Goal: Task Accomplishment & Management: Manage account settings

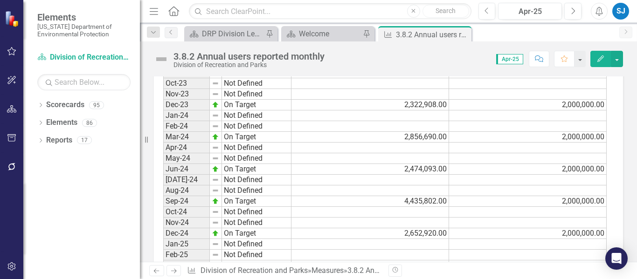
scroll to position [528, 0]
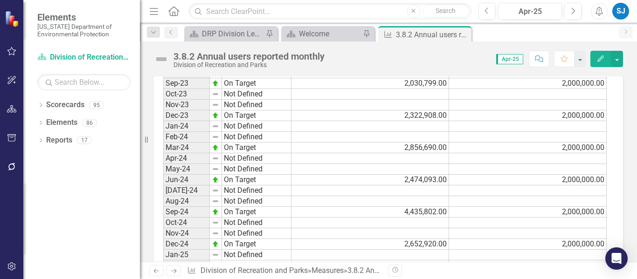
drag, startPoint x: 610, startPoint y: 119, endPoint x: 625, endPoint y: 114, distance: 16.4
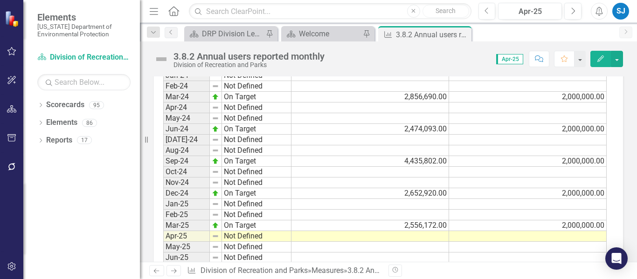
scroll to position [668, 0]
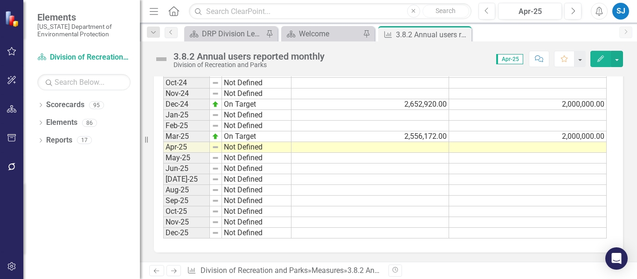
drag, startPoint x: 253, startPoint y: 35, endPoint x: 326, endPoint y: 34, distance: 72.3
click at [253, 35] on div "DRP Division Level Metrics" at bounding box center [233, 34] width 62 height 12
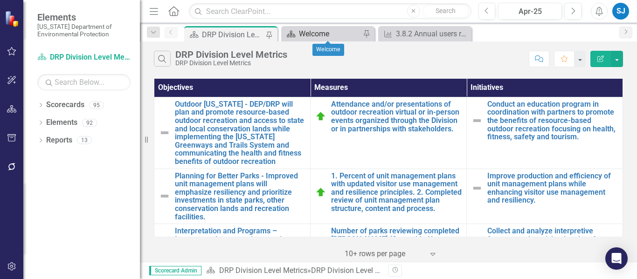
click at [306, 37] on div "Welcome" at bounding box center [330, 34] width 62 height 12
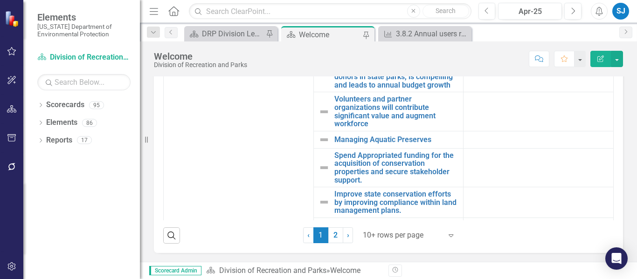
scroll to position [373, 0]
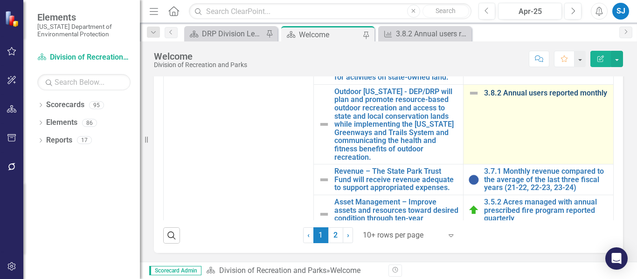
click at [522, 97] on link "3.8.2 Annual users reported monthly" at bounding box center [546, 93] width 125 height 8
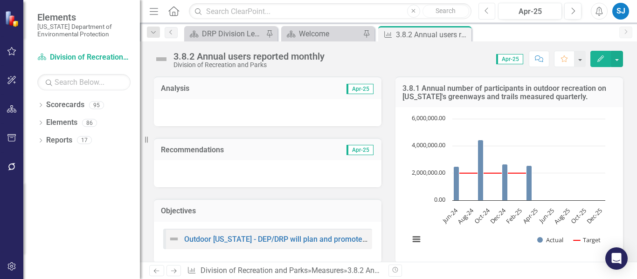
click at [491, 12] on button "Previous" at bounding box center [486, 11] width 17 height 17
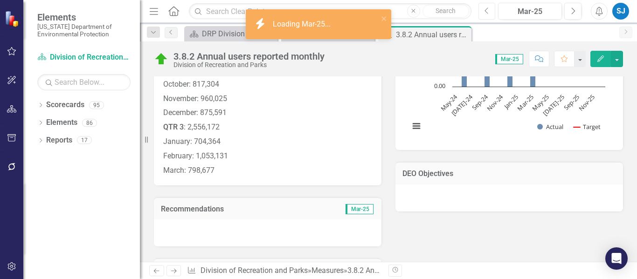
scroll to position [47, 0]
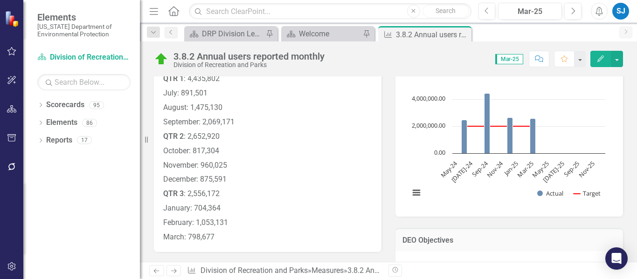
click at [286, 130] on p "QTR 2 : 2,652,920" at bounding box center [267, 137] width 209 height 14
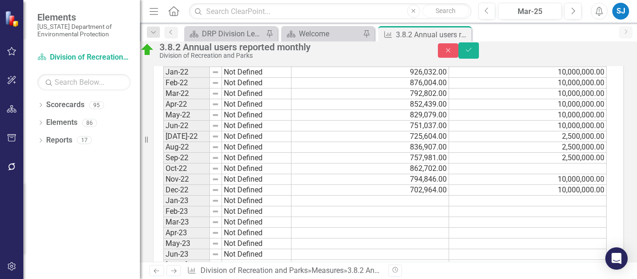
scroll to position [653, 0]
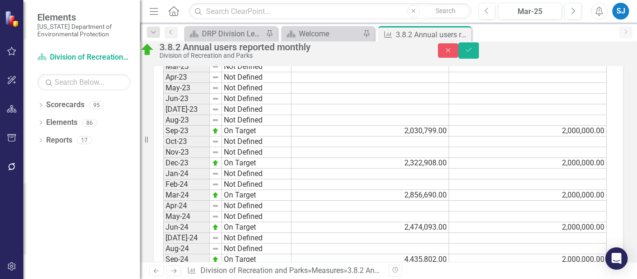
drag, startPoint x: 159, startPoint y: -535, endPoint x: 286, endPoint y: 84, distance: 632.3
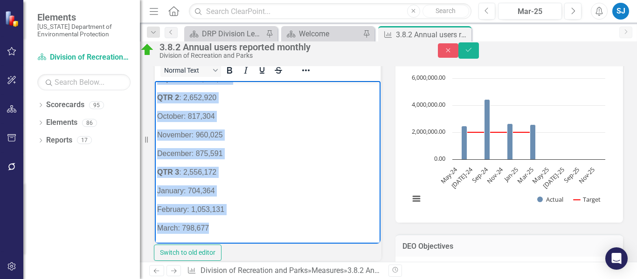
scroll to position [47, 0]
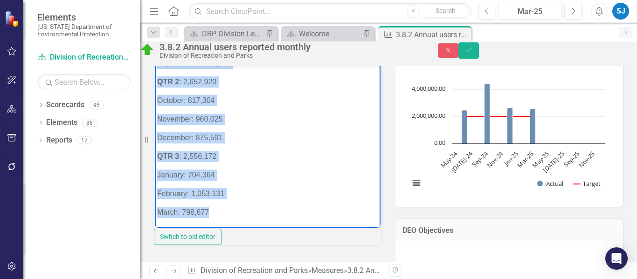
copy body "FY 24-25 QTR 1 : 4,435,802 July: 891,501 August: 1,475,130 September: 2,069,171…"
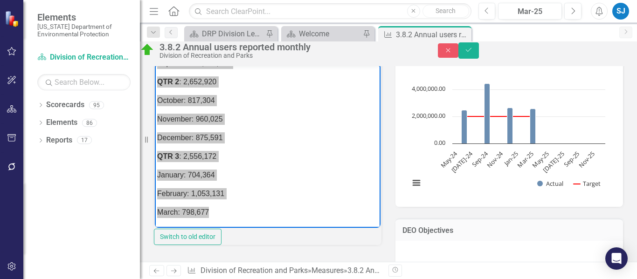
click at [374, 135] on div "Normal Text Switch to old editor" at bounding box center [268, 143] width 228 height 203
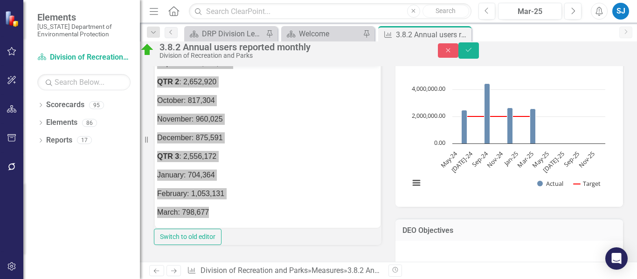
click at [384, 135] on div "Analysis Mar-25 Copy Forward Copy Forward ClearPoint AI AI Assistant Normal Tex…" at bounding box center [268, 130] width 242 height 244
click at [576, 9] on button "Next" at bounding box center [572, 11] width 17 height 17
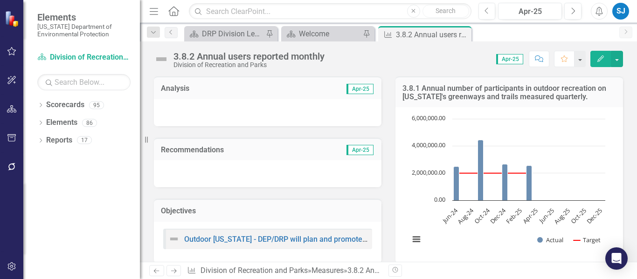
click at [207, 110] on div at bounding box center [268, 112] width 228 height 27
click at [199, 112] on div at bounding box center [268, 112] width 228 height 27
click at [233, 109] on div at bounding box center [268, 112] width 228 height 27
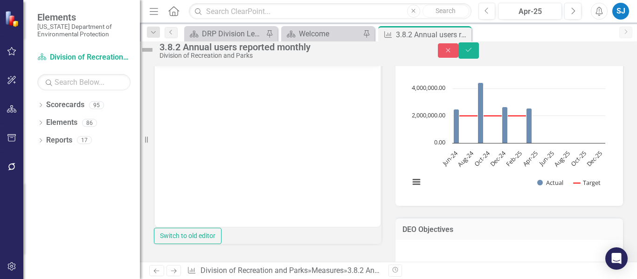
scroll to position [47, 0]
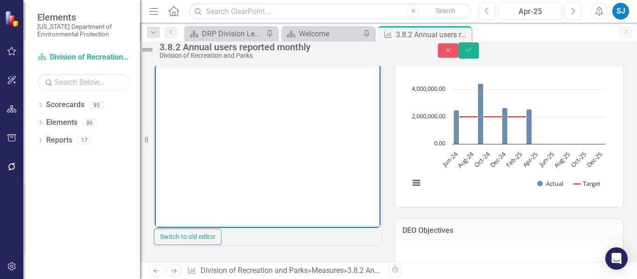
click at [242, 129] on body "Rich Text Area. Press ALT-0 for help." at bounding box center [268, 135] width 226 height 140
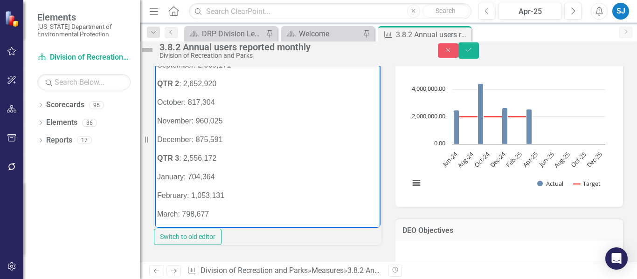
scroll to position [84, 0]
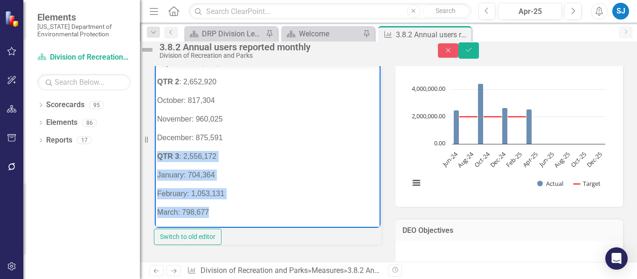
drag, startPoint x: 212, startPoint y: 211, endPoint x: 317, endPoint y: 239, distance: 108.9
click at [155, 151] on html "FY 24-25 QTR 1 : 4,435,802 July: 891,501 August: 1,475,130 September: 2,069,171…" at bounding box center [268, 103] width 226 height 247
copy body "QTR 3 : 2,556,172 January: 704,364 February: 1,053,131 March: 798,677"
click at [227, 212] on p "March: 798,677" at bounding box center [267, 212] width 221 height 11
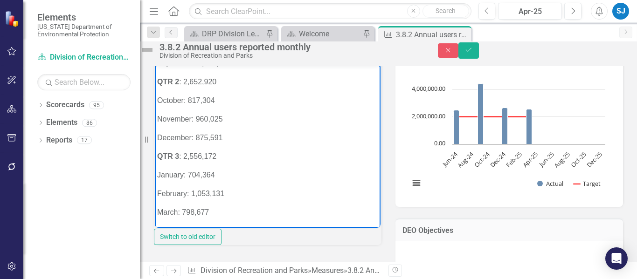
scroll to position [93, 0]
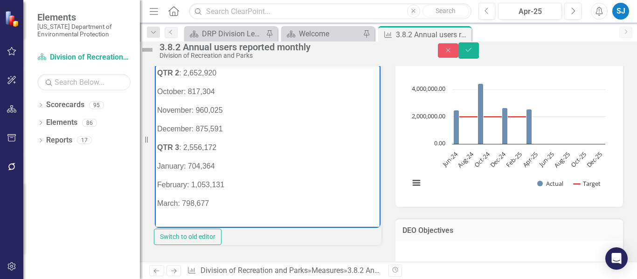
paste body "Rich Text Area. Press ALT-0 for help."
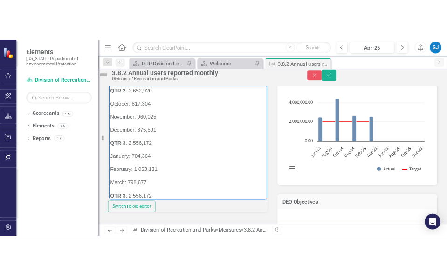
scroll to position [147, 0]
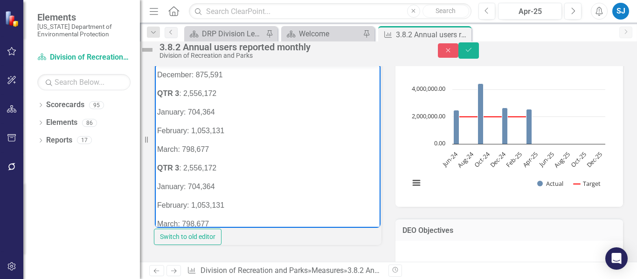
click at [175, 168] on strong "QTR 3" at bounding box center [168, 168] width 22 height 8
click at [227, 162] on p "QTR 4 : 2,556,172" at bounding box center [267, 167] width 221 height 11
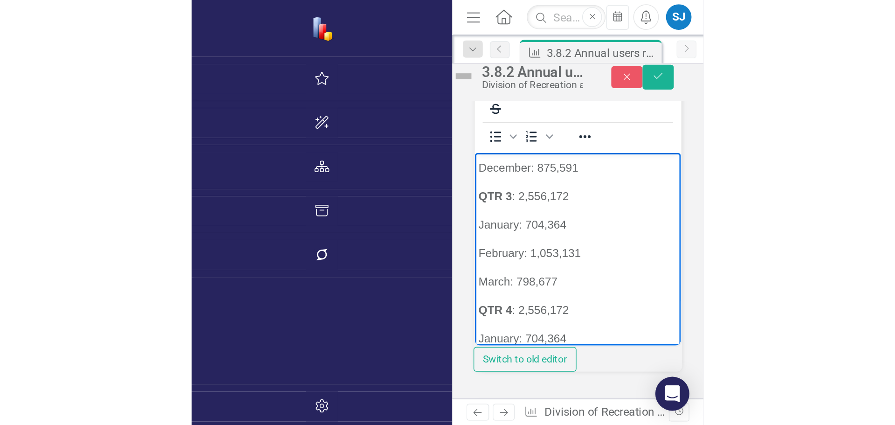
scroll to position [159, 0]
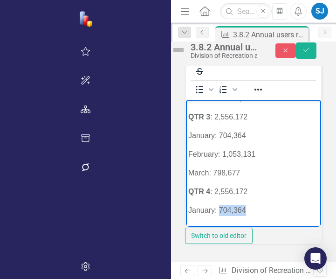
drag, startPoint x: 250, startPoint y: 207, endPoint x: 221, endPoint y: 208, distance: 28.9
click at [221, 208] on p "January: 704,364" at bounding box center [253, 209] width 131 height 11
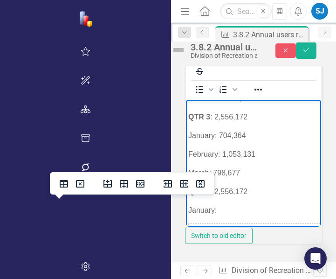
click at [319, 174] on p "March: 798,677" at bounding box center [253, 172] width 131 height 11
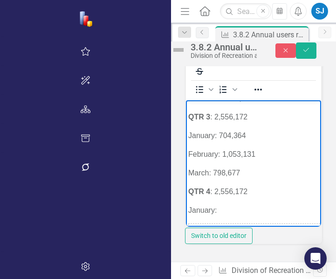
click at [270, 222] on body "FY 24-25 QTR 1 : 4,435,802 July: 891,501 August: 1,475,130 September: 2,069,171…" at bounding box center [253, 111] width 135 height 341
click at [284, 52] on icon "button" at bounding box center [286, 50] width 4 height 4
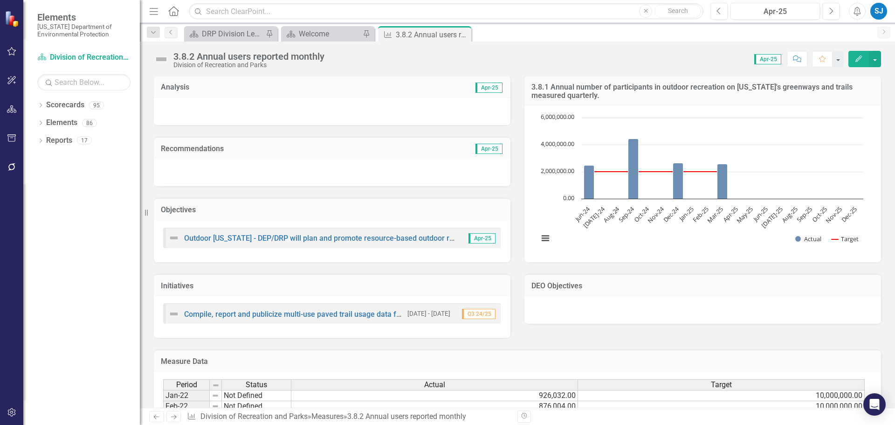
scroll to position [0, 0]
click at [637, 9] on icon "button" at bounding box center [719, 10] width 4 height 7
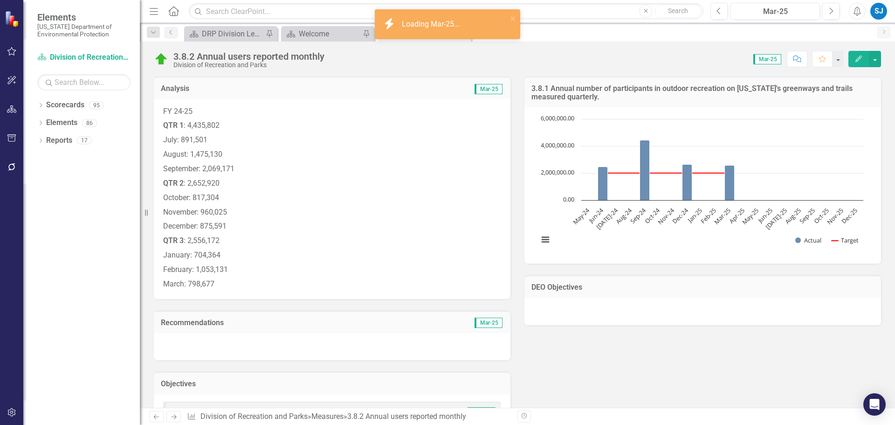
click at [341, 162] on p "September: 2,069,171" at bounding box center [332, 169] width 338 height 14
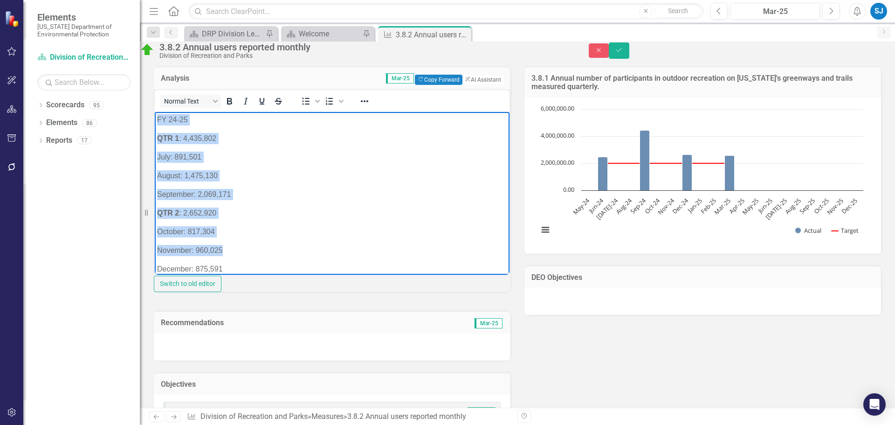
scroll to position [84, 0]
drag, startPoint x: 158, startPoint y: 116, endPoint x: 450, endPoint y: 359, distance: 379.8
click at [450, 274] on html "FY 24-25 QTR 1 : 4,435,802 July: 891,501 August: 1,475,130 September: 2,069,171…" at bounding box center [332, 150] width 355 height 247
copy body "FY 24-25 QTR 1 : 4,435,802 July: 891,501 August: 1,475,130 September: 2,069,171…"
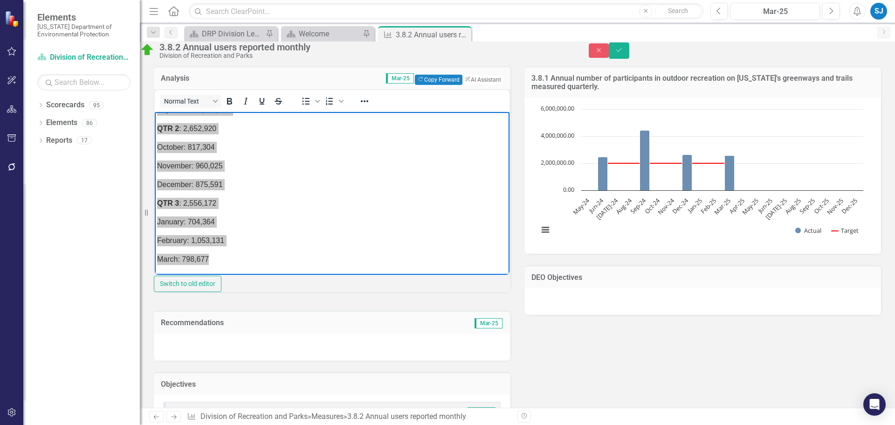
click at [637, 279] on div "Analysis Mar-25 Copy Forward Copy Forward ClearPoint AI AI Assistant <p>FY 24-2…" at bounding box center [518, 283] width 742 height 457
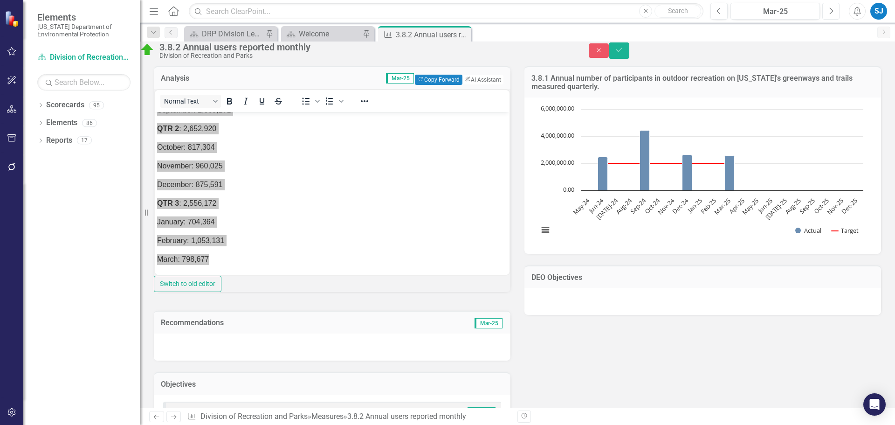
click at [637, 9] on button "Next" at bounding box center [831, 11] width 17 height 17
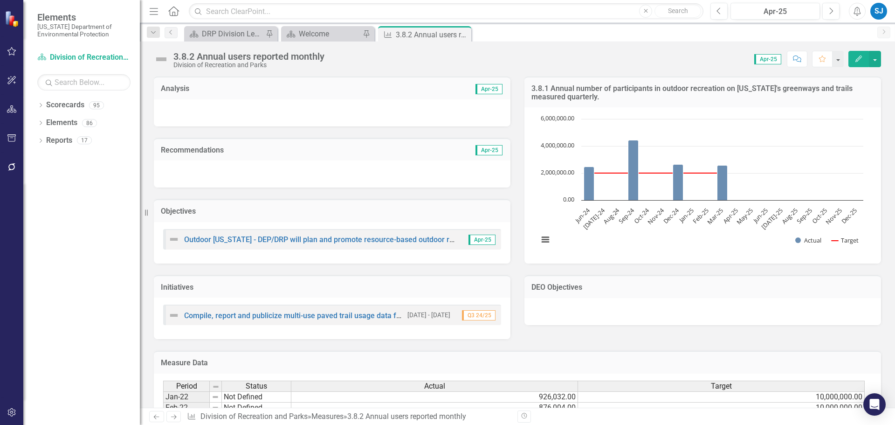
click at [297, 111] on div at bounding box center [332, 112] width 357 height 27
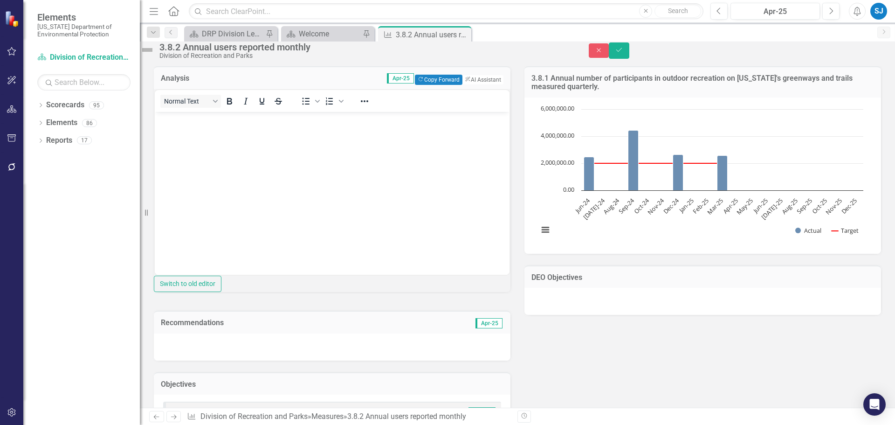
click at [281, 154] on body "Rich Text Area. Press ALT-0 for help." at bounding box center [332, 181] width 355 height 140
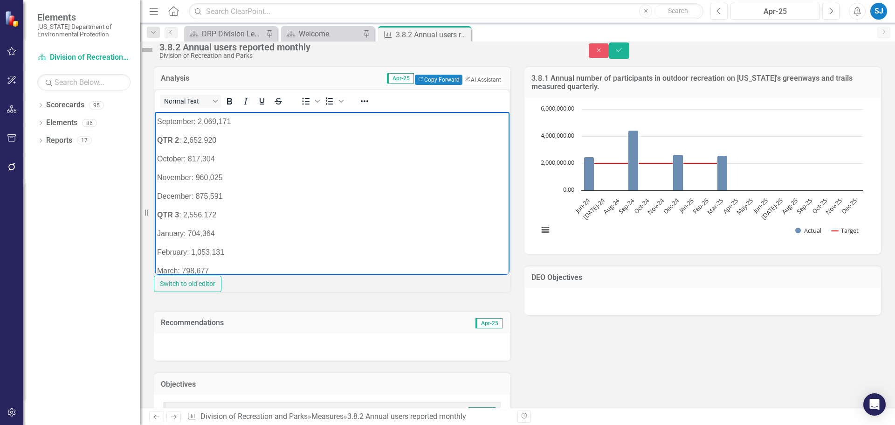
scroll to position [84, 0]
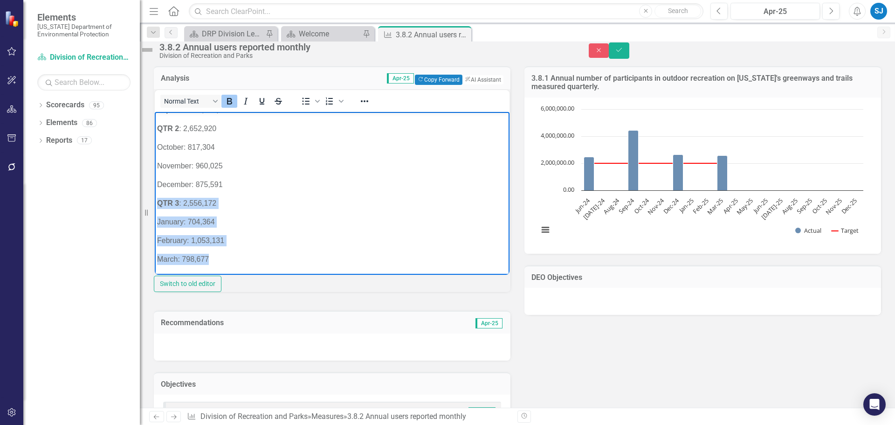
drag, startPoint x: 218, startPoint y: 257, endPoint x: 153, endPoint y: 201, distance: 85.6
click at [155, 201] on html "FY 24-25 QTR 1 : 4,435,802 July: 891,501 August: 1,475,130 September: 2,069,171…" at bounding box center [332, 150] width 355 height 247
copy body "QTR 3 : 2,556,172 January: 704,364 February: 1,053,131 March: 798,677"
click at [222, 257] on p "March: 798,677" at bounding box center [332, 258] width 350 height 11
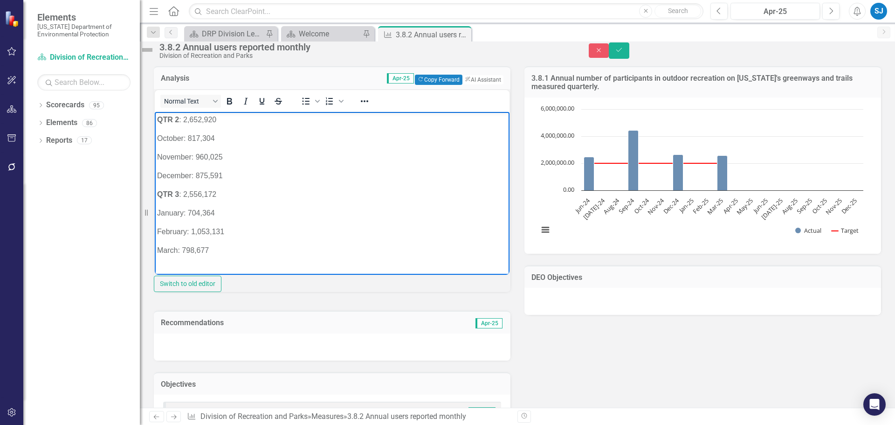
paste body "Rich Text Area. Press ALT-0 for help."
click at [176, 214] on strong "QTR 3" at bounding box center [168, 214] width 22 height 8
click at [185, 214] on p "QTR 4 : 2,556,172" at bounding box center [332, 214] width 350 height 11
click at [159, 233] on p "January: 704,364" at bounding box center [332, 233] width 350 height 11
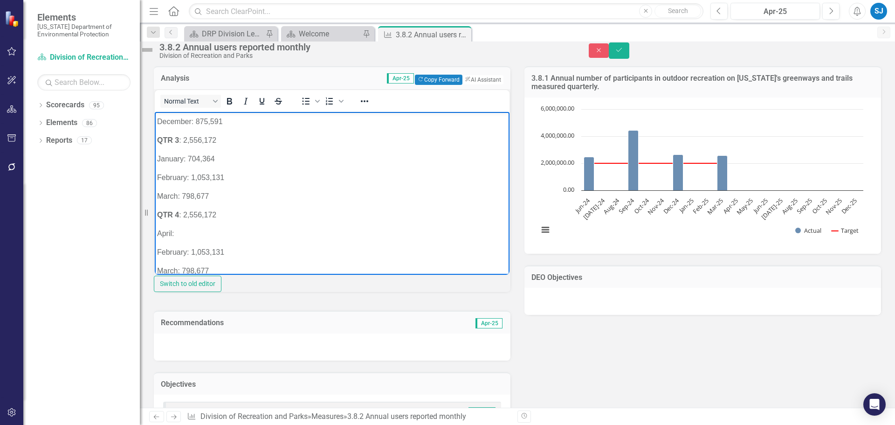
click at [164, 271] on div "Normal Text To open the popup, press Shift+Enter To open the popup, press Shift…" at bounding box center [332, 182] width 357 height 187
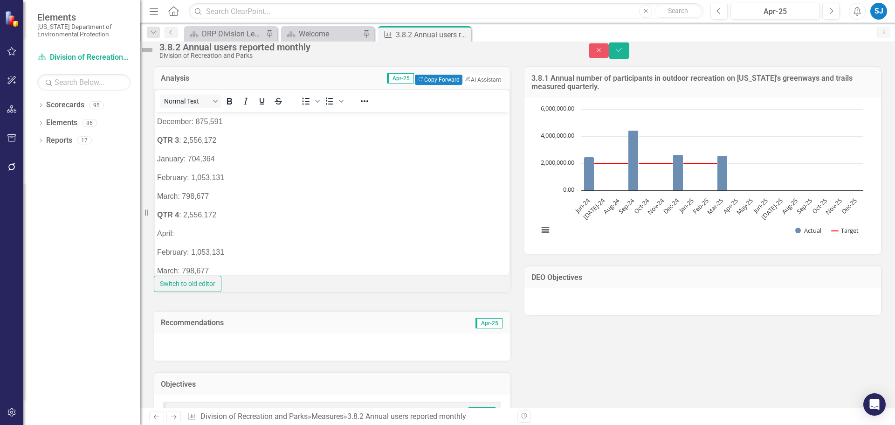
click at [159, 250] on p "February: 1,053,131" at bounding box center [332, 251] width 350 height 11
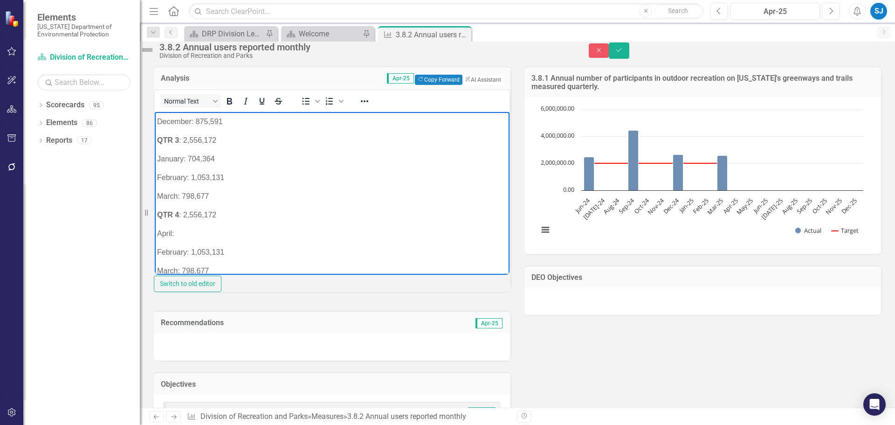
click at [156, 250] on body "FY 24-25 QTR 1 : 4,435,802 July: 891,501 August: 1,475,130 September: 2,069,171…" at bounding box center [332, 125] width 355 height 322
click at [158, 267] on p "March: 798,677" at bounding box center [332, 270] width 350 height 11
click at [240, 268] on p "June: 798,677" at bounding box center [332, 270] width 350 height 11
click at [198, 237] on p "April:" at bounding box center [332, 233] width 350 height 11
click at [186, 255] on p "May:" at bounding box center [332, 251] width 350 height 11
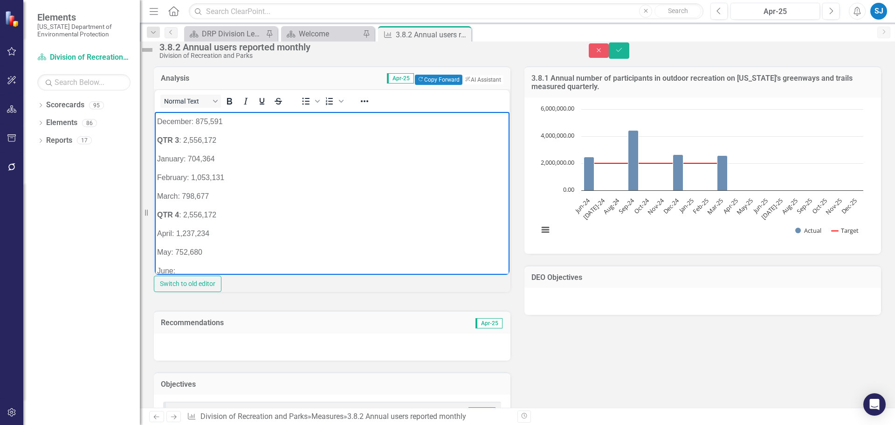
click at [201, 265] on p "June:" at bounding box center [332, 270] width 350 height 11
click at [220, 211] on p "QTR 4 : 2,556,172" at bounding box center [332, 212] width 350 height 11
click at [193, 211] on p "QTR 4 :" at bounding box center [332, 212] width 350 height 11
click at [191, 210] on p "QTR 4 : 2, 706" at bounding box center [332, 212] width 350 height 11
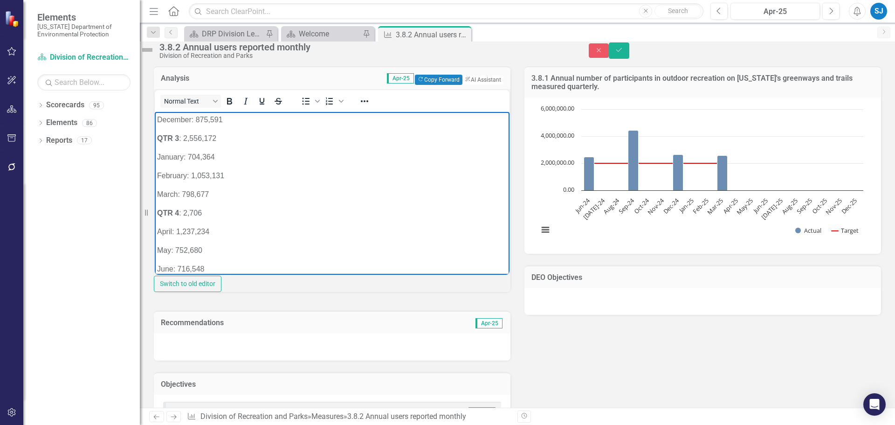
click at [212, 212] on p "QTR 4 : 2,706" at bounding box center [332, 212] width 350 height 11
click at [512, 220] on div "Analysis Apr-25 Copy Forward Copy Forward ClearPoint AI AI Assistant Normal Tex…" at bounding box center [332, 177] width 371 height 244
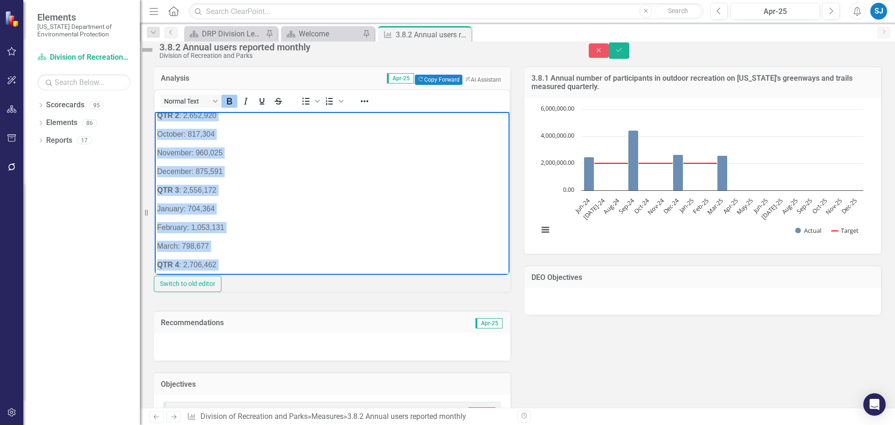
scroll to position [0, 0]
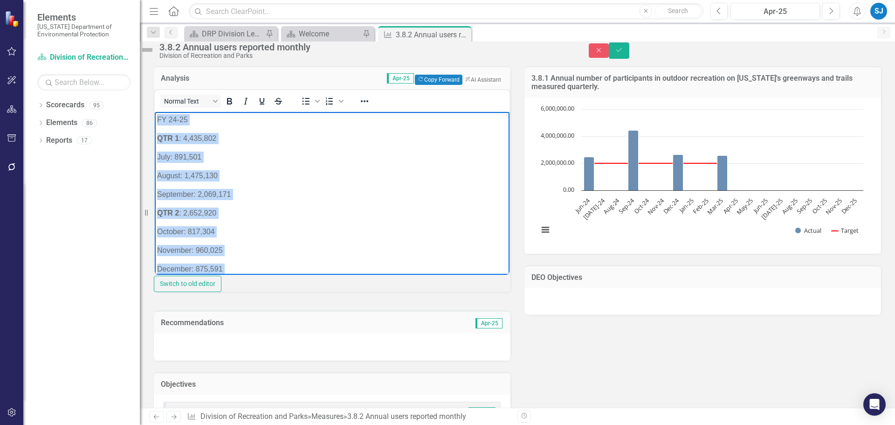
drag, startPoint x: 234, startPoint y: 260, endPoint x: 122, endPoint y: 83, distance: 208.8
click at [155, 111] on html "FY 24-25 QTR 1 : 4,435,802 July: 891,501 August: 1,475,130 September: 2,069,171…" at bounding box center [332, 272] width 355 height 322
copy body "FY 24-25 QTR 1 : 4,435,802 July: 891,501 August: 1,475,130 September: 2,069,171…"
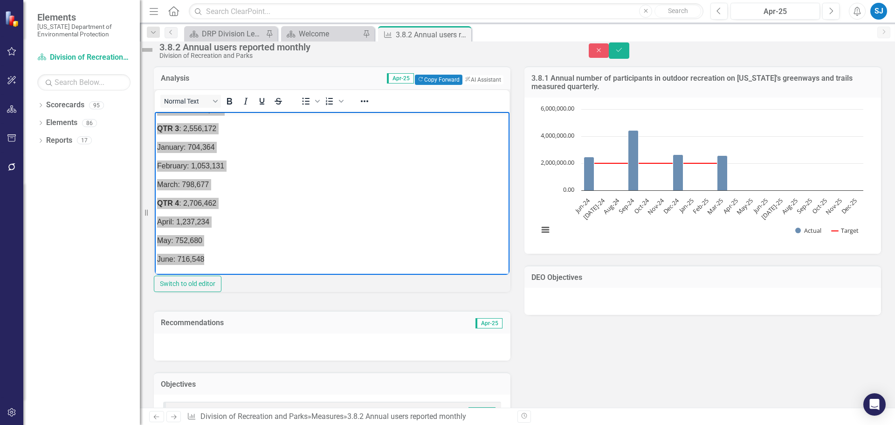
click at [510, 263] on div "Analysis Apr-25 Copy Forward Copy Forward ClearPoint AI AI Assistant Normal Tex…" at bounding box center [332, 177] width 371 height 244
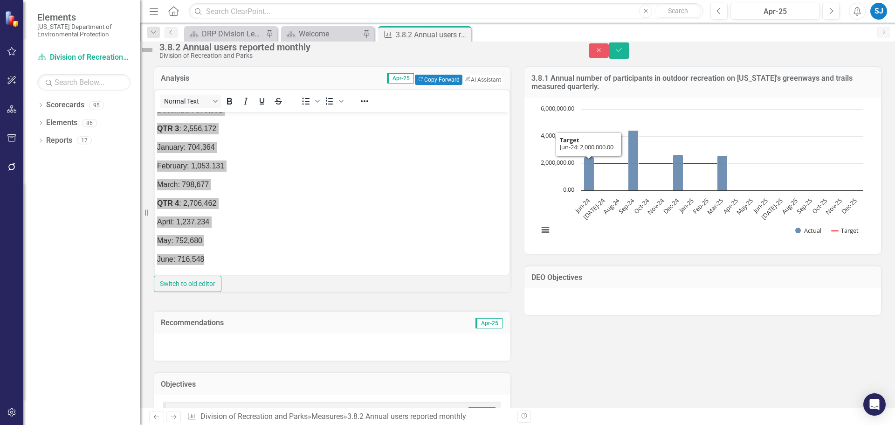
click at [365, 279] on div "Normal Text To open the popup, press Shift+Enter To open the popup, press Shift…" at bounding box center [332, 190] width 357 height 203
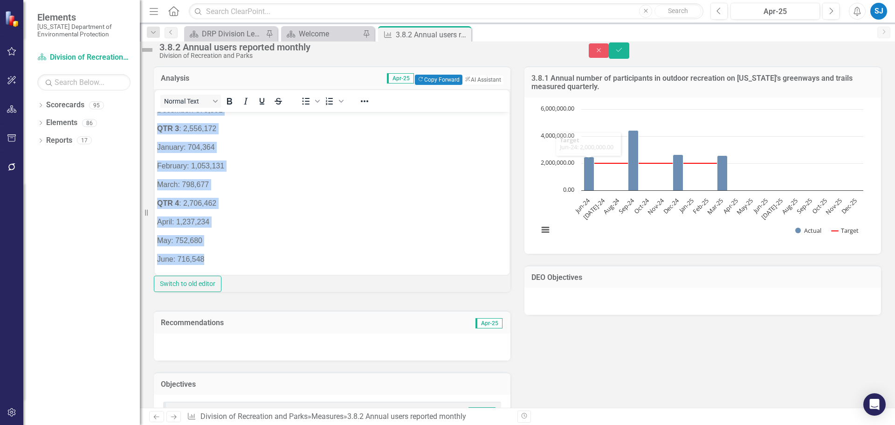
click at [353, 261] on p "June: 716,548" at bounding box center [332, 258] width 350 height 11
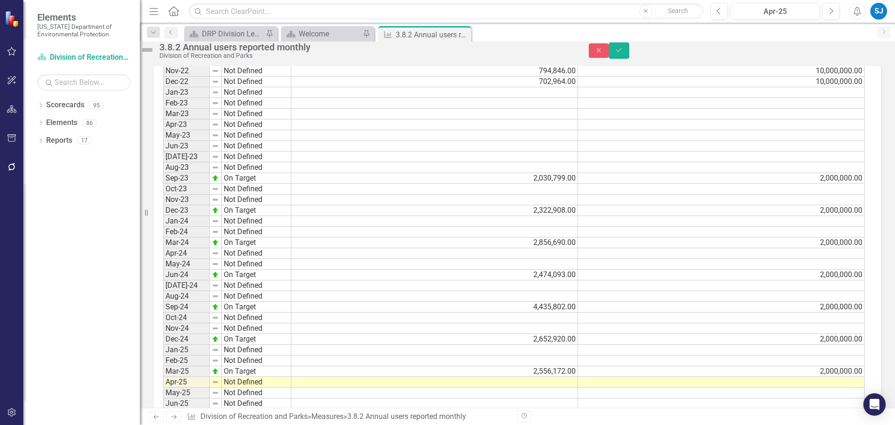
scroll to position [727, 0]
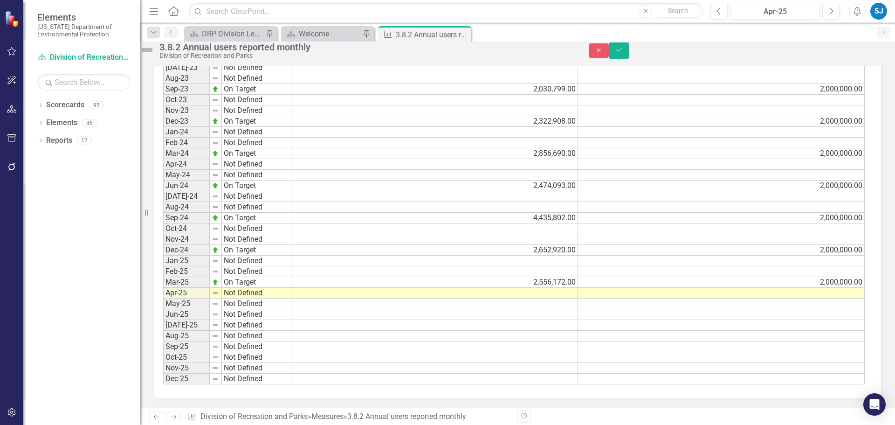
click at [439, 279] on td at bounding box center [434, 314] width 287 height 11
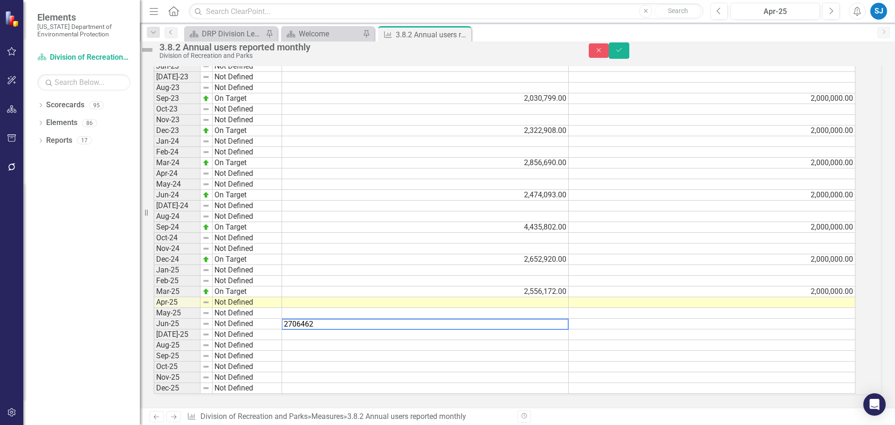
type textarea "2706462"
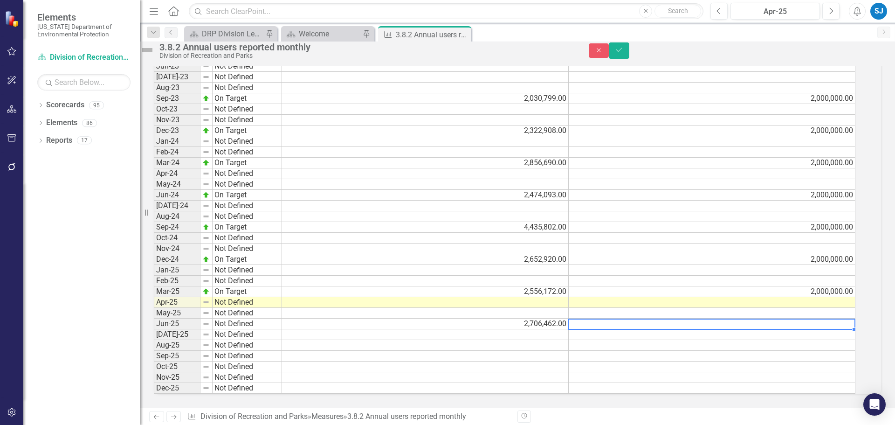
click at [637, 279] on td at bounding box center [712, 324] width 287 height 11
type textarea "2000000"
click at [637, 279] on div "Period Status Actual Target Jan-22 Not Defined 926,032.00 10,000,000.00 Feb-22 …" at bounding box center [518, 131] width 728 height 527
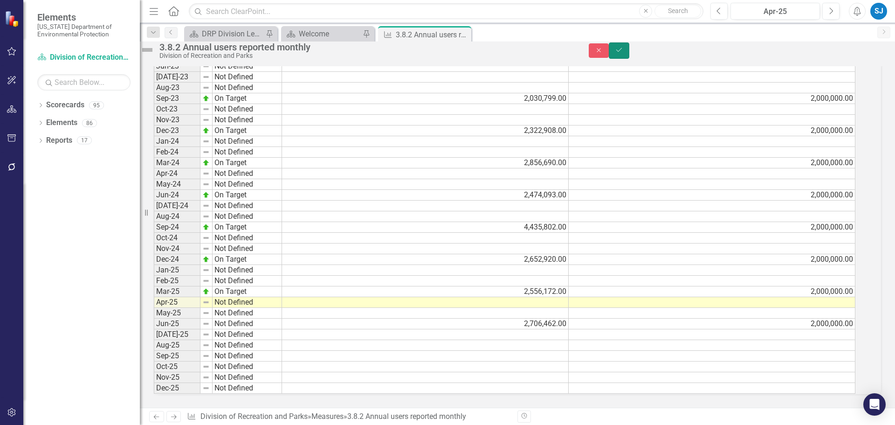
click at [624, 53] on icon "Save" at bounding box center [619, 50] width 8 height 7
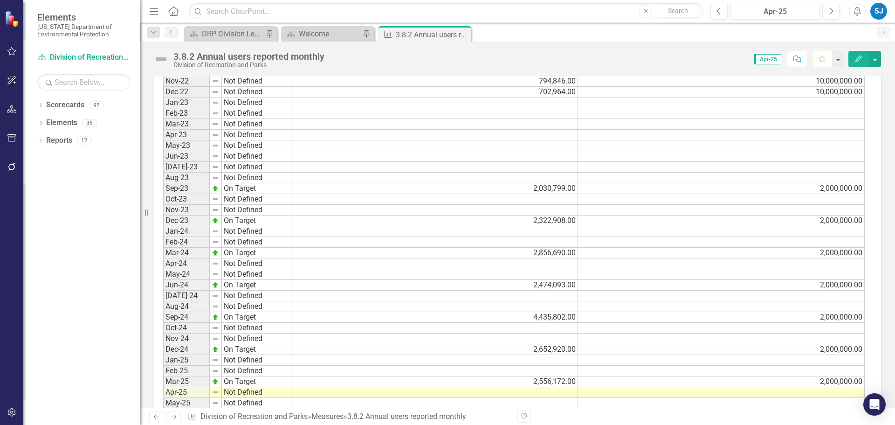
scroll to position [752, 0]
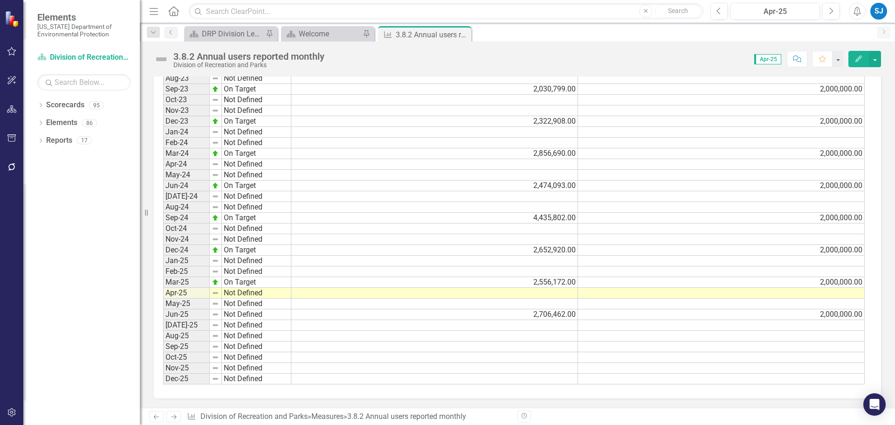
click at [231, 279] on td "Not Defined" at bounding box center [256, 314] width 69 height 11
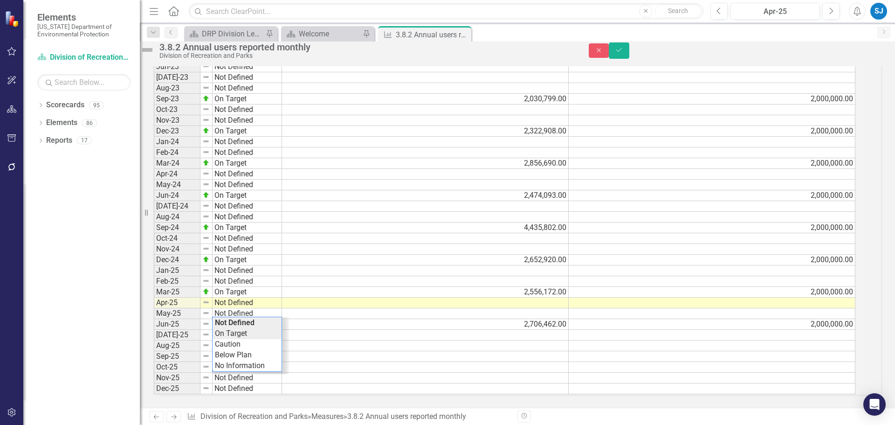
click at [248, 279] on div "Period Status Actual Target Jan-22 Not Defined 926,032.00 10,000,000.00 Feb-22 …" at bounding box center [505, 131] width 702 height 527
click at [624, 51] on icon "Save" at bounding box center [619, 50] width 8 height 7
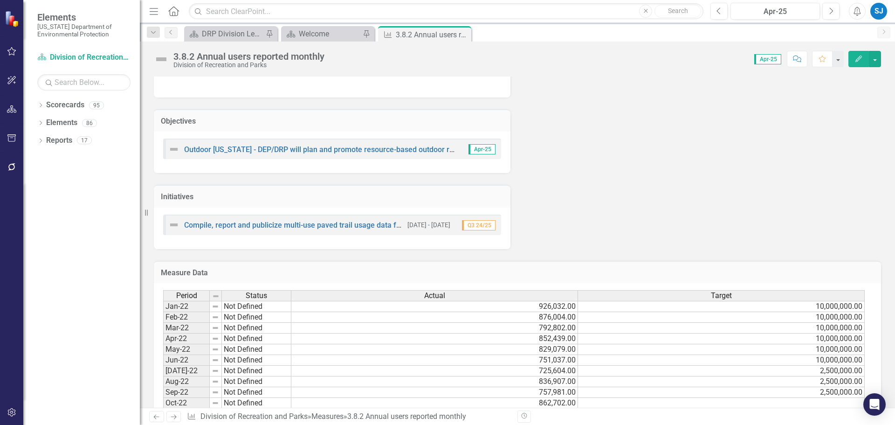
scroll to position [0, 0]
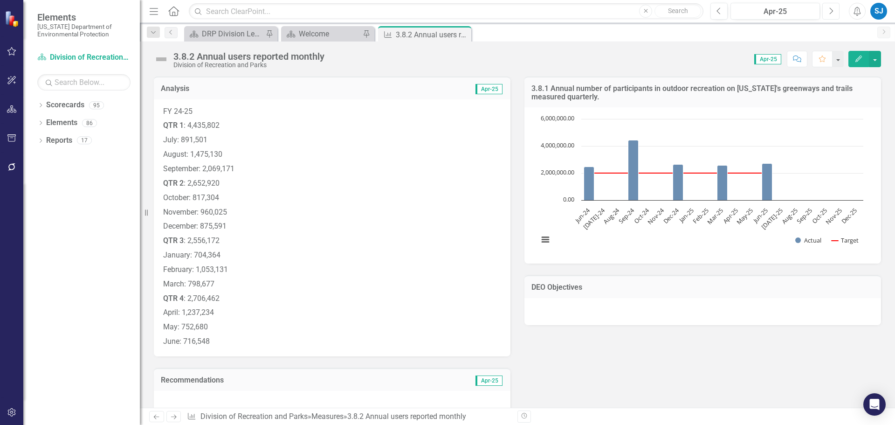
click at [637, 9] on icon "button" at bounding box center [832, 10] width 4 height 7
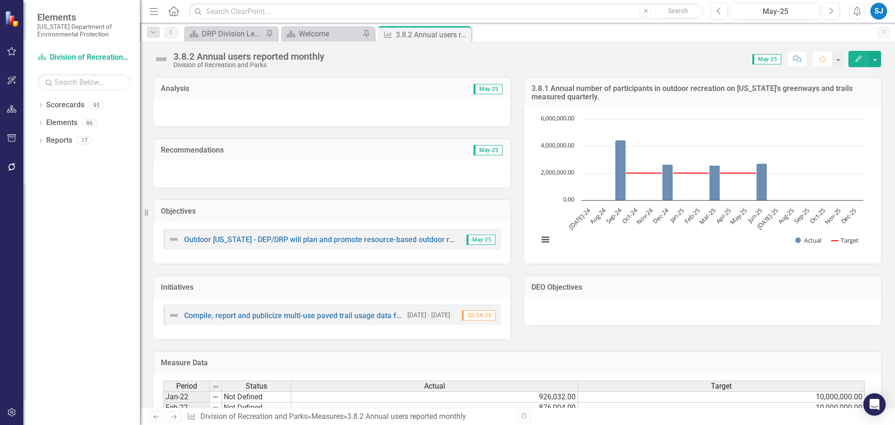
click at [268, 108] on div at bounding box center [332, 112] width 357 height 27
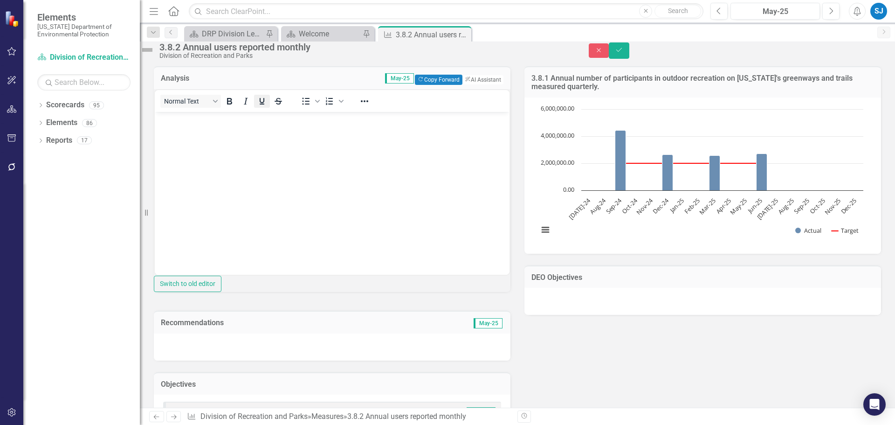
click at [267, 108] on button "Underline" at bounding box center [262, 101] width 16 height 13
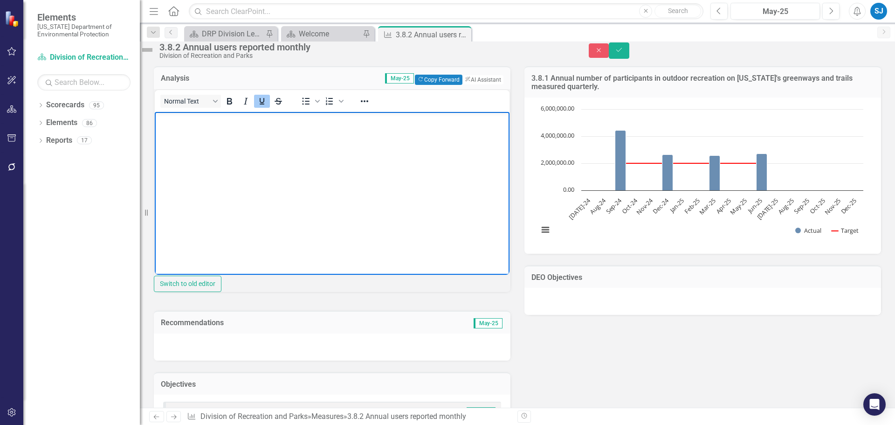
click at [268, 107] on icon "Underline" at bounding box center [262, 101] width 11 height 11
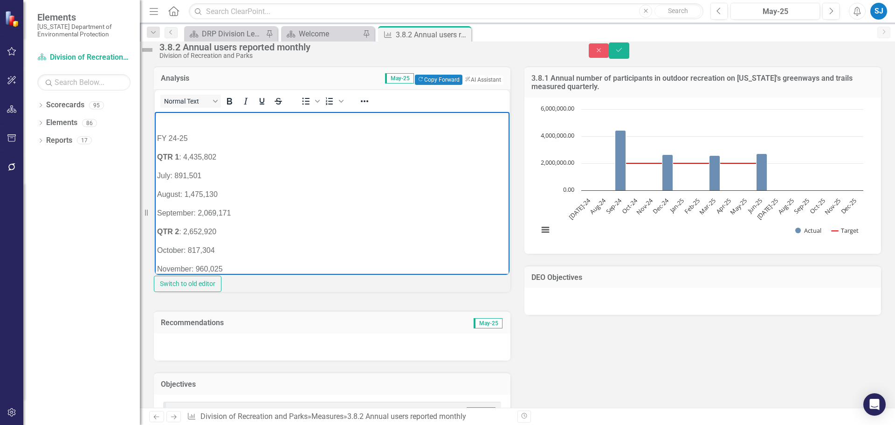
scroll to position [166, 0]
click at [637, 279] on div "Analysis May-25 Copy Forward Copy Forward ClearPoint AI AI Assistant Normal Tex…" at bounding box center [518, 283] width 742 height 457
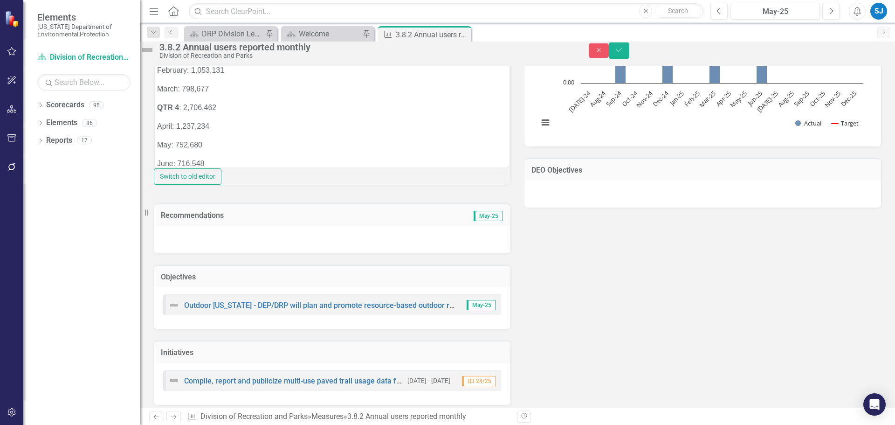
scroll to position [0, 0]
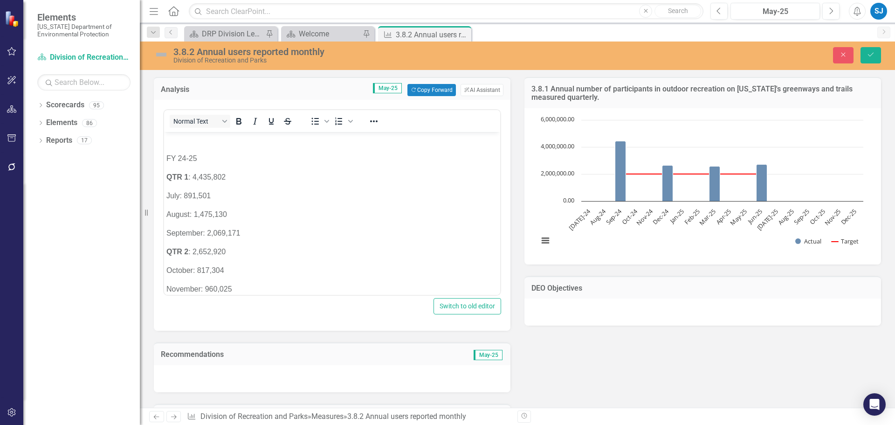
scroll to position [166, 0]
drag, startPoint x: 874, startPoint y: 53, endPoint x: 873, endPoint y: 63, distance: 10.8
click at [874, 53] on icon "Save" at bounding box center [871, 54] width 8 height 7
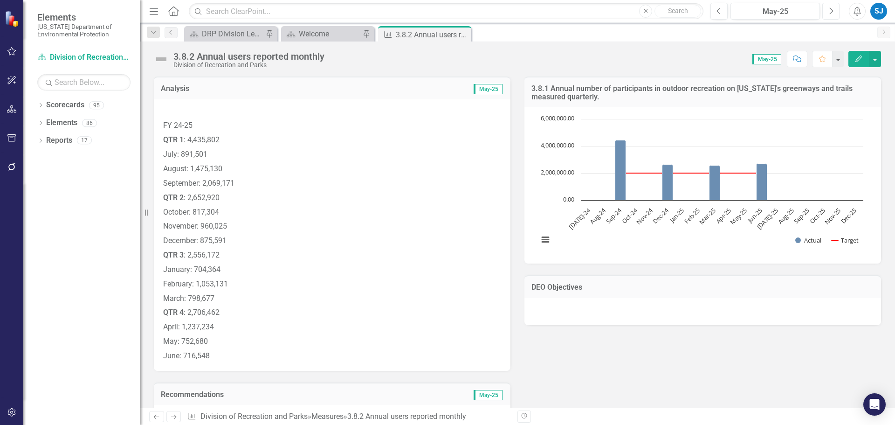
click at [832, 9] on icon "Next" at bounding box center [831, 11] width 5 height 8
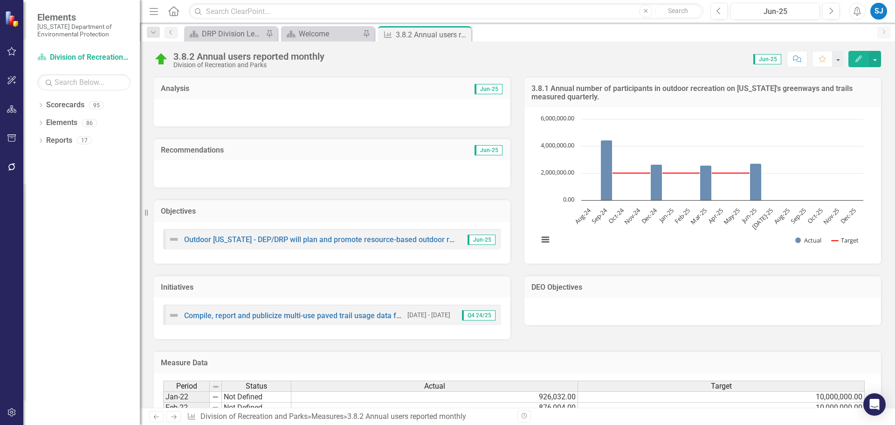
click at [340, 110] on div at bounding box center [332, 112] width 357 height 27
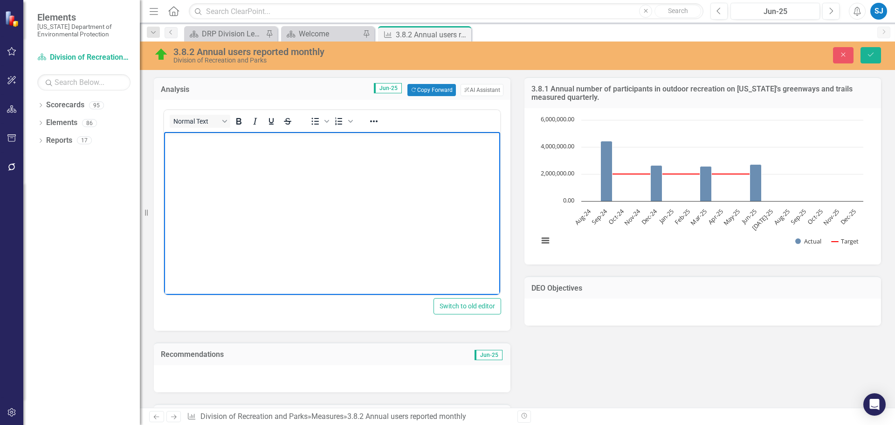
click at [338, 171] on body "Rich Text Area. Press ALT-0 for help." at bounding box center [332, 202] width 336 height 140
click at [871, 60] on button "Save" at bounding box center [871, 55] width 21 height 16
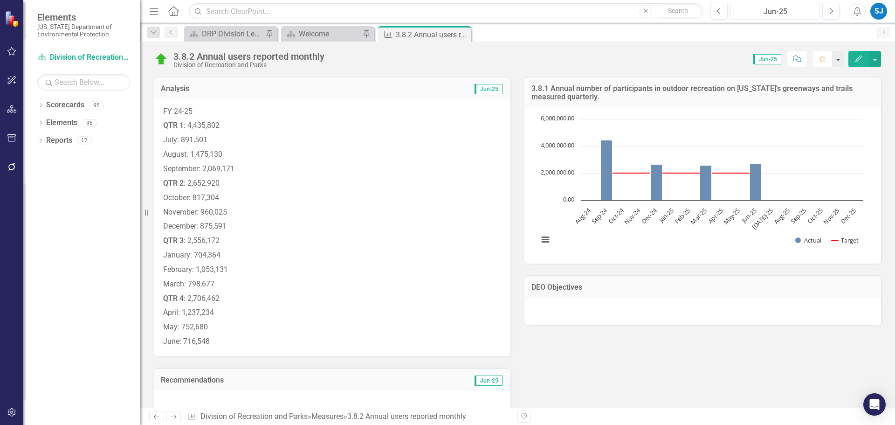
click at [765, 5] on button "Jun-25" at bounding box center [776, 11] width 90 height 17
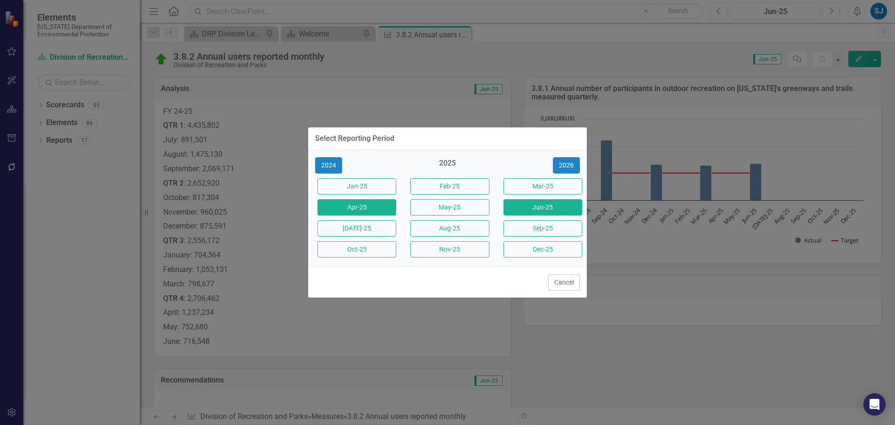
click at [354, 207] on button "Apr-25" at bounding box center [357, 207] width 79 height 16
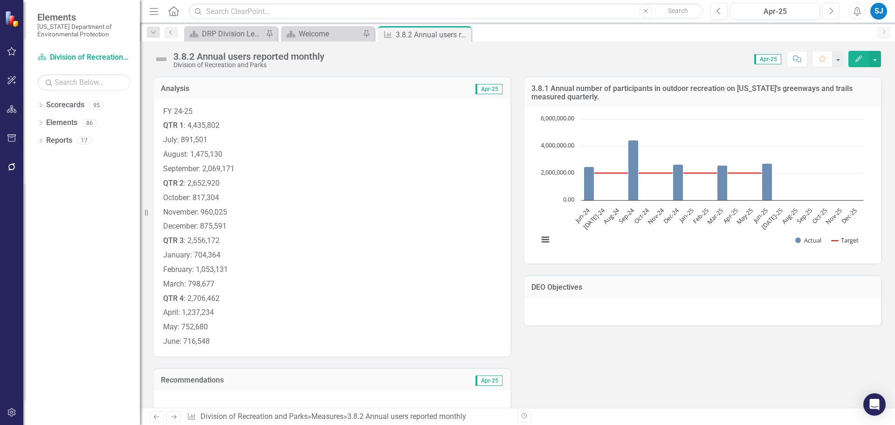
click at [830, 9] on icon "Next" at bounding box center [831, 11] width 5 height 8
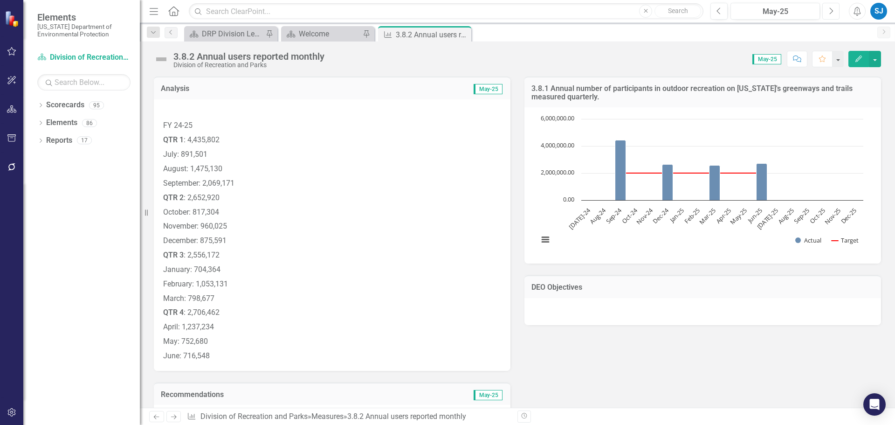
click at [830, 9] on icon "Next" at bounding box center [831, 11] width 5 height 8
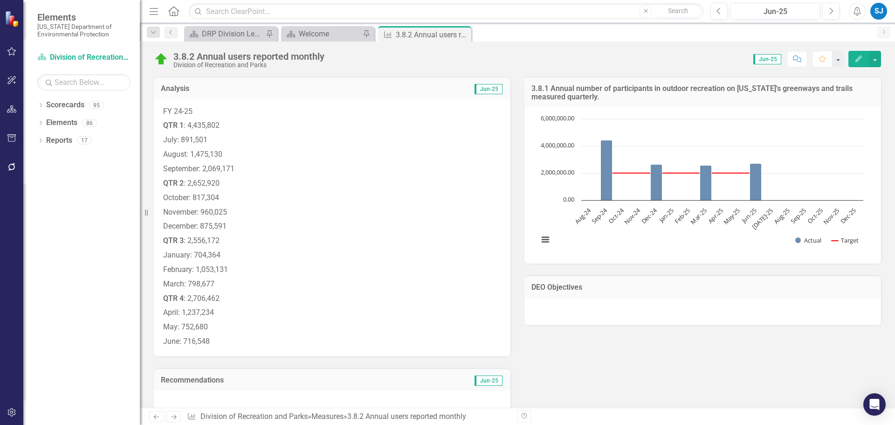
click at [0, 0] on icon "Close" at bounding box center [0, 0] width 0 height 0
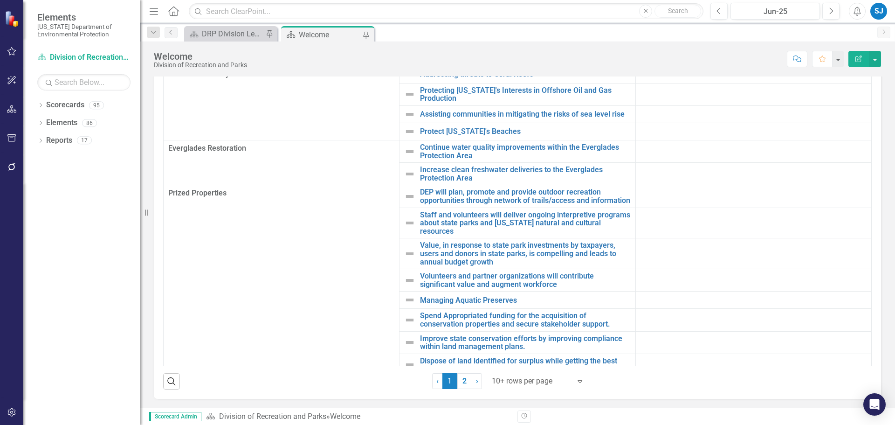
scroll to position [226, 0]
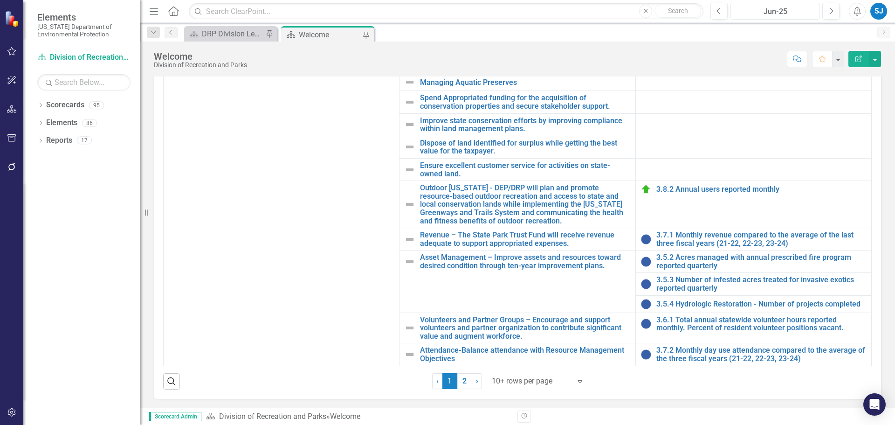
click at [768, 13] on div "Jun-25" at bounding box center [775, 11] width 83 height 11
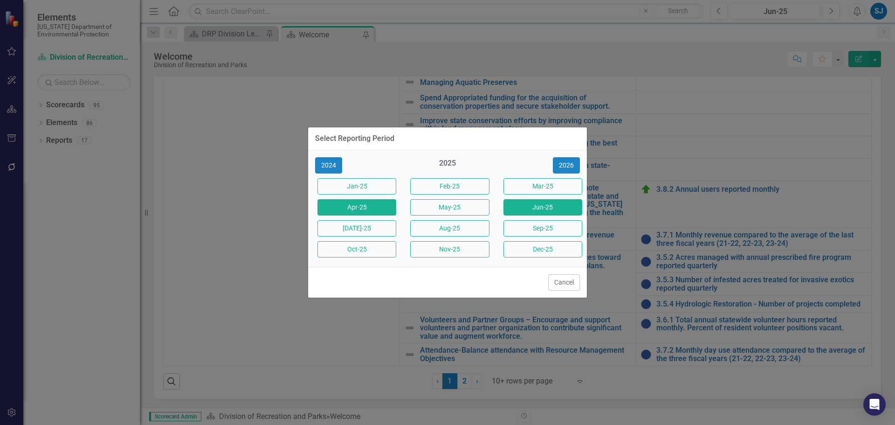
click at [361, 201] on button "Apr-25" at bounding box center [357, 207] width 79 height 16
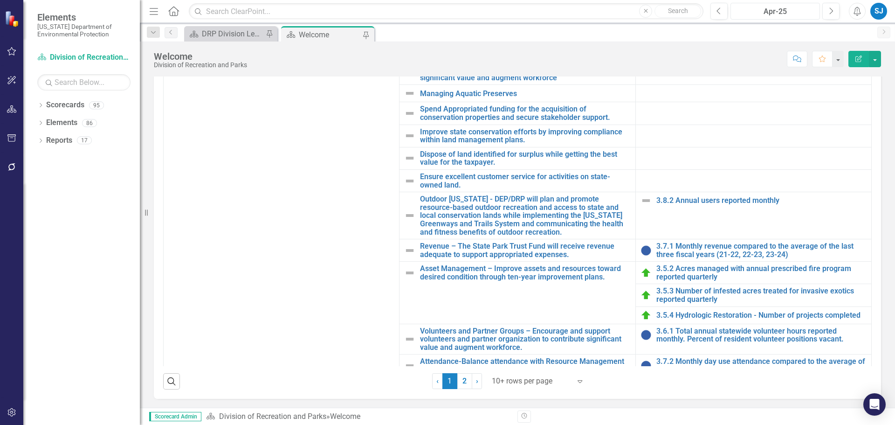
scroll to position [226, 0]
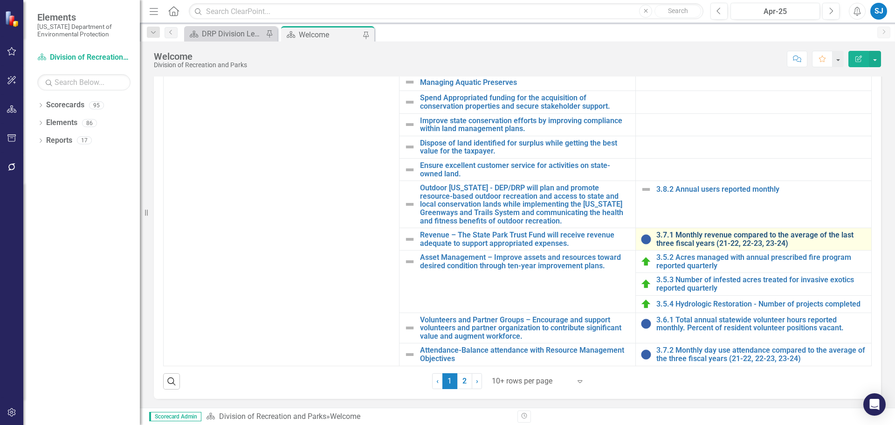
click at [704, 235] on link "3.7.1 Monthly revenue compared to the average of the last three fiscal years (2…" at bounding box center [762, 239] width 210 height 16
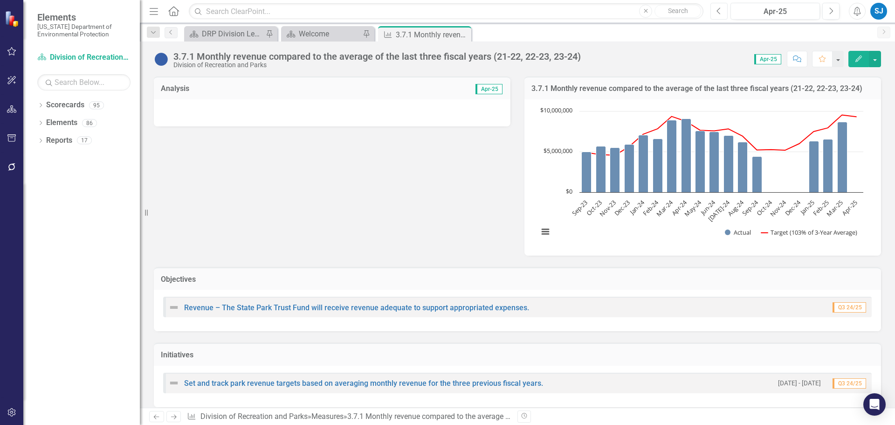
click at [715, 17] on button "Previous" at bounding box center [719, 11] width 17 height 17
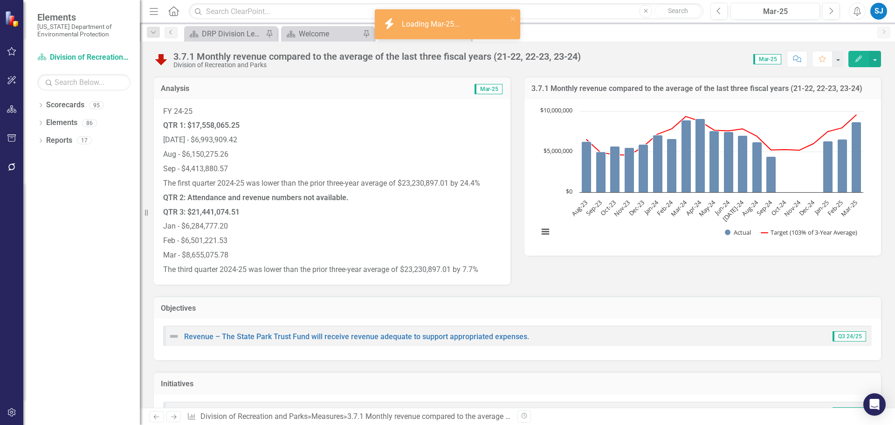
click at [279, 211] on p "QTR 3: $21,441,074.51" at bounding box center [332, 212] width 338 height 14
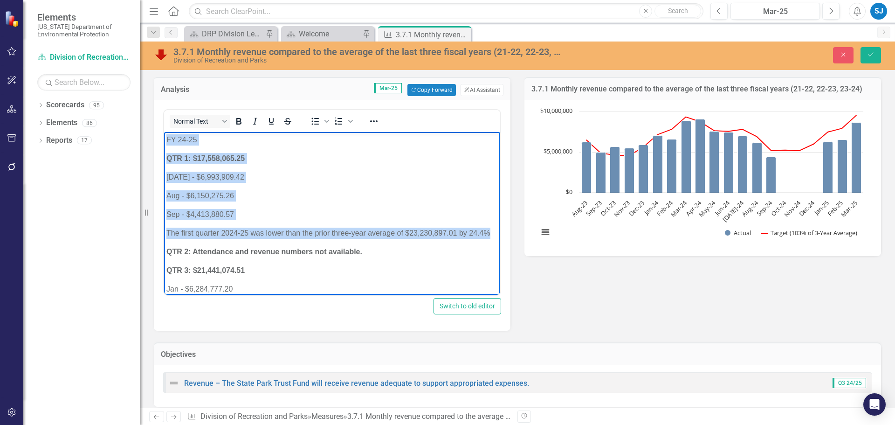
scroll to position [88, 0]
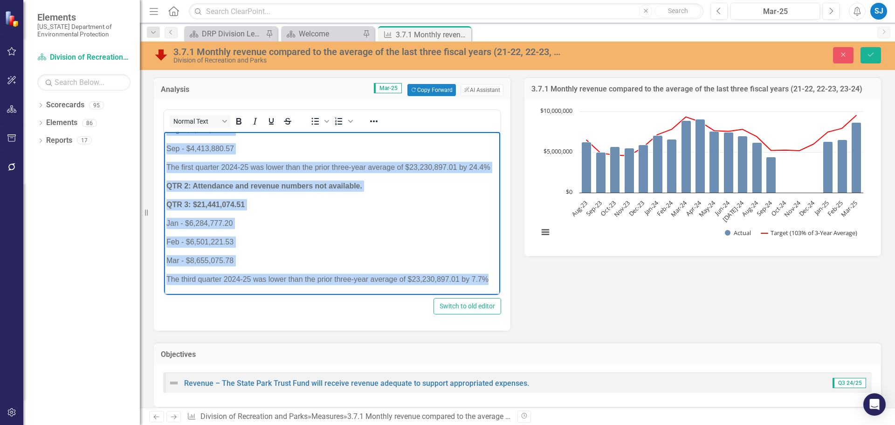
drag, startPoint x: 166, startPoint y: 139, endPoint x: 573, endPoint y: 358, distance: 462.0
click at [500, 295] on html "FY 24-25 QTR 1: $17,558,065.25 Jul - $6,993,909.42 Aug - $6,150,275.26 Sep - $4…" at bounding box center [332, 180] width 336 height 229
copy body "FY 24-25 QTR 1: $17,558,065.25 Jul - $6,993,909.42 Aug - $6,150,275.26 Sep - $4…"
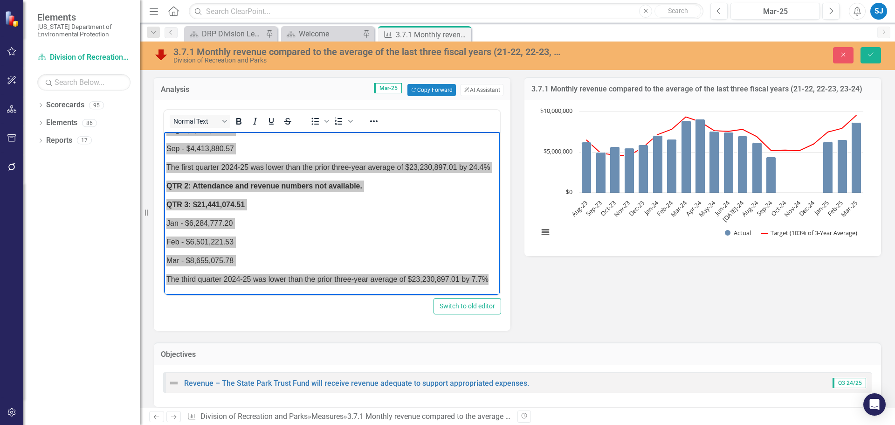
click at [682, 276] on div "Analysis Mar-25 Copy Forward Copy Forward ClearPoint AI AI Assistant <p>FY 24-2…" at bounding box center [518, 197] width 742 height 265
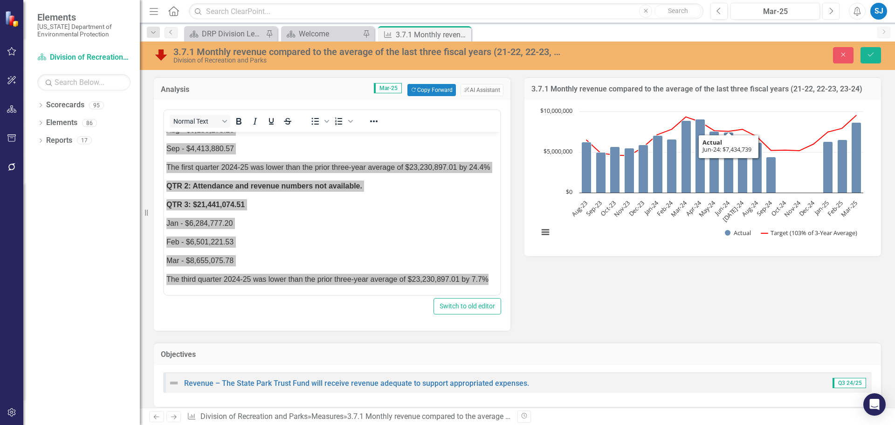
click at [830, 7] on icon "Next" at bounding box center [831, 11] width 5 height 8
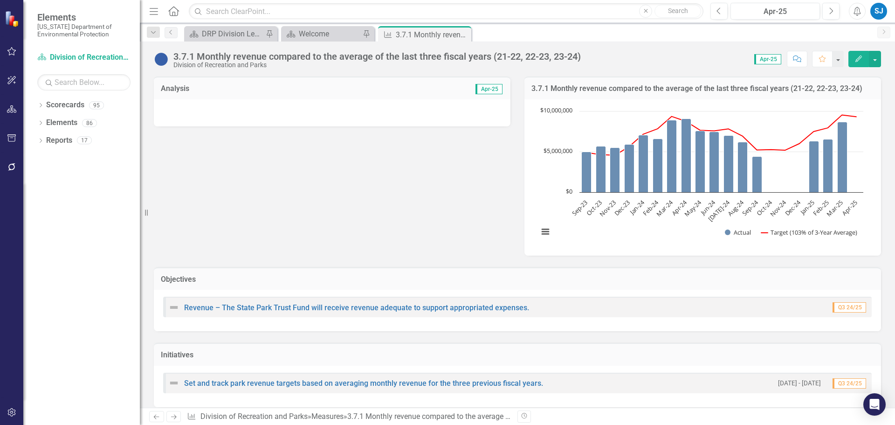
click at [216, 115] on div at bounding box center [332, 112] width 357 height 27
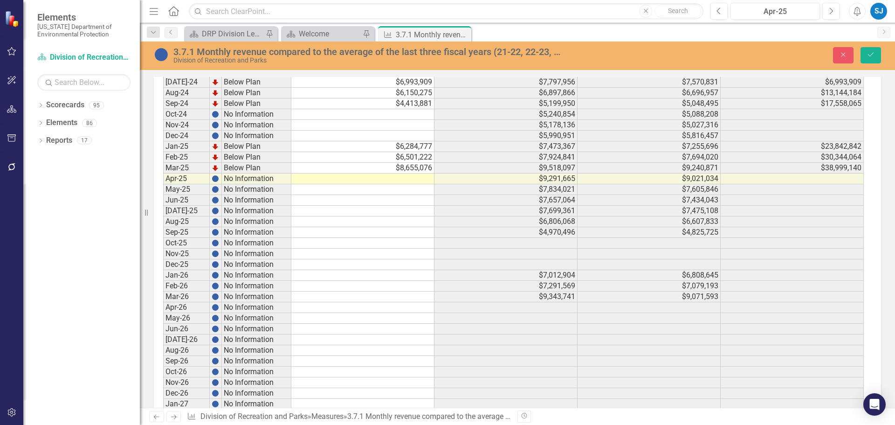
scroll to position [2378, 0]
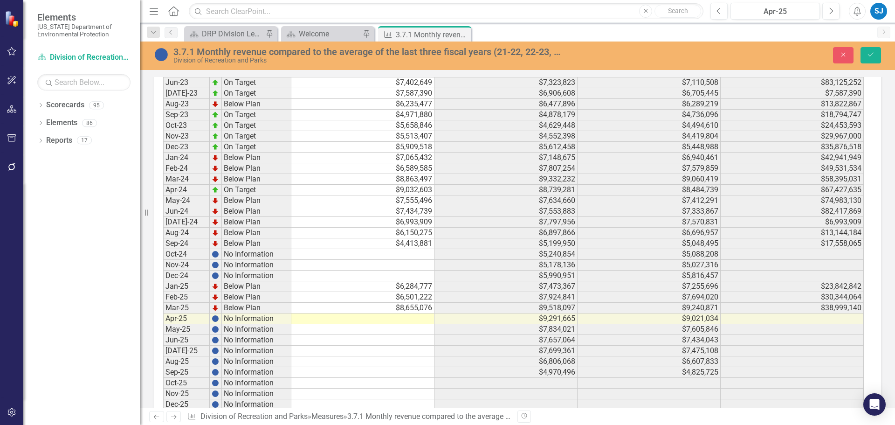
click at [405, 319] on td at bounding box center [362, 318] width 143 height 11
type textarea "8589674.63"
click at [410, 330] on td at bounding box center [362, 329] width 143 height 11
click at [410, 329] on td at bounding box center [362, 329] width 143 height 11
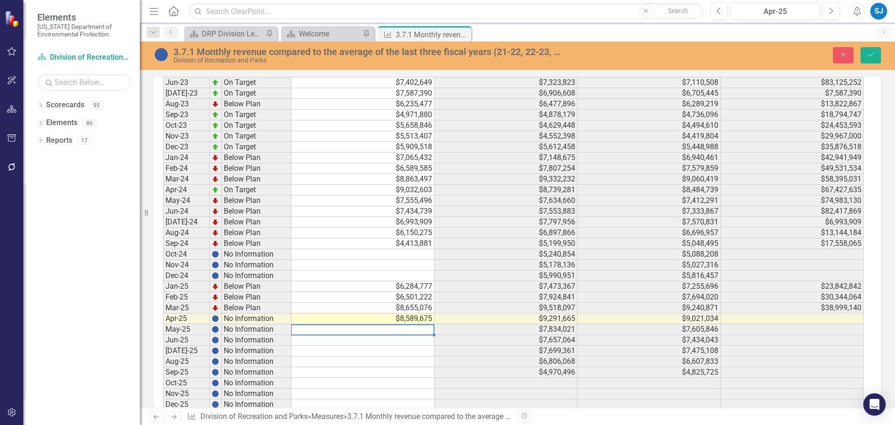
click at [410, 329] on td at bounding box center [362, 329] width 143 height 11
type textarea "8015591.63"
click at [414, 340] on td at bounding box center [362, 340] width 143 height 11
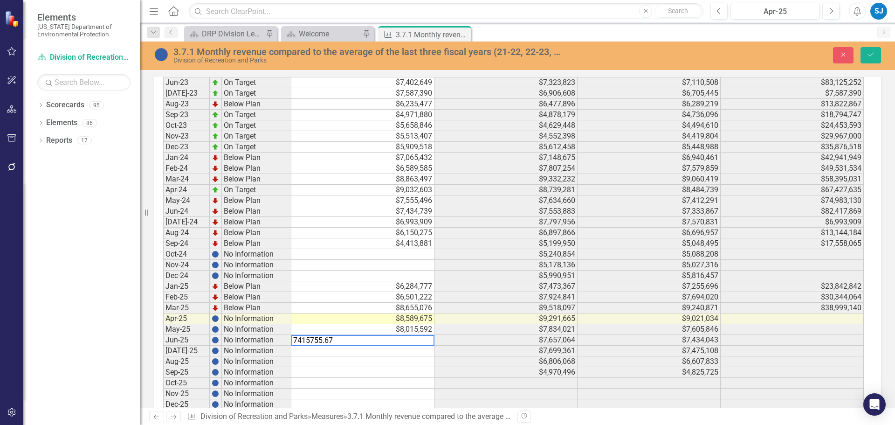
type textarea "8589674.63"
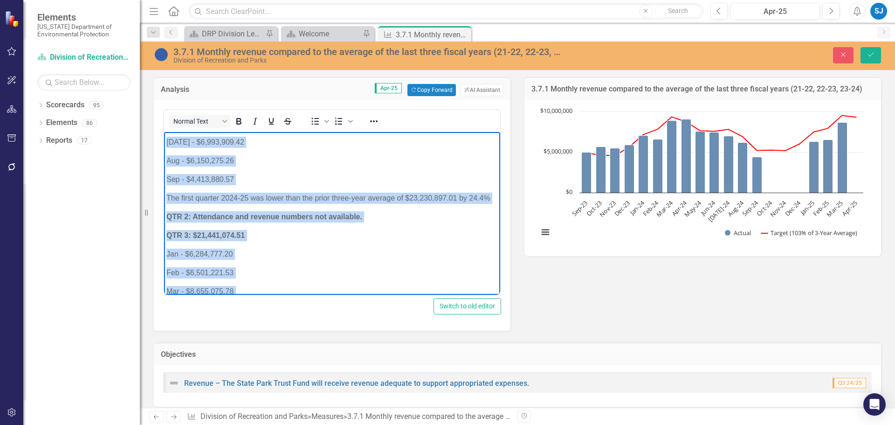
scroll to position [0, 0]
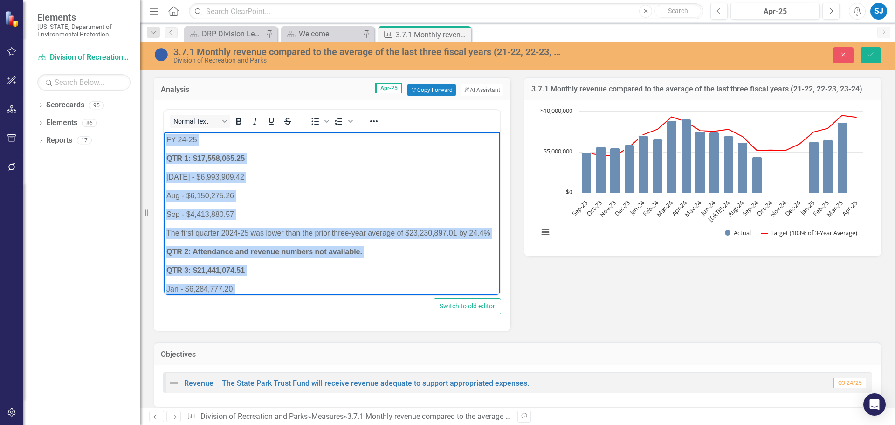
drag, startPoint x: 195, startPoint y: 283, endPoint x: 127, endPoint y: 82, distance: 212.1
click at [164, 132] on html "FY 24-25 QTR 1: $17,558,065.25 Jul - $6,993,909.42 Aug - $6,150,275.26 Sep - $4…" at bounding box center [332, 293] width 336 height 322
copy body "FY 24-25 QTR 1: $17,558,065.25 Jul - $6,993,909.42 Aug - $6,150,275.26 Sep - $4…"
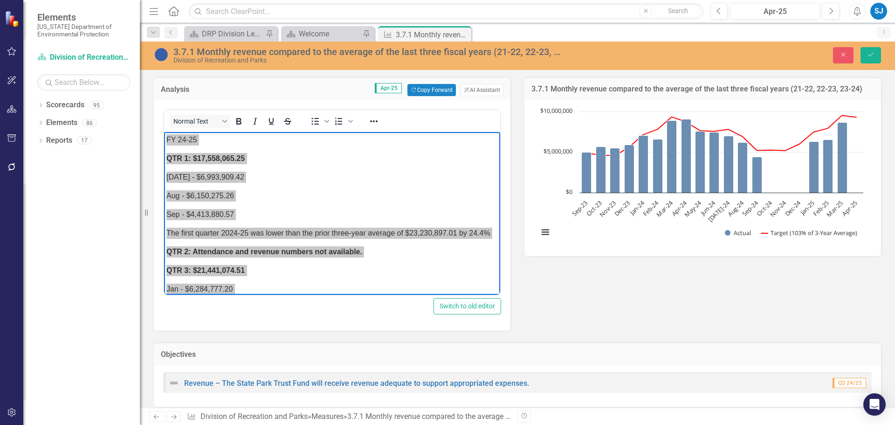
click at [633, 321] on div "Analysis Apr-25 Copy Forward Copy Forward ClearPoint AI AI Assistant Normal Tex…" at bounding box center [518, 197] width 742 height 265
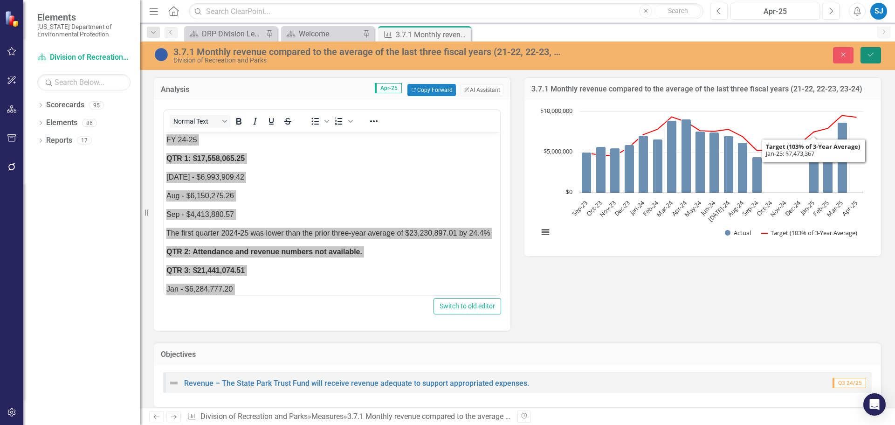
click at [871, 52] on icon "Save" at bounding box center [871, 54] width 8 height 7
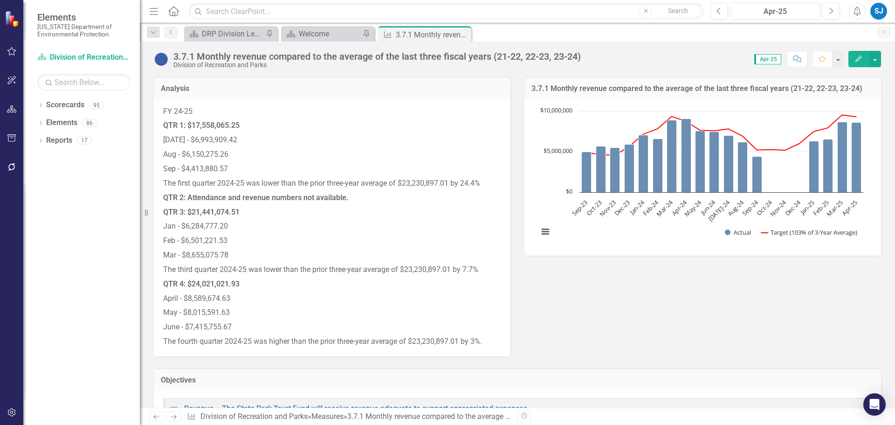
drag, startPoint x: 891, startPoint y: 91, endPoint x: 895, endPoint y: 187, distance: 95.2
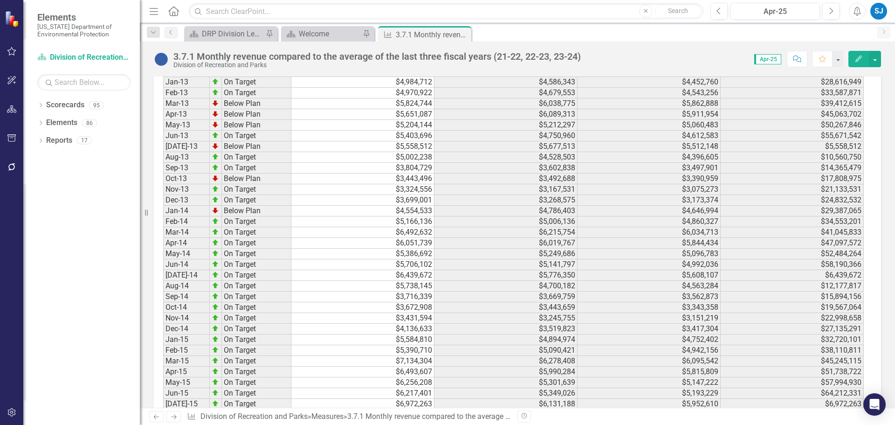
scroll to position [1165, 0]
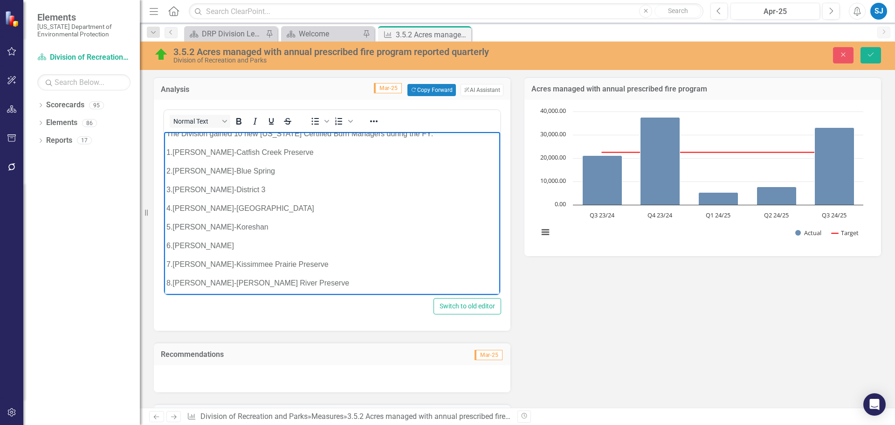
scroll to position [1276, 0]
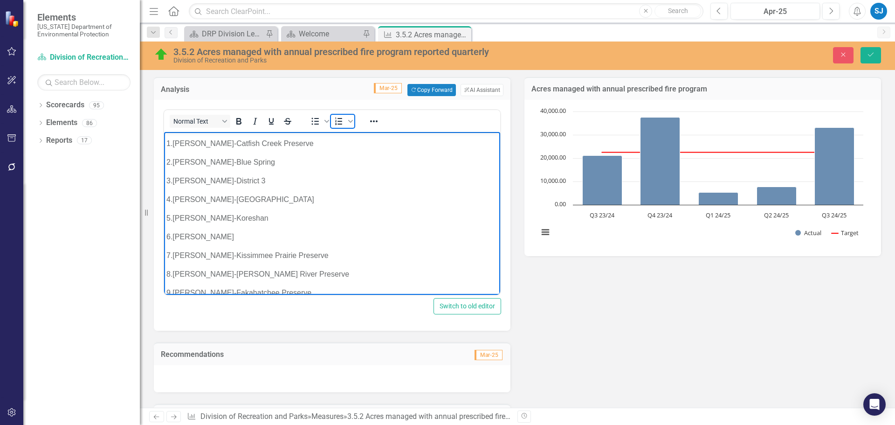
click at [340, 122] on icon "Numbered list" at bounding box center [338, 121] width 7 height 7
click at [351, 120] on icon "Numbered list" at bounding box center [350, 121] width 5 height 5
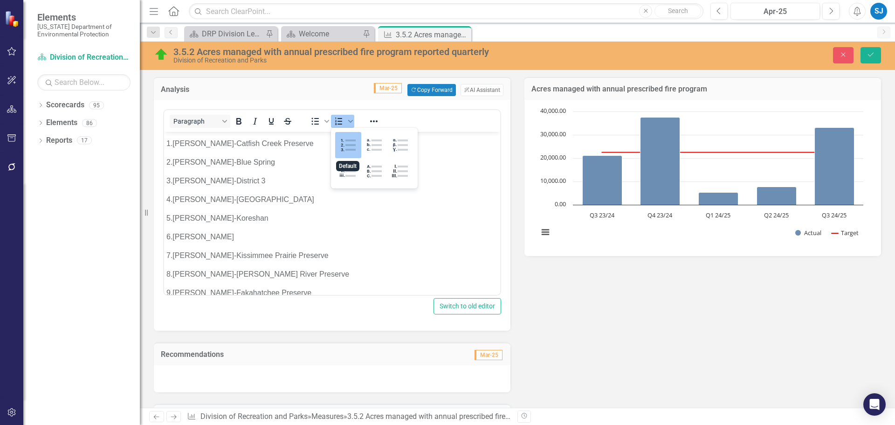
click at [360, 297] on div "Paragraph To open the popup, press Shift+Enter To open the popup, press Shift+E…" at bounding box center [332, 211] width 338 height 208
click at [357, 306] on li "Richard Kizis-Lake Kissimmee" at bounding box center [341, 311] width 313 height 11
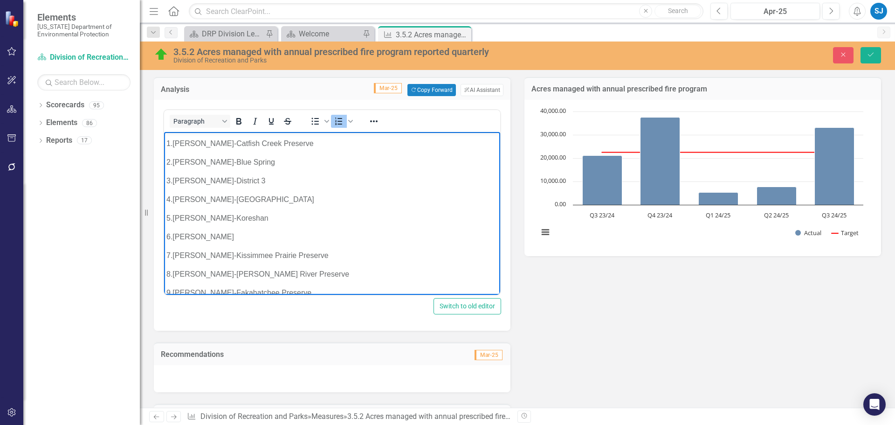
click at [186, 306] on li "Richard Kizis-Lake Kissimmee" at bounding box center [341, 311] width 313 height 11
click at [286, 306] on p "Richard Kizis-Lake Kissimmee" at bounding box center [332, 311] width 332 height 11
paste body "Rich Text Area. Press ALT-0 for help."
click at [170, 306] on p "1. Richard Kizis-Lake Kissimmee" at bounding box center [332, 311] width 332 height 11
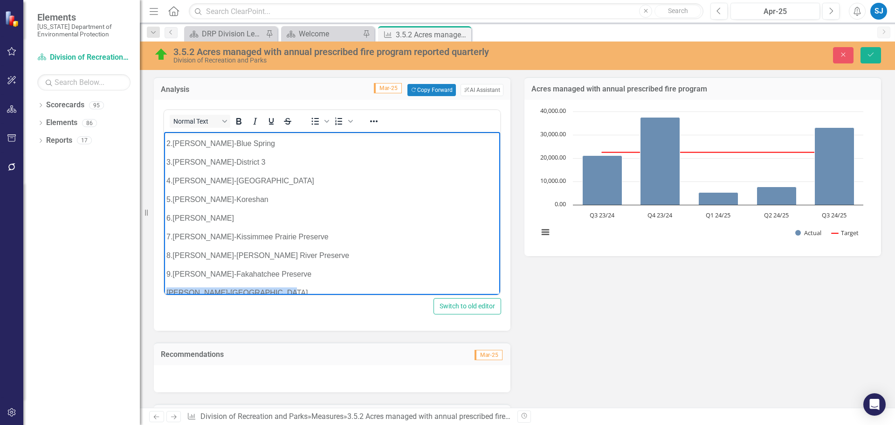
drag, startPoint x: 289, startPoint y: 265, endPoint x: 328, endPoint y: 403, distance: 143.8
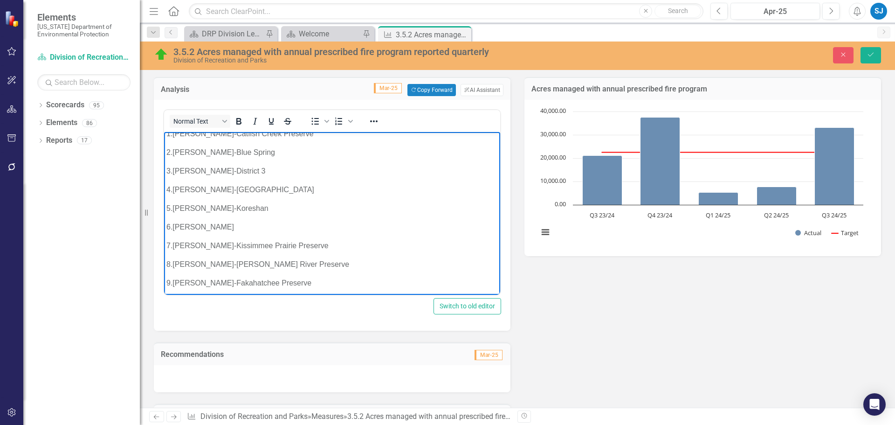
click at [307, 296] on p "10. Richard Kizis-Lake Kissimmee" at bounding box center [332, 301] width 332 height 11
click at [193, 296] on p "10. Richard Kizis-Lake Kissimmee" at bounding box center [332, 301] width 332 height 11
click at [307, 296] on p "10. Richard Kizis-Lake Kissimmee" at bounding box center [332, 301] width 332 height 11
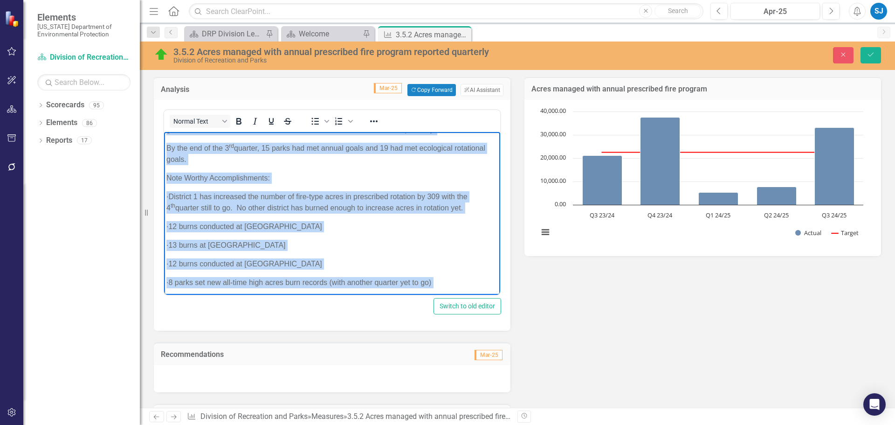
scroll to position [0, 0]
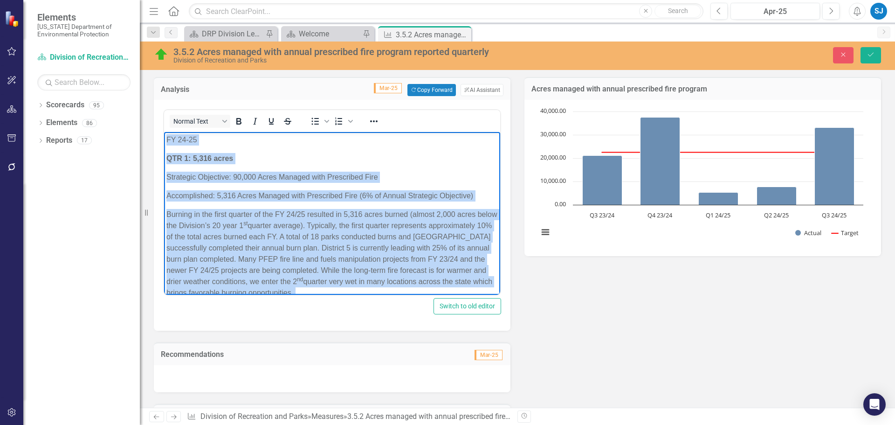
drag, startPoint x: 311, startPoint y: 280, endPoint x: 123, endPoint y: 26, distance: 315.5
copy body "FY 24-25 QTR 1: 5,316 acres Strategic Objective: 90,000 Acres Managed with Pres…"
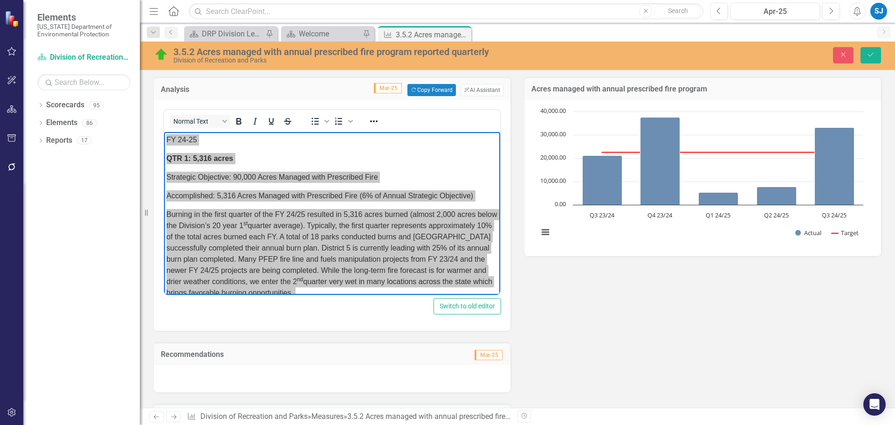
click at [693, 320] on div "Analysis Mar-25 Copy Forward Copy Forward ClearPoint AI AI Assistant Normal Tex…" at bounding box center [518, 304] width 742 height 478
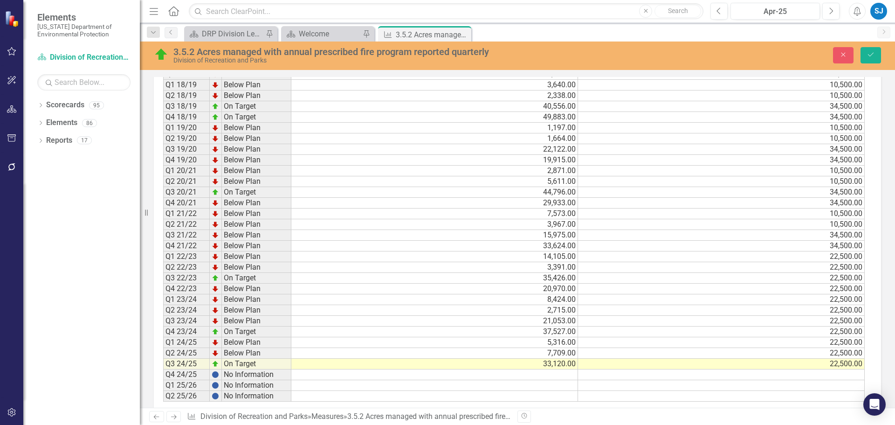
scroll to position [662, 0]
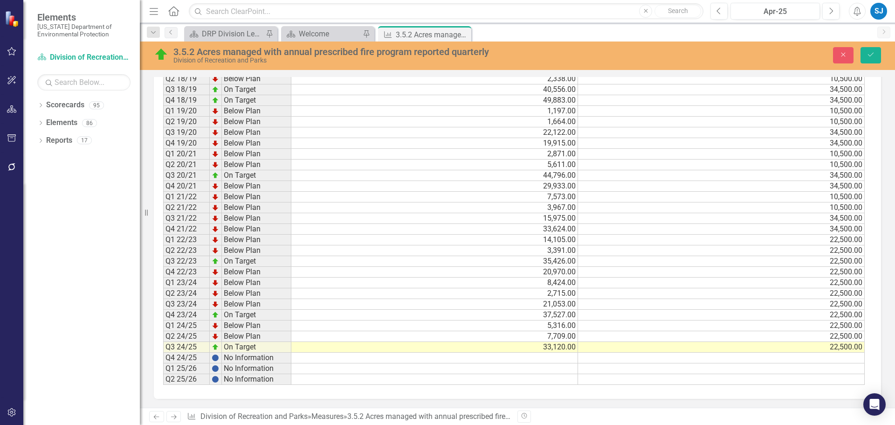
click at [614, 360] on td at bounding box center [721, 358] width 287 height 11
type textarea "22500"
click at [560, 358] on td at bounding box center [434, 358] width 287 height 11
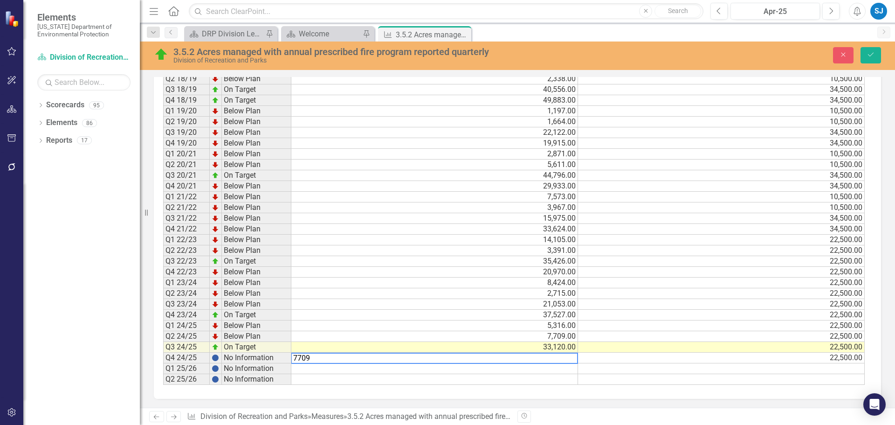
click at [446, 336] on td "7,709.00" at bounding box center [434, 336] width 287 height 11
click at [441, 359] on td "66,398.00" at bounding box center [434, 358] width 287 height 11
click at [566, 359] on td "66,398.00" at bounding box center [434, 358] width 287 height 11
type textarea "6"
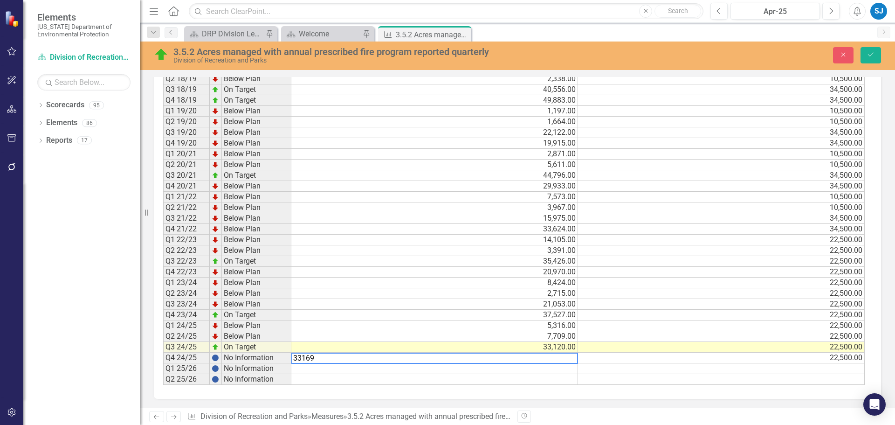
type textarea "5316"
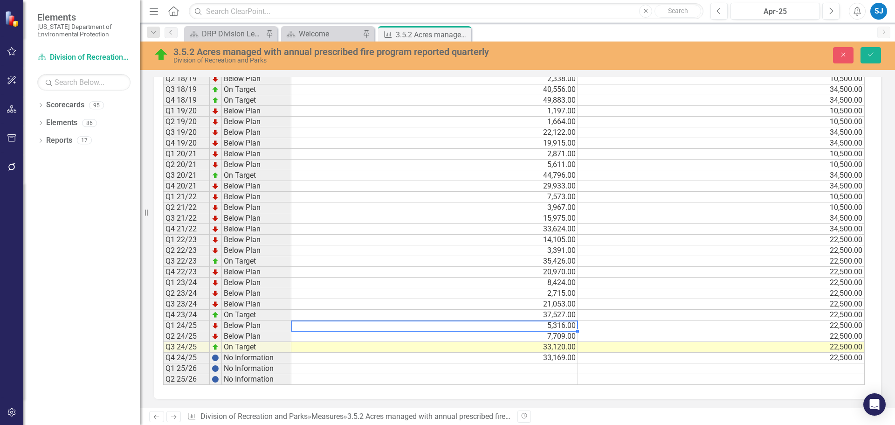
click at [452, 323] on td "5,316.00" at bounding box center [434, 325] width 287 height 11
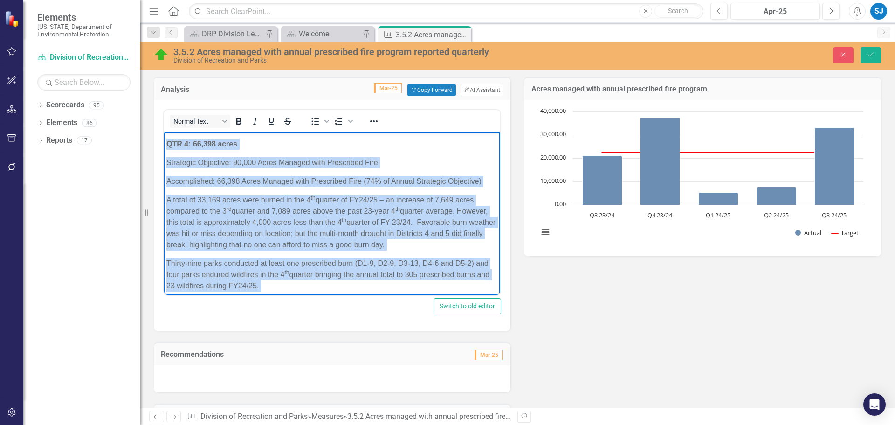
scroll to position [851, 0]
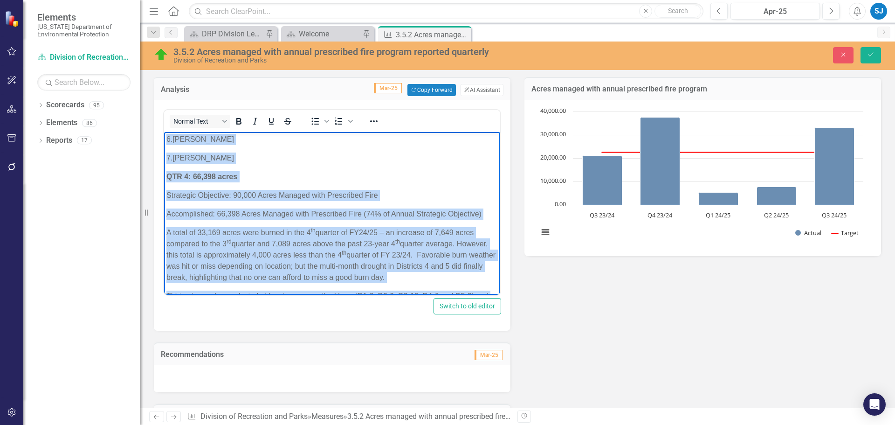
click at [234, 180] on strong "QTR 4: 66,398 acres" at bounding box center [201, 177] width 71 height 8
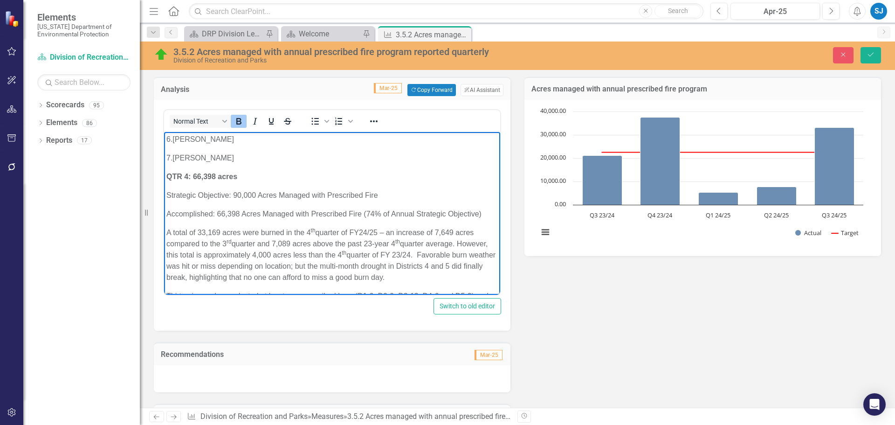
click at [218, 220] on p "Accomplished: 66,398 Acres Managed with Prescribed Fire (74% of Annual Strategi…" at bounding box center [332, 213] width 332 height 11
click at [326, 257] on p "A total of 33,169 acres were burned in the 4 th quarter of FY24/25 – an increas…" at bounding box center [332, 255] width 332 height 56
drag, startPoint x: 199, startPoint y: 254, endPoint x: 340, endPoint y: 250, distance: 141.8
click at [340, 250] on p "A total of 33,169 acres were burned in the 4 th quarter of FY24/25 – an increas…" at bounding box center [332, 255] width 332 height 56
click at [595, 329] on div "Analysis Mar-25 Copy Forward Copy Forward ClearPoint AI AI Assistant Normal Tex…" at bounding box center [518, 304] width 742 height 478
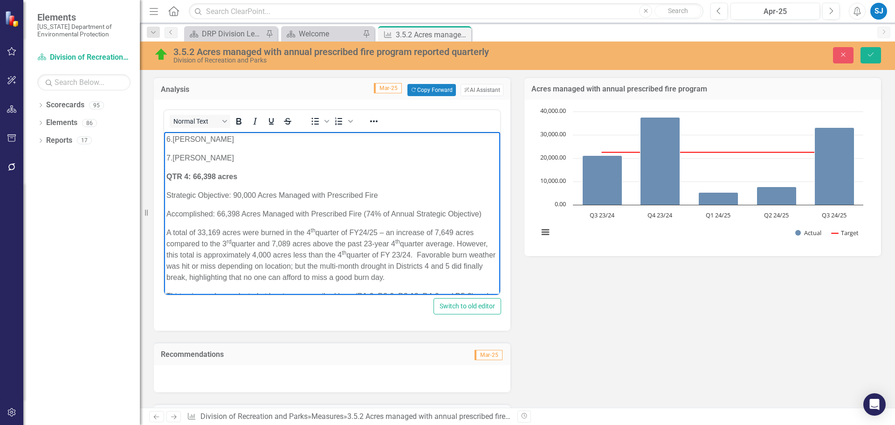
click at [365, 255] on p "A total of 33,169 acres were burned in the 4 th quarter of FY24/25 – an increas…" at bounding box center [332, 255] width 332 height 56
click at [242, 220] on p "Accomplished: 66,398 Acres Managed with Prescribed Fire (74% of Annual Strategi…" at bounding box center [332, 213] width 332 height 11
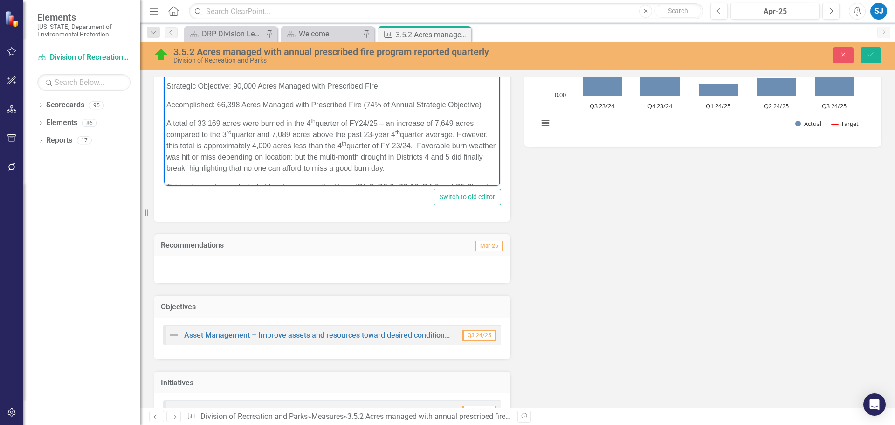
scroll to position [0, 0]
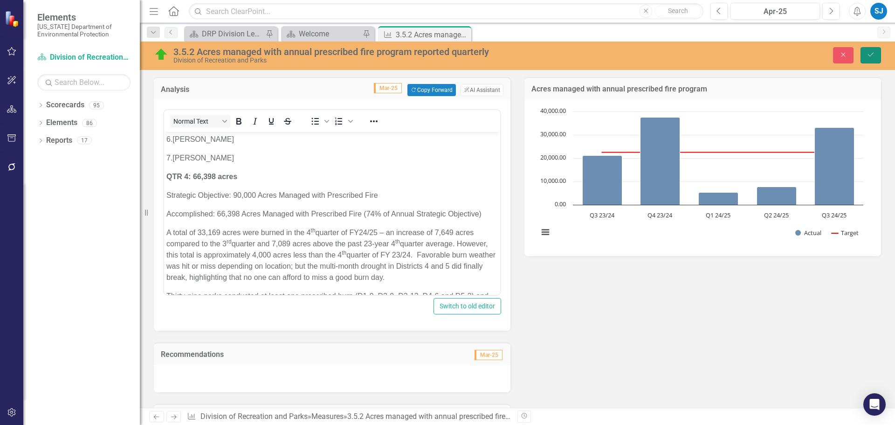
drag, startPoint x: 872, startPoint y: 56, endPoint x: 871, endPoint y: 71, distance: 14.9
click at [872, 56] on icon "Save" at bounding box center [871, 54] width 8 height 7
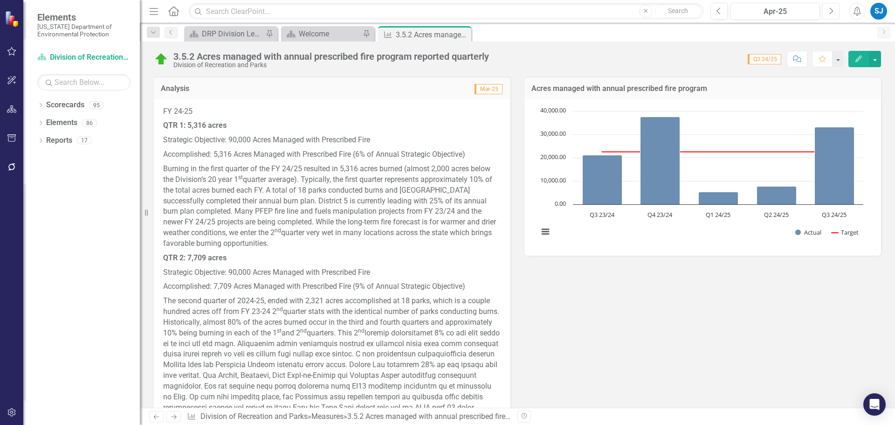
click at [832, 9] on icon "Next" at bounding box center [831, 11] width 5 height 8
click at [832, 16] on button "Next" at bounding box center [831, 11] width 17 height 17
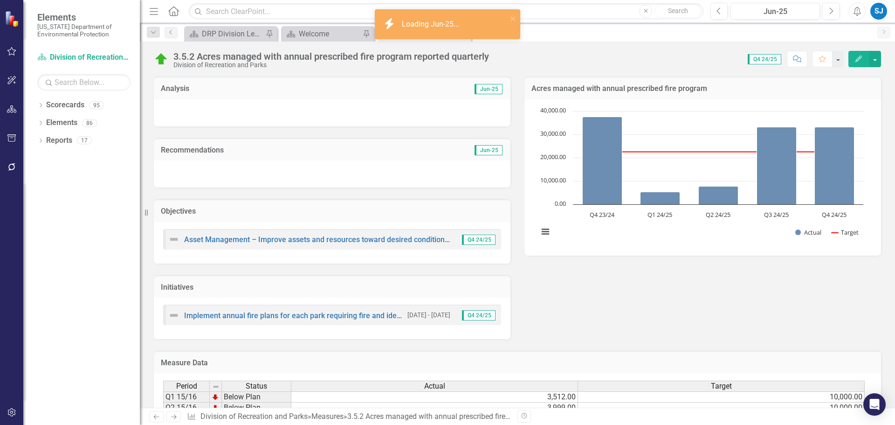
click at [360, 110] on div at bounding box center [332, 112] width 357 height 27
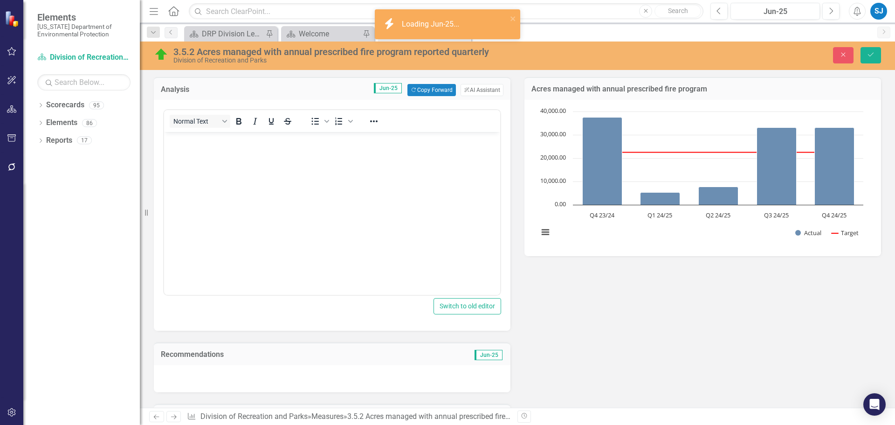
click at [277, 161] on body "Rich Text Area. Press ALT-0 for help." at bounding box center [332, 202] width 336 height 140
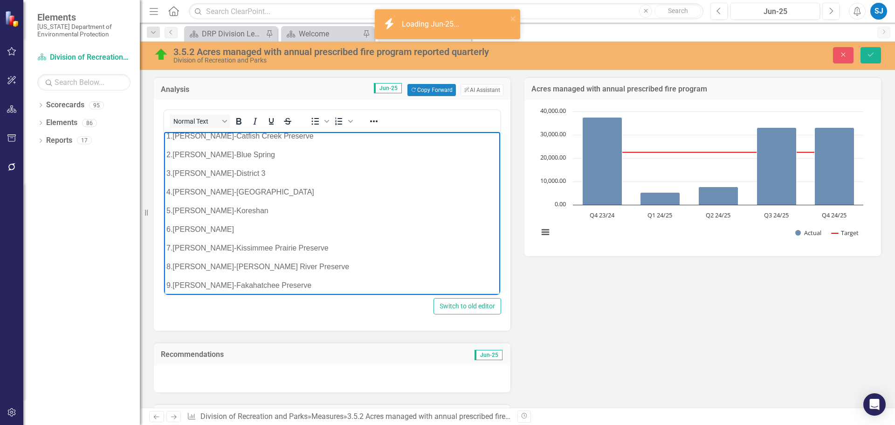
scroll to position [1286, 0]
click at [875, 55] on icon "Save" at bounding box center [871, 54] width 8 height 7
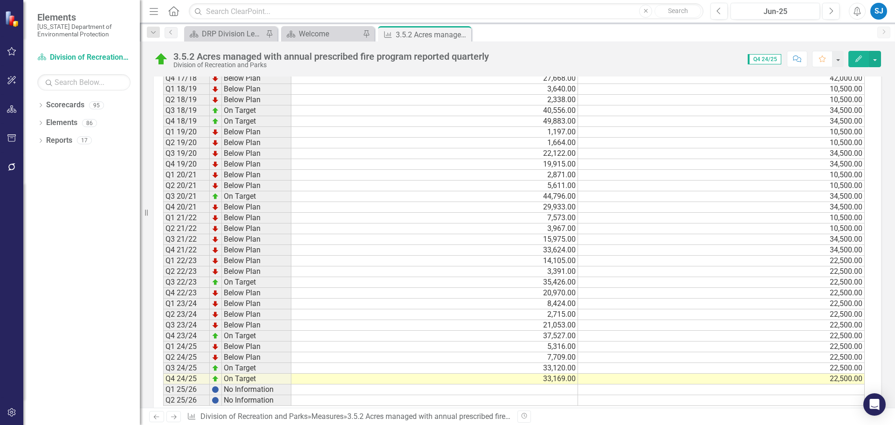
scroll to position [0, 0]
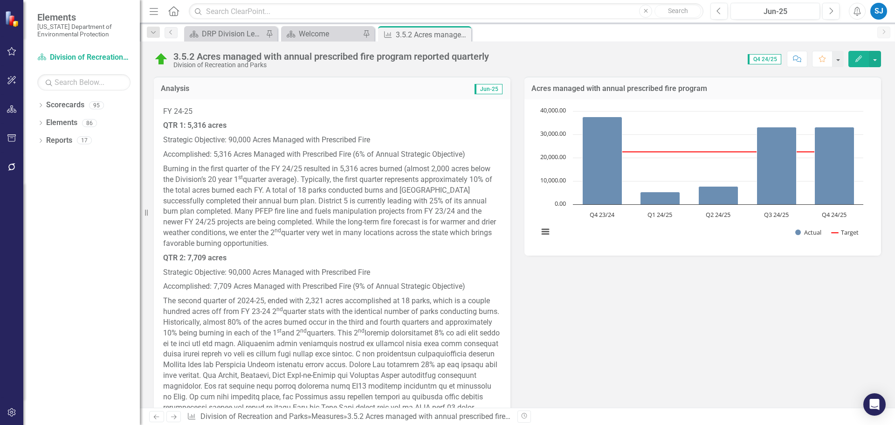
drag, startPoint x: 463, startPoint y: 35, endPoint x: 424, endPoint y: 31, distance: 39.4
click at [0, 0] on icon "Close" at bounding box center [0, 0] width 0 height 0
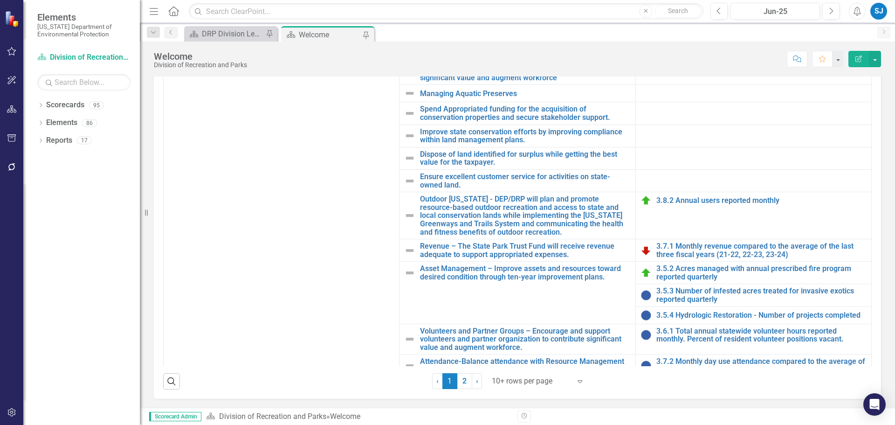
scroll to position [226, 0]
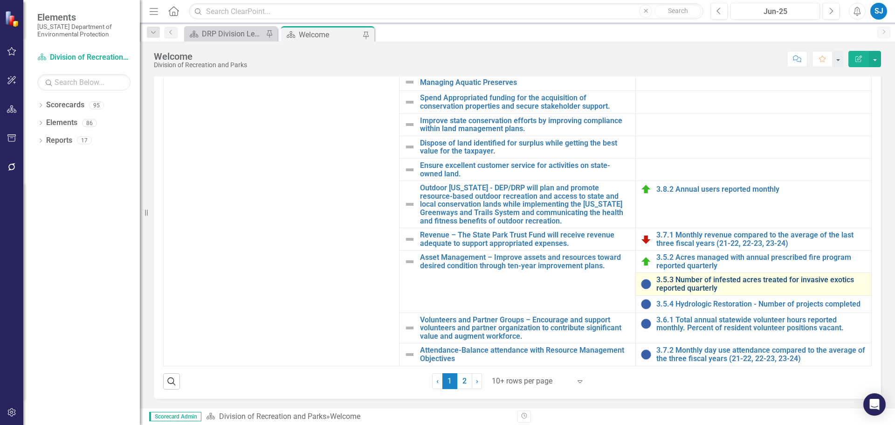
click at [713, 282] on link "3.5.3 Number of infested acres treated for invasive exotics reported quarterly" at bounding box center [762, 284] width 210 height 16
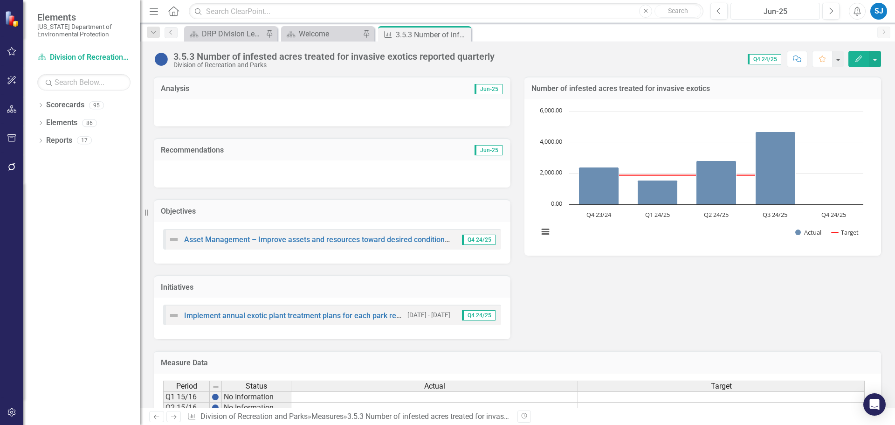
click at [777, 12] on div "Jun-25" at bounding box center [775, 11] width 83 height 11
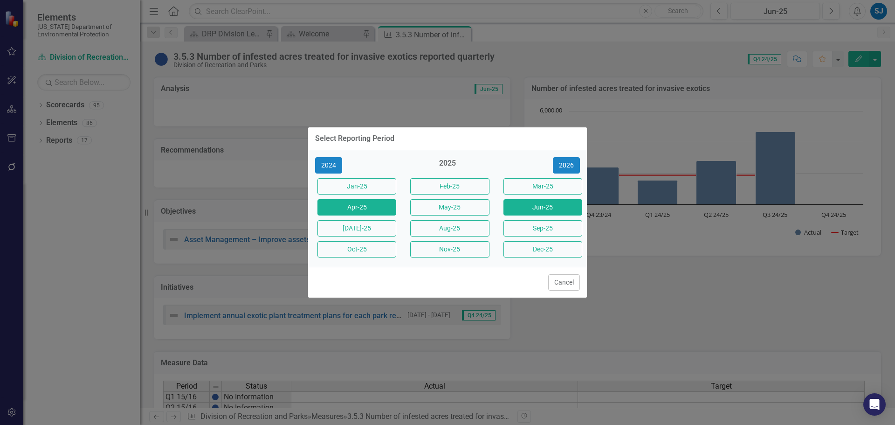
click at [349, 206] on button "Apr-25" at bounding box center [357, 207] width 79 height 16
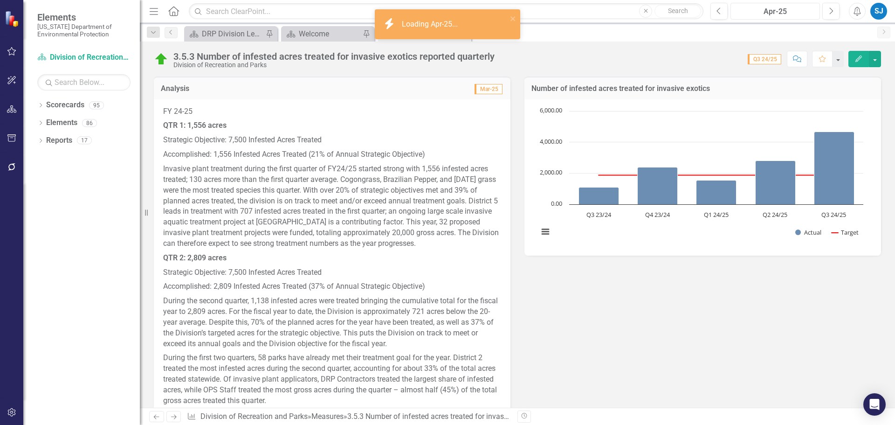
scroll to position [47, 0]
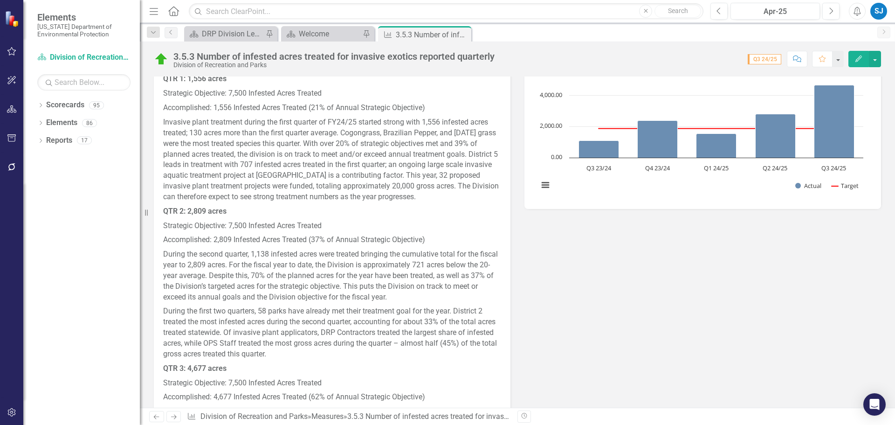
click at [351, 230] on p "Strategic Objective: 7,500 Infested Acres Treated" at bounding box center [332, 226] width 338 height 14
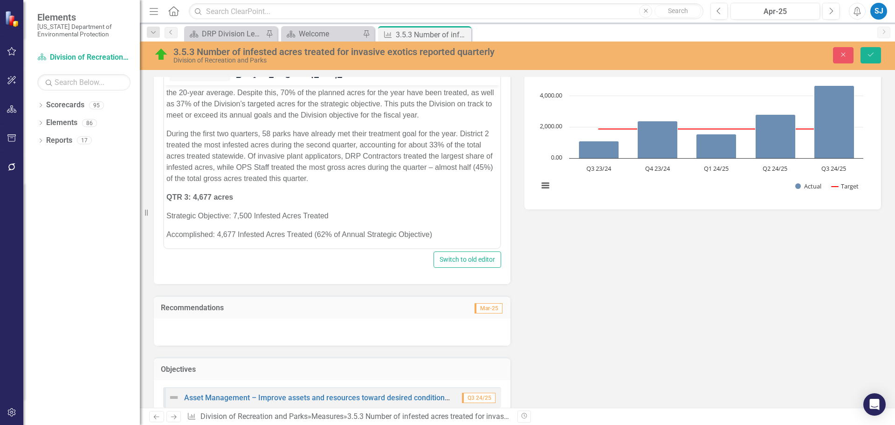
scroll to position [297, 0]
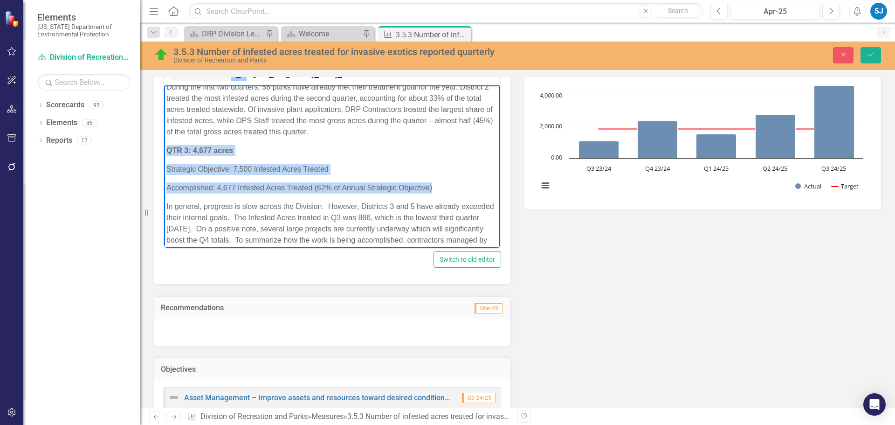
drag, startPoint x: 438, startPoint y: 198, endPoint x: 153, endPoint y: 155, distance: 288.2
click at [164, 155] on html "FY 24-25 QTR 1: 1,556 acres Strategic Objective: 7,500 Infested Acres Treated A…" at bounding box center [332, 59] width 336 height 542
copy body "QTR 3: 4,677 acres Strategic Objective: 7,500 Infested Acres Treated Accomplish…"
click at [435, 194] on p "Accomplished: 4,677 Infested Acres Treated (62% of Annual Strategic Objective)" at bounding box center [332, 187] width 332 height 11
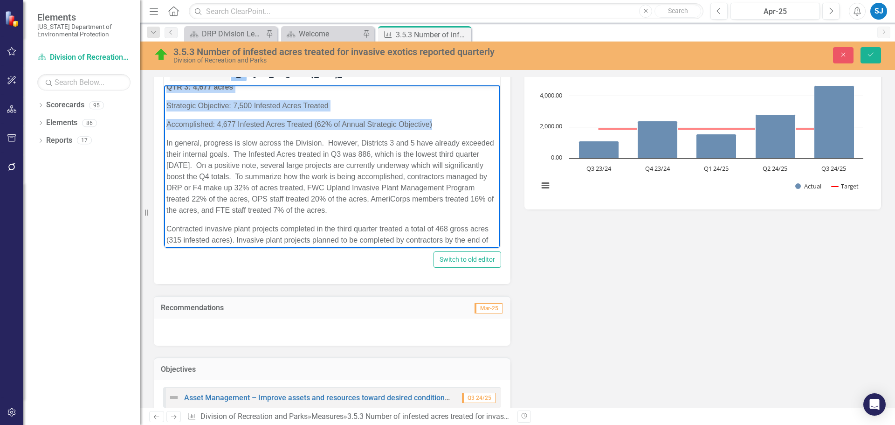
scroll to position [390, 0]
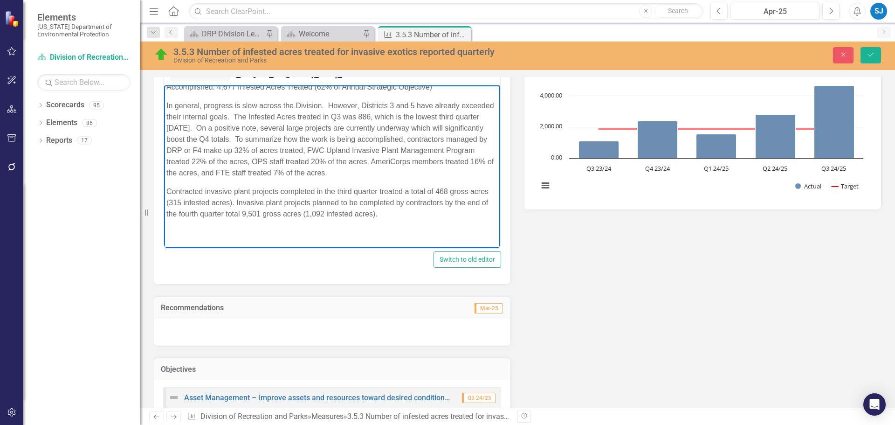
paste body "Rich Text Area. Press ALT-0 for help."
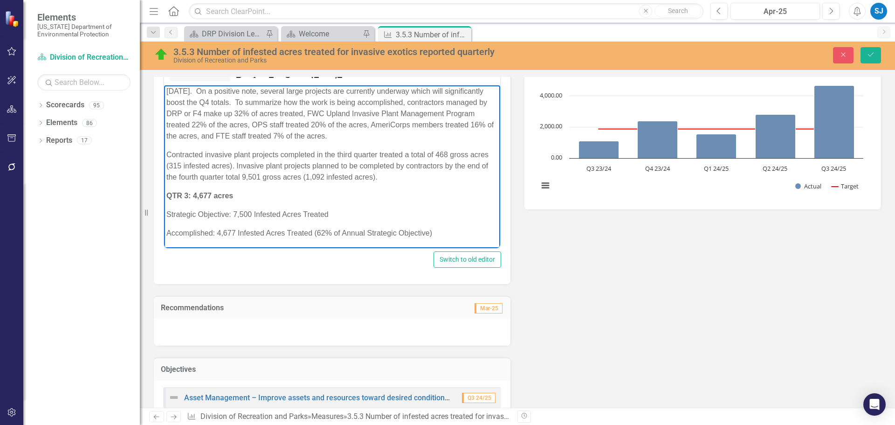
click at [185, 200] on strong "QTR 3: 4,677 acres" at bounding box center [199, 196] width 67 height 8
click at [194, 200] on strong "QTR 4: 4,677 acres" at bounding box center [199, 196] width 67 height 8
click at [251, 195] on p "QTR 4: 8,909 acres" at bounding box center [332, 195] width 332 height 11
click at [247, 214] on p "Strategic Objective: 7,500 Infested Acres Treated" at bounding box center [332, 213] width 332 height 11
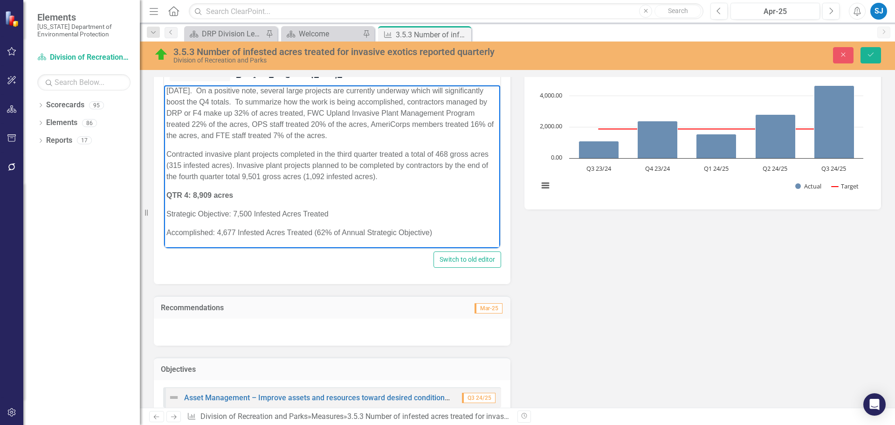
click at [341, 213] on p "Strategic Objective: 7,500 Infested Acres Treated" at bounding box center [332, 213] width 332 height 11
click at [218, 231] on p "Accomplished: 4,677 Infested Acres Treated (62% of Annual Strategic Objective)" at bounding box center [332, 232] width 332 height 11
click at [319, 231] on p "Accomplished: 8,909 Infested Acres Treated (62% of Annual Strategic Objective)" at bounding box center [332, 232] width 332 height 11
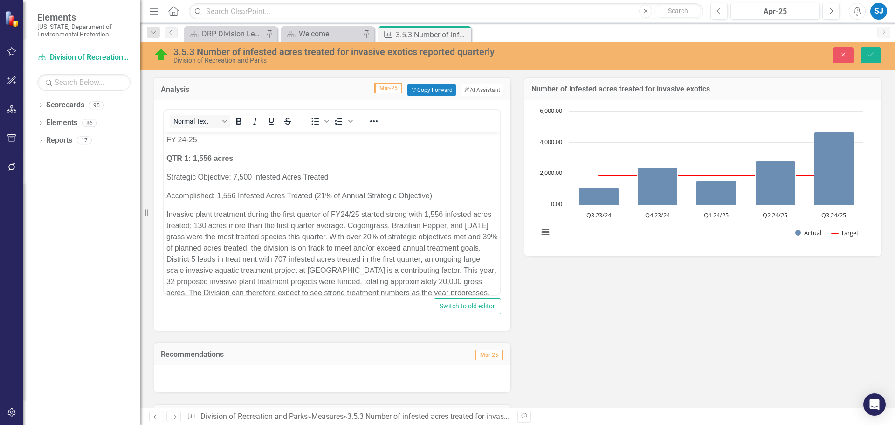
scroll to position [662, 0]
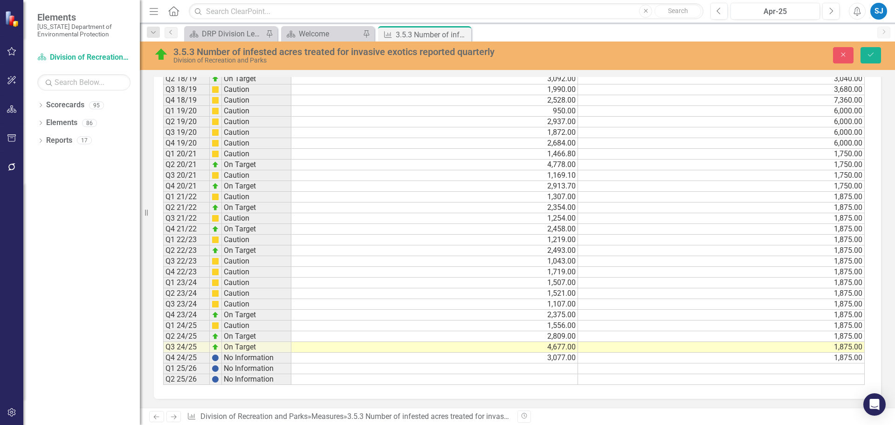
click at [870, 326] on div "Period Status Actual Target Q1 15/16 No Information Q2 15/16 No Information Q3 …" at bounding box center [518, 157] width 728 height 483
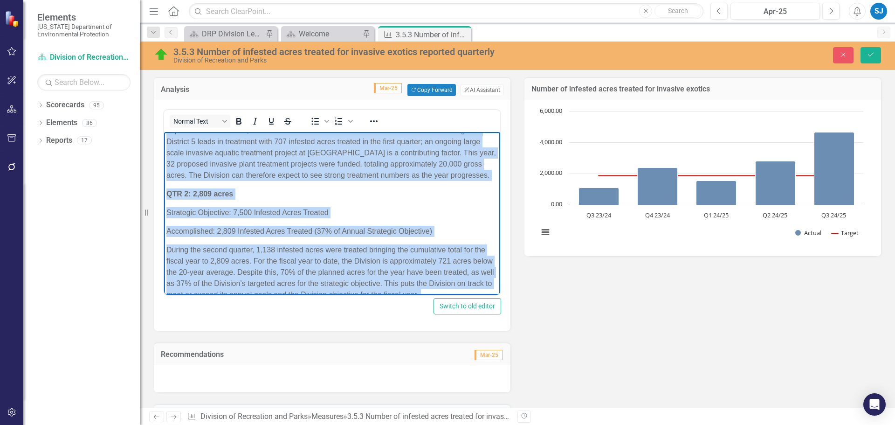
scroll to position [0, 0]
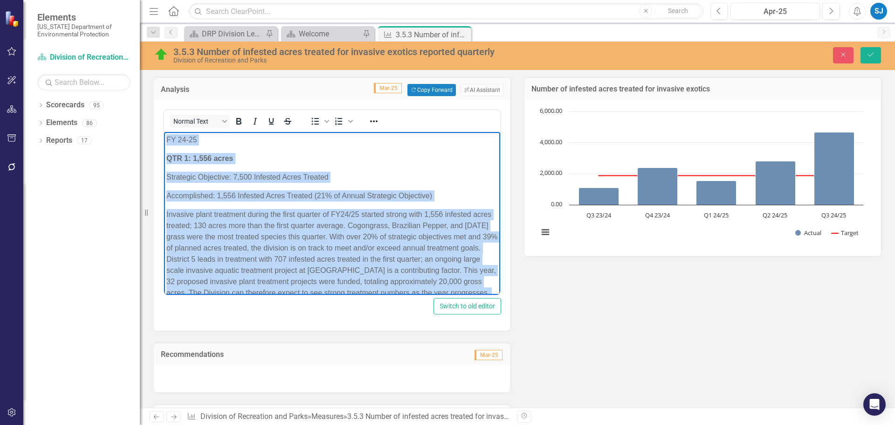
drag, startPoint x: 264, startPoint y: 278, endPoint x: 159, endPoint y: 77, distance: 227.2
copy body "FY 24-25 QTR 1: 1,556 acres Strategic Objective: 7,500 Infested Acres Treated A…"
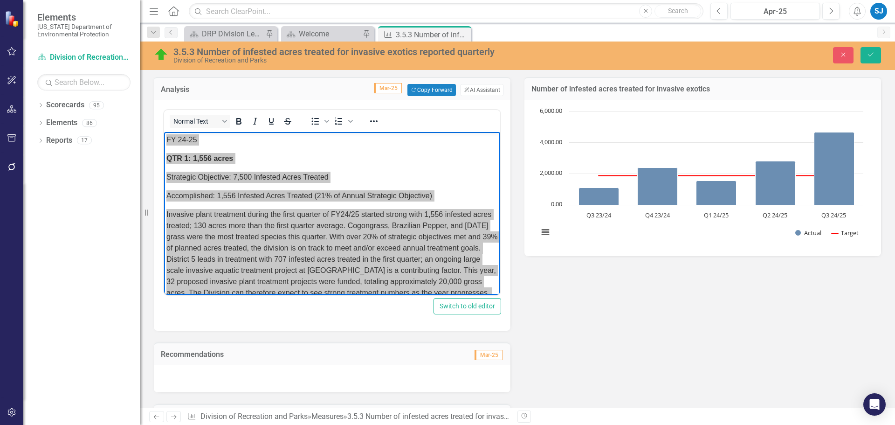
click at [724, 343] on div "Analysis Mar-25 Copy Forward Copy Forward ClearPoint AI AI Assistant Normal Tex…" at bounding box center [518, 304] width 742 height 478
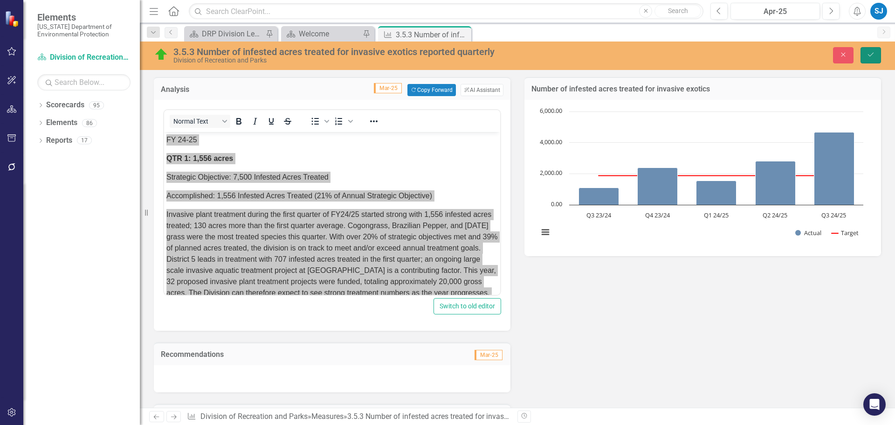
click at [871, 50] on button "Save" at bounding box center [871, 55] width 21 height 16
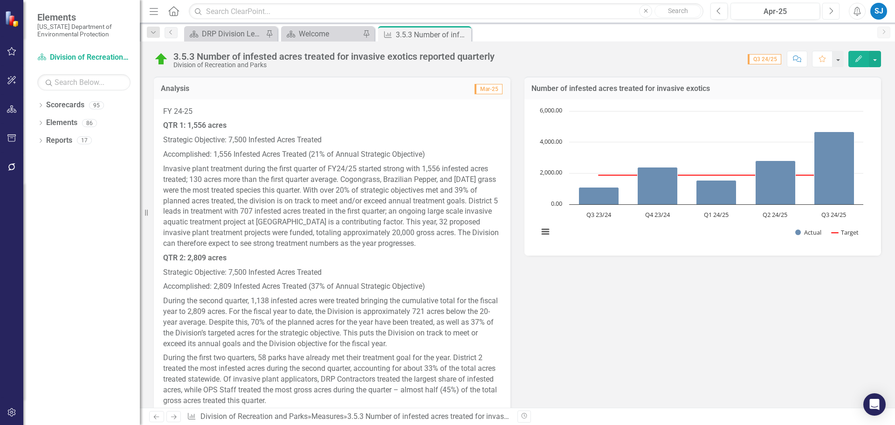
click at [832, 9] on icon "Next" at bounding box center [831, 11] width 5 height 8
click at [831, 9] on icon "button" at bounding box center [832, 10] width 4 height 7
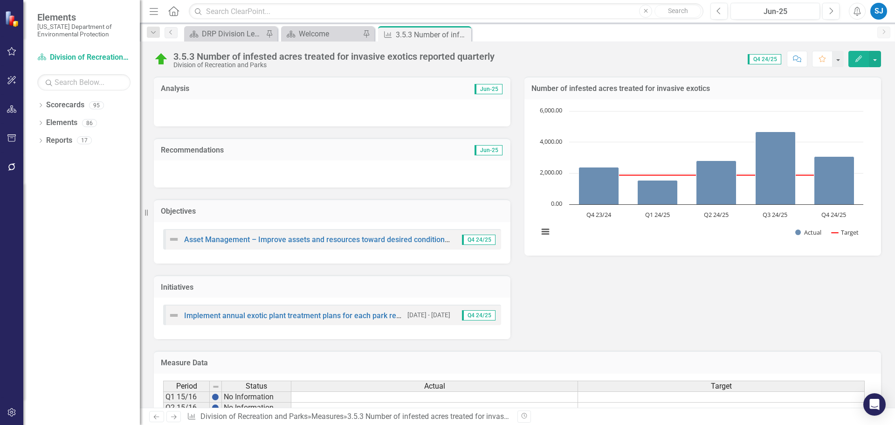
click at [245, 109] on div at bounding box center [332, 112] width 357 height 27
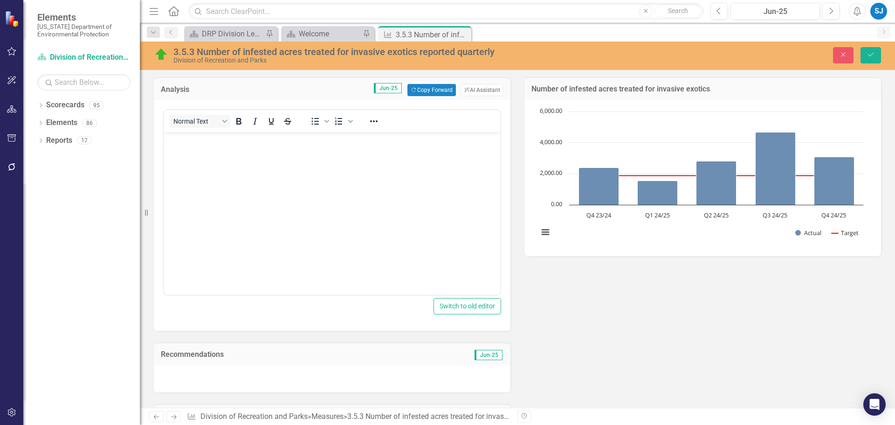
click at [262, 161] on body "Rich Text Area. Press ALT-0 for help." at bounding box center [332, 202] width 336 height 140
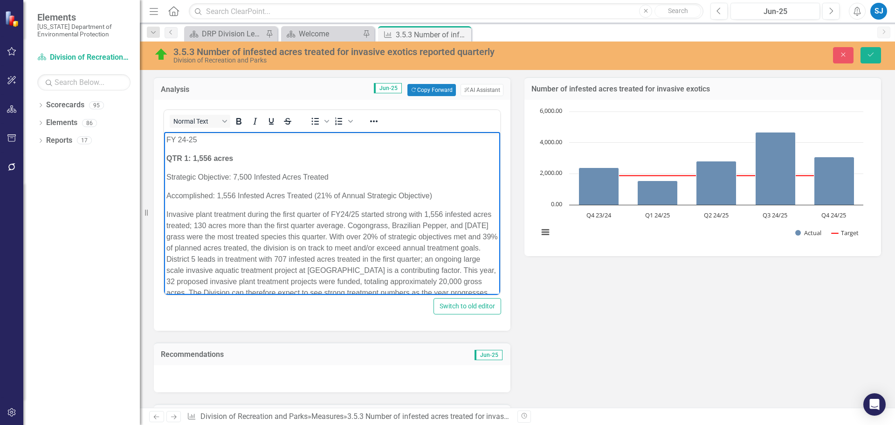
scroll to position [580, 0]
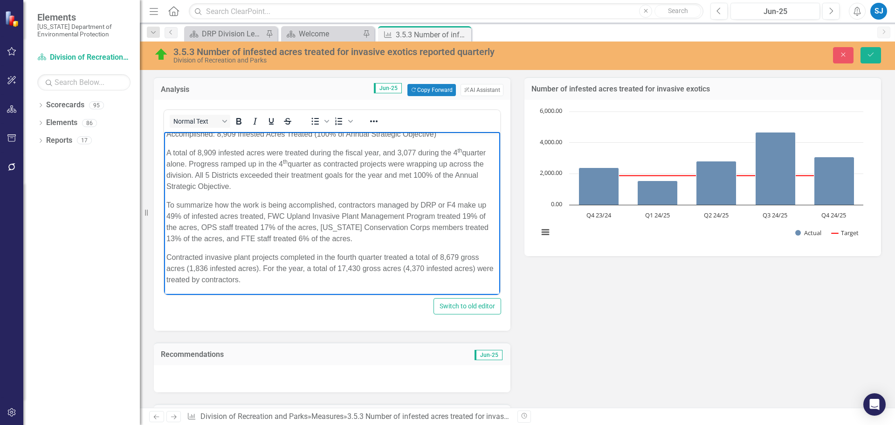
click at [813, 322] on div "Analysis Jun-25 Copy Forward Copy Forward ClearPoint AI AI Assistant Normal Tex…" at bounding box center [518, 304] width 742 height 478
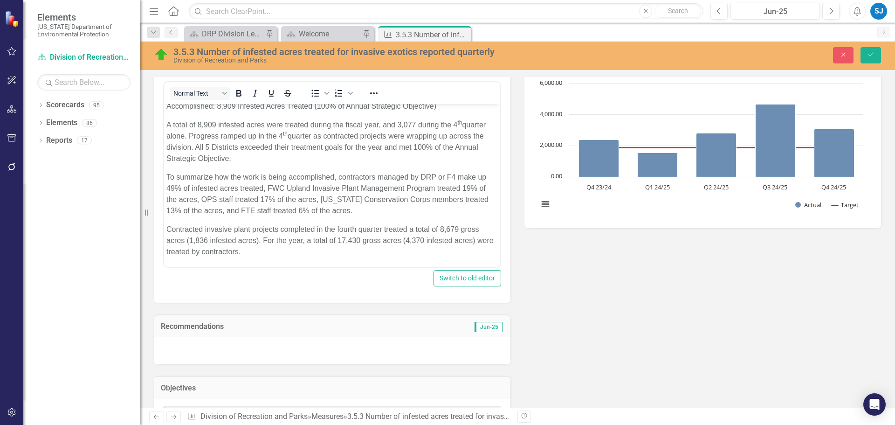
scroll to position [0, 0]
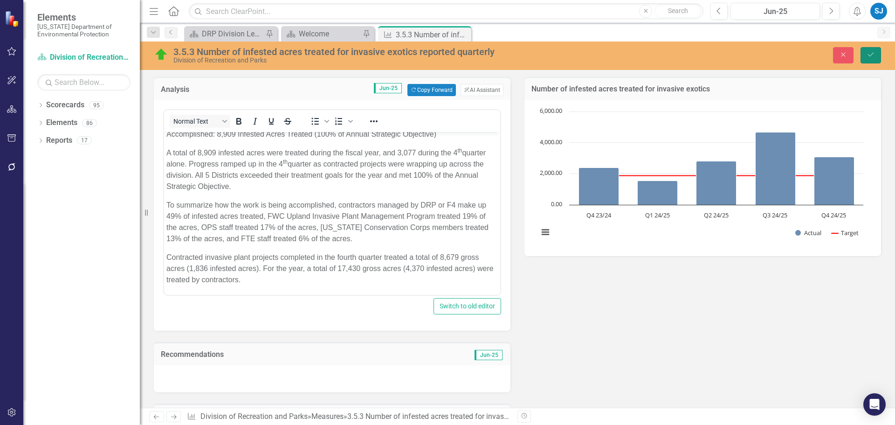
click at [873, 55] on icon "Save" at bounding box center [871, 54] width 8 height 7
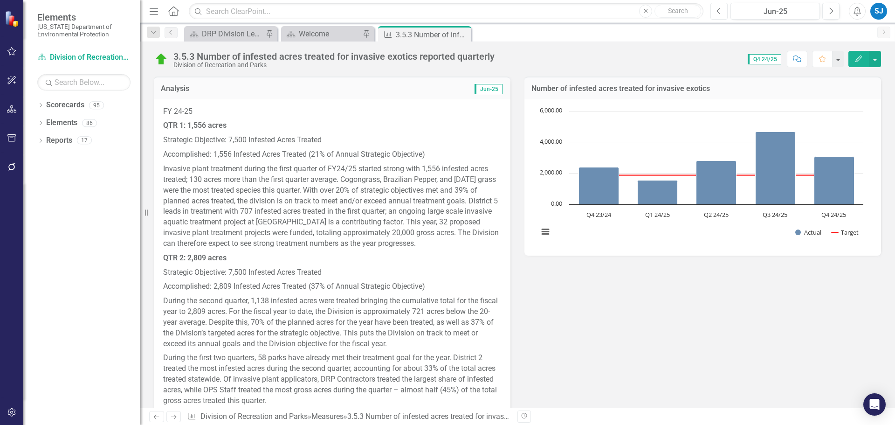
click at [724, 12] on button "Previous" at bounding box center [719, 11] width 17 height 17
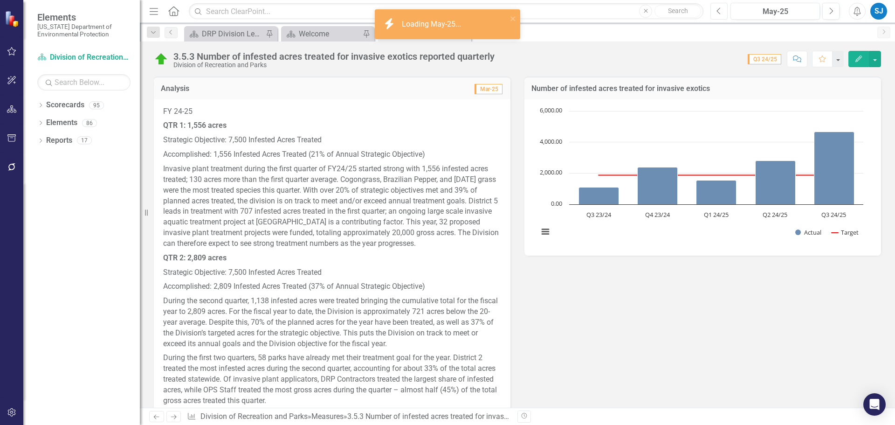
click at [716, 12] on button "Previous" at bounding box center [719, 11] width 17 height 17
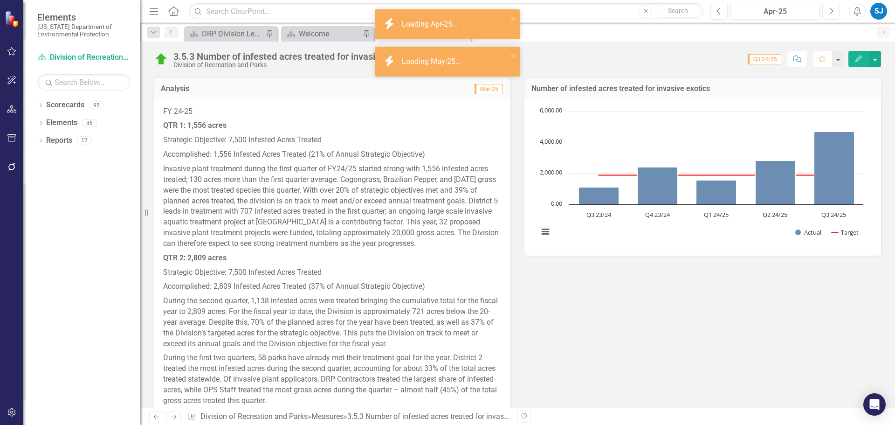
click at [827, 11] on button "Next" at bounding box center [831, 11] width 17 height 17
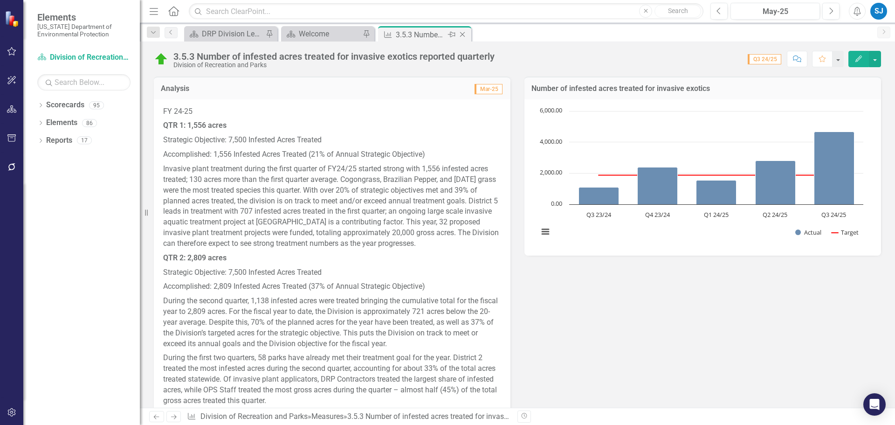
click at [464, 34] on icon "Close" at bounding box center [462, 34] width 9 height 7
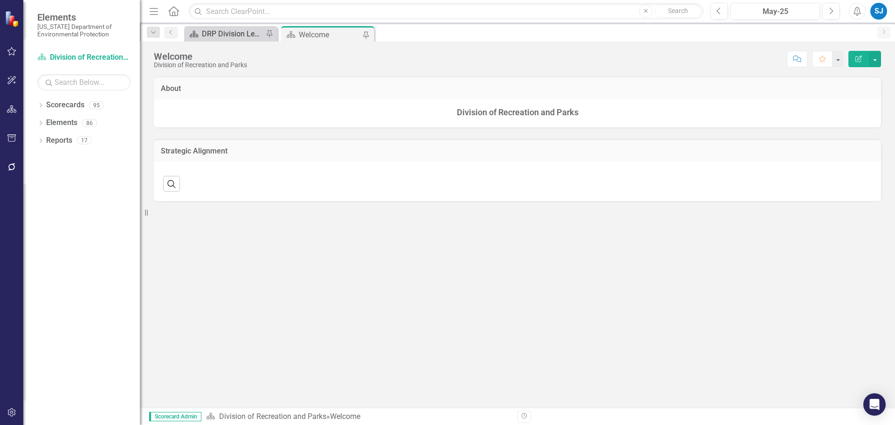
click at [238, 30] on div "DRP Division Level Metrics" at bounding box center [233, 34] width 62 height 12
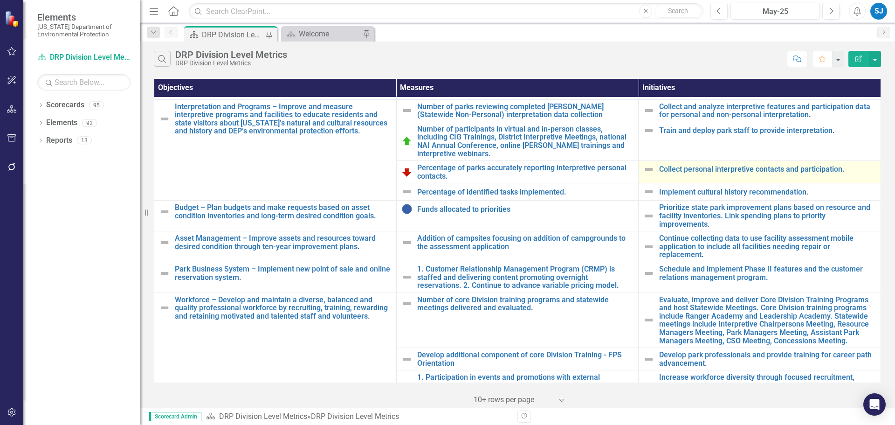
scroll to position [126, 0]
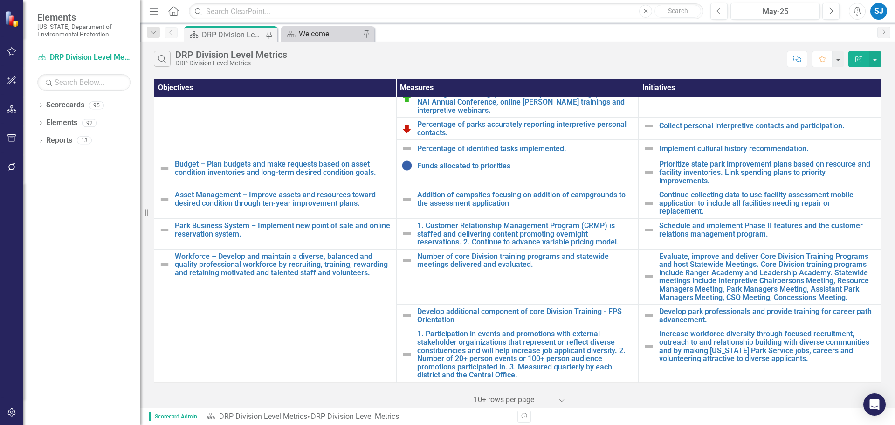
click at [317, 35] on div "Welcome" at bounding box center [330, 34] width 62 height 12
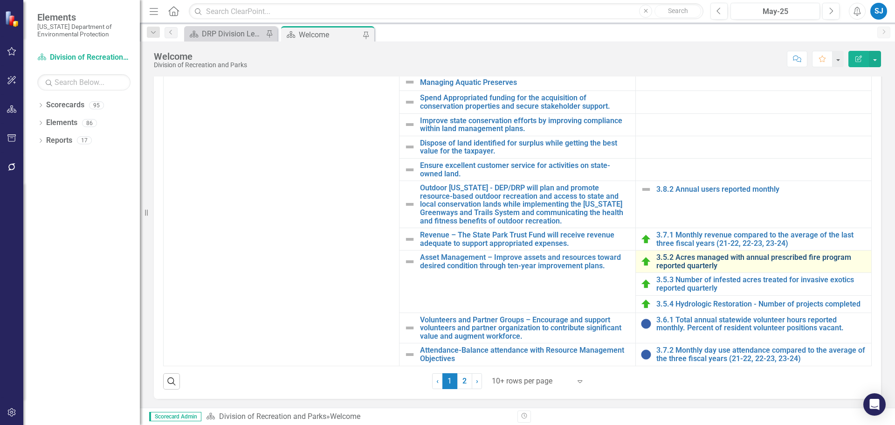
scroll to position [86, 0]
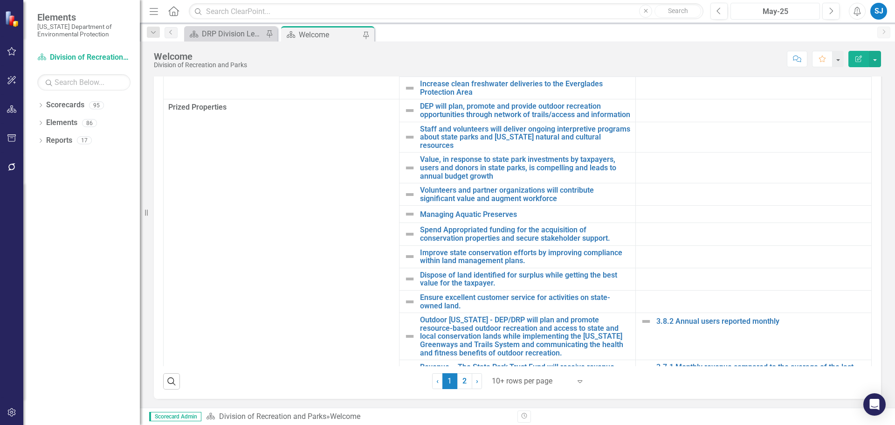
click at [763, 17] on div "May-25" at bounding box center [775, 11] width 83 height 11
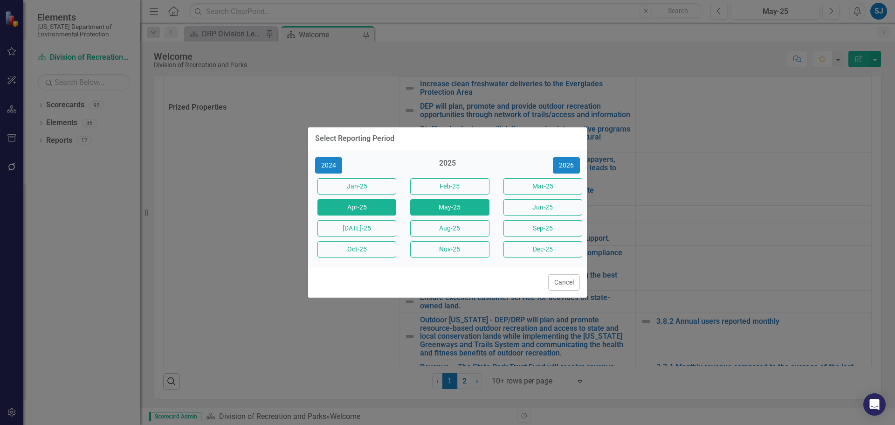
click at [348, 208] on button "Apr-25" at bounding box center [357, 207] width 79 height 16
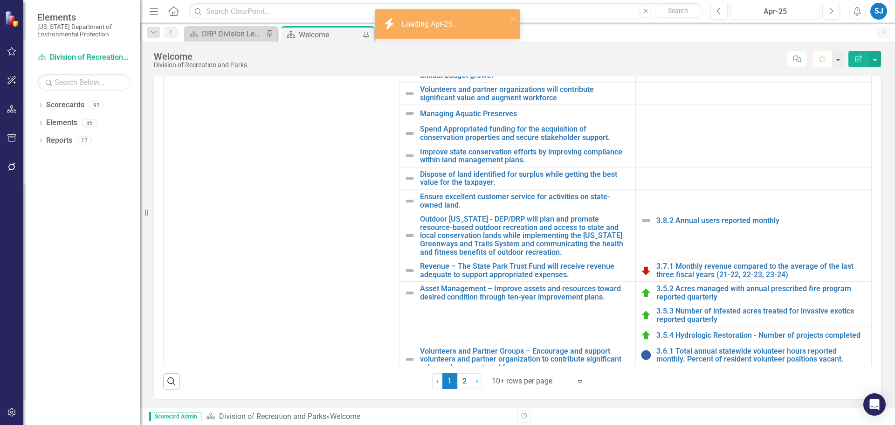
scroll to position [226, 0]
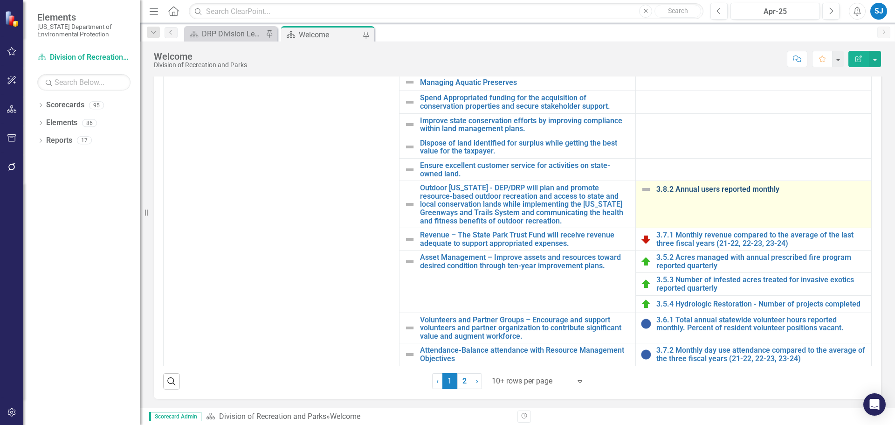
click at [719, 189] on link "3.8.2 Annual users reported monthly" at bounding box center [762, 189] width 210 height 8
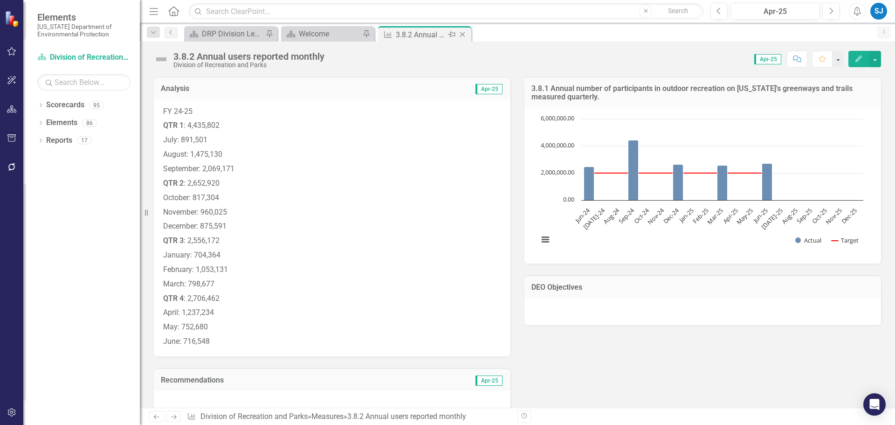
click at [464, 33] on icon "Close" at bounding box center [462, 34] width 9 height 7
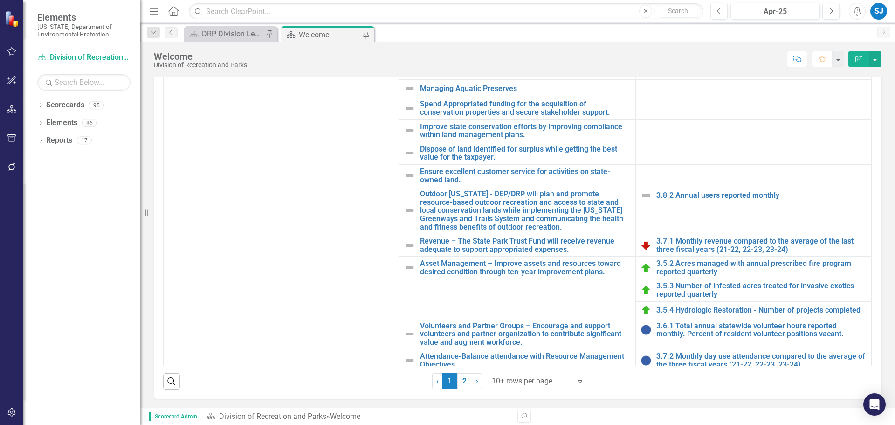
scroll to position [226, 0]
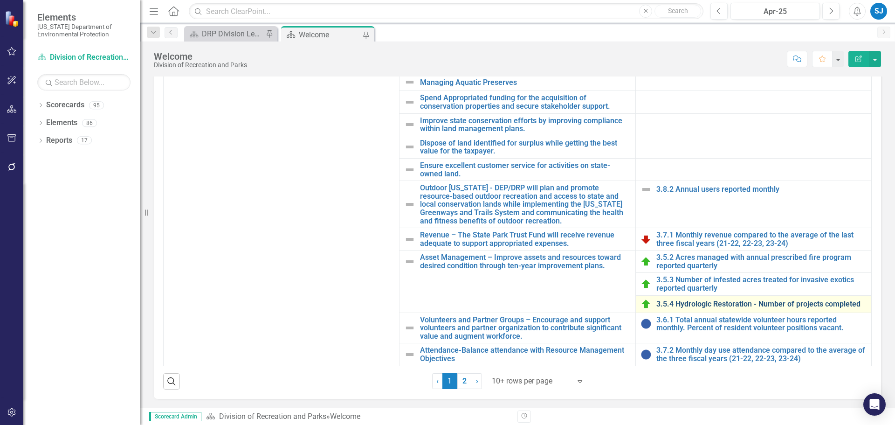
click at [703, 305] on link "3.5.4 Hydrologic Restoration - Number of projects completed" at bounding box center [762, 304] width 210 height 8
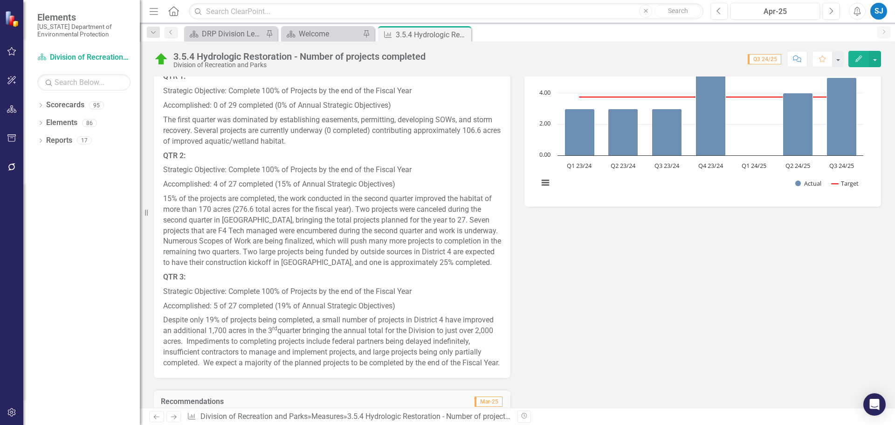
scroll to position [47, 0]
click at [430, 236] on p "15% of the projects are completed, the work conducted in the second quarter imp…" at bounding box center [332, 233] width 338 height 78
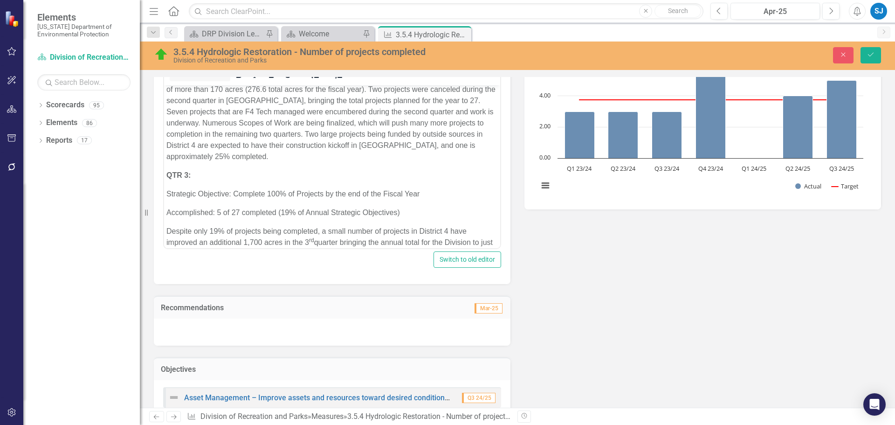
scroll to position [241, 0]
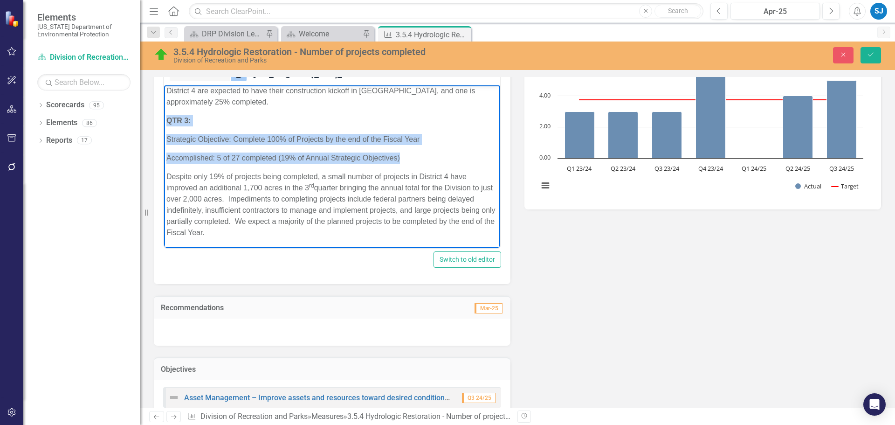
drag, startPoint x: 407, startPoint y: 158, endPoint x: 140, endPoint y: 122, distance: 269.1
click at [164, 122] on html "FY 24-25 QTR 1: Strategic Objective: Complete 100% of Projects by the end of th…" at bounding box center [332, 46] width 336 height 404
copy body "QTR 3: Strategic Objective: Complete 100% of Projects by the end of the Fiscal …"
click at [225, 159] on p "Accomplished: 5 of 27 completed (19% of Annual Strategic Objectives)" at bounding box center [332, 158] width 332 height 11
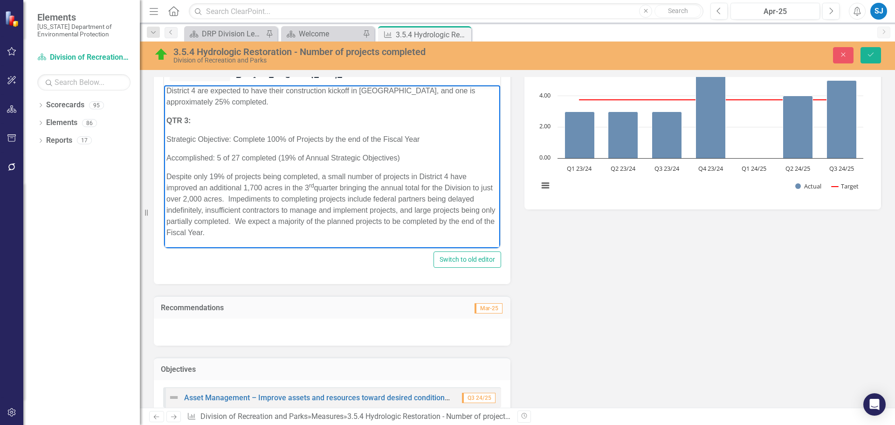
click at [351, 240] on body "FY 24-25 QTR 1: Strategic Objective: Complete 100% of Projects by the end of th…" at bounding box center [332, 46] width 336 height 404
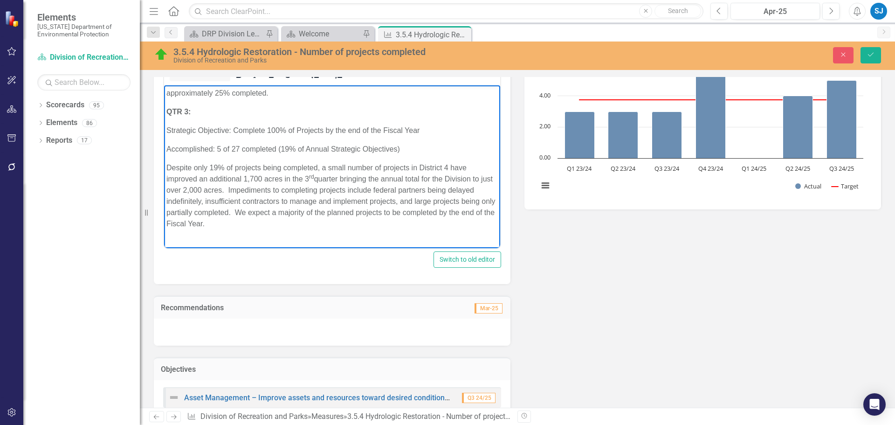
paste body "Rich Text Area. Press ALT-0 for help."
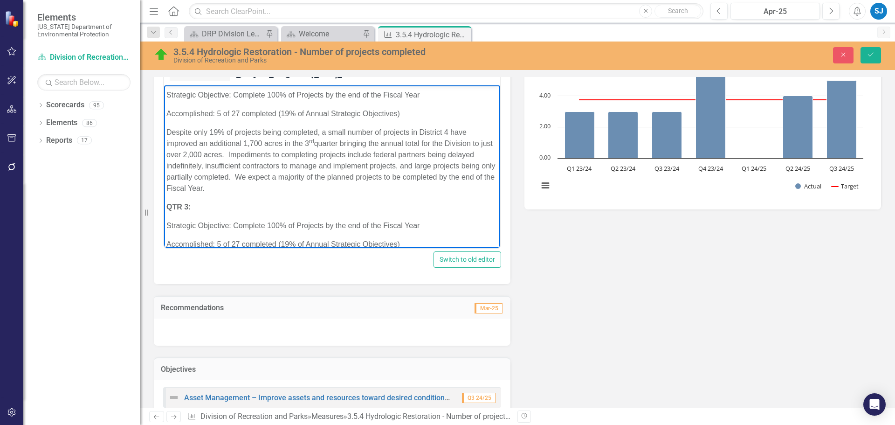
click at [184, 208] on strong "QTR 3:" at bounding box center [178, 207] width 24 height 8
click at [195, 206] on p "QTR 4:" at bounding box center [332, 206] width 332 height 11
click at [220, 228] on p "Strategic Objective: Complete 100% of Projects by the end of the Fiscal Year" at bounding box center [332, 225] width 332 height 11
click at [239, 225] on p "Strategic Objective: Complete 100% of Projects by the end of the Fiscal Year" at bounding box center [332, 225] width 332 height 11
click at [203, 203] on p "QTR 4:" at bounding box center [332, 206] width 332 height 11
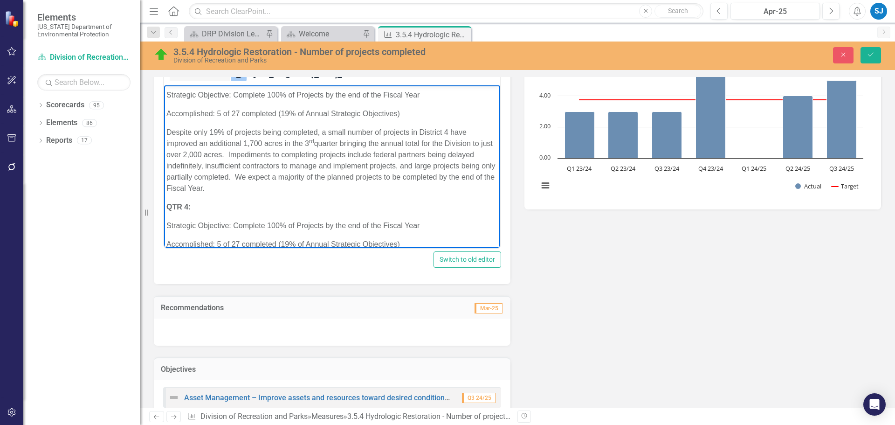
click at [168, 205] on strong "QTR 4:" at bounding box center [178, 207] width 24 height 8
click at [212, 207] on p "QTR 4:" at bounding box center [332, 206] width 332 height 11
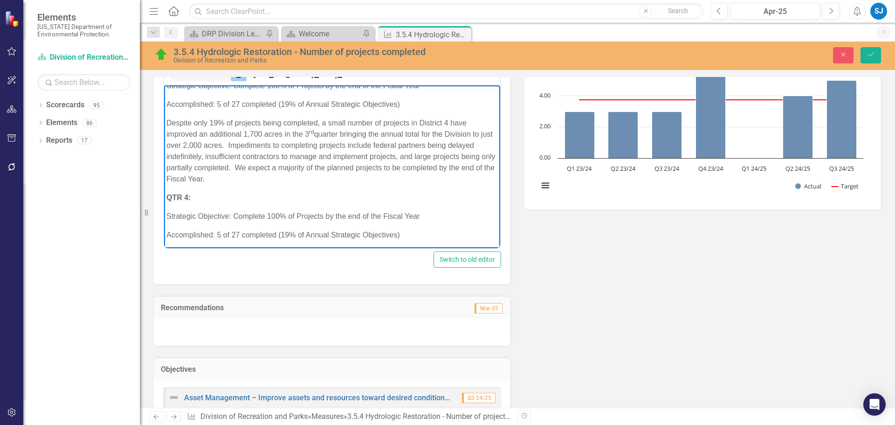
scroll to position [297, 0]
click at [219, 231] on p "Accomplished: 5 of 27 completed (19% of Annual Strategic Objectives)" at bounding box center [332, 232] width 332 height 11
click at [236, 230] on p "Accomplished: 14 of 27 completed (19% of Annual Strategic Objectives)" at bounding box center [332, 232] width 332 height 11
click at [289, 233] on p "Accomplished: 14 of 30 completed (19% of Annual Strategic Objectives)" at bounding box center [332, 232] width 332 height 11
click at [454, 234] on p "Accomplished: 14 of 30 completed (47% of Annual Strategic Objectives)" at bounding box center [332, 232] width 332 height 11
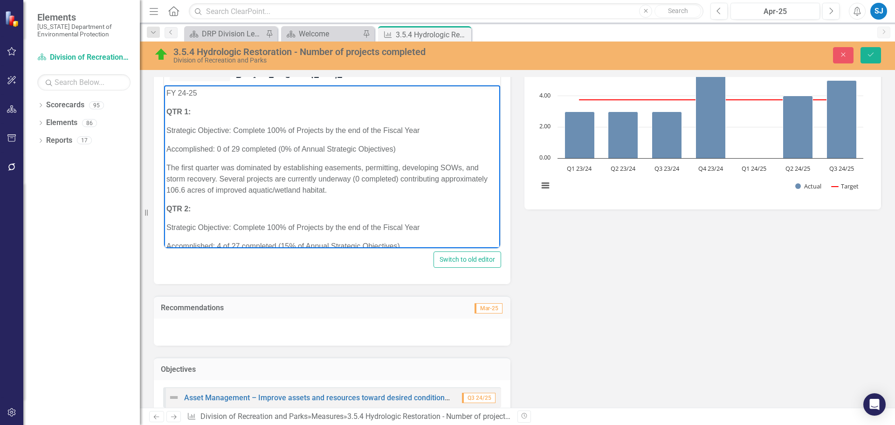
scroll to position [0, 0]
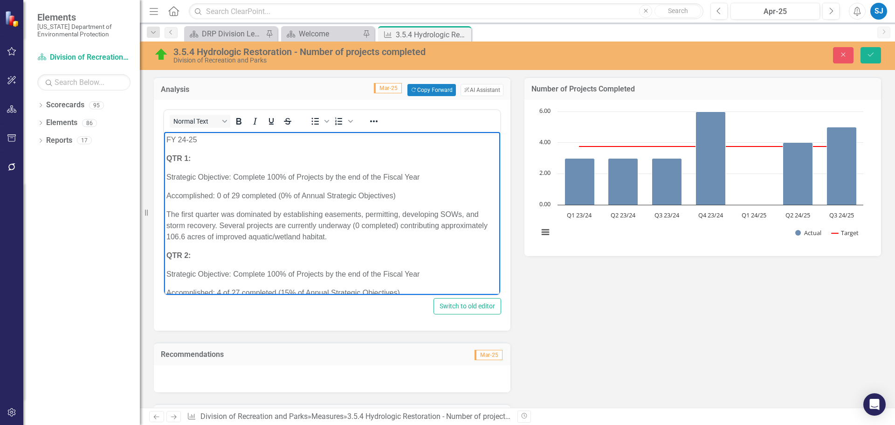
drag, startPoint x: 188, startPoint y: 291, endPoint x: 140, endPoint y: 58, distance: 238.1
click at [164, 132] on html "FY 24-25 QTR 1: Strategic Objective: Complete 100% of Projects by the end of th…" at bounding box center [332, 377] width 336 height 490
copy body "FY 24-25 QTR 1: Strategic Objective: Complete 100% of Projects by the end of th…"
click at [599, 289] on div "Analysis Mar-25 Copy Forward Copy Forward ClearPoint AI AI Assistant Normal Tex…" at bounding box center [518, 304] width 742 height 478
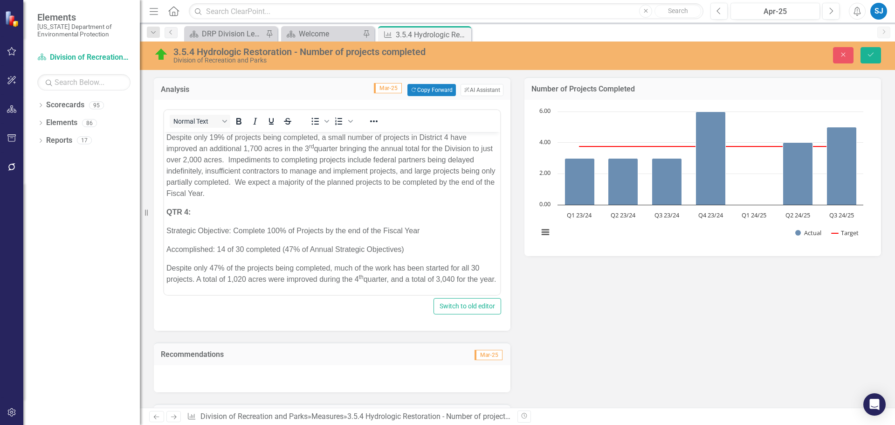
scroll to position [534, 0]
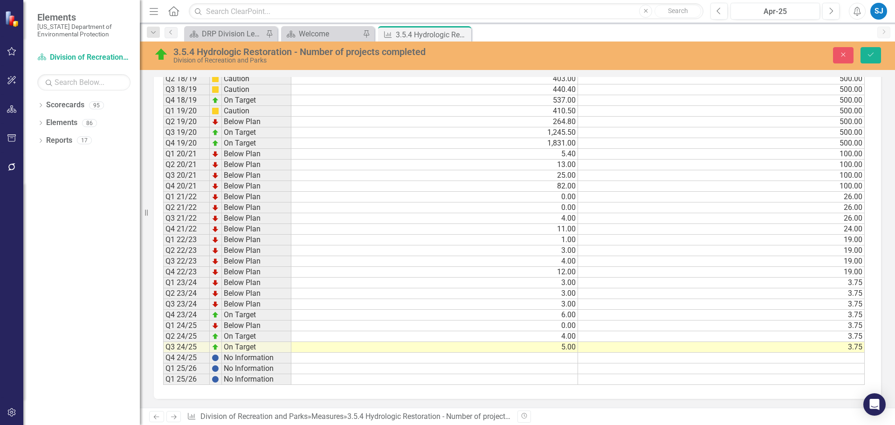
click at [558, 358] on td at bounding box center [434, 358] width 287 height 11
type textarea "14"
click at [606, 357] on td at bounding box center [721, 358] width 287 height 11
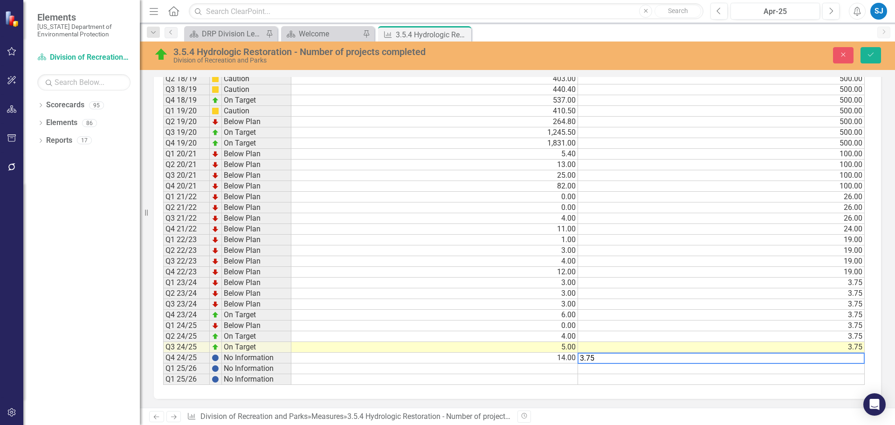
type textarea "3.75"
click at [881, 288] on div "Measure Data Add Add Series Period Status Actual Target Q1 18/19 Below Plan 0.0…" at bounding box center [518, 204] width 742 height 388
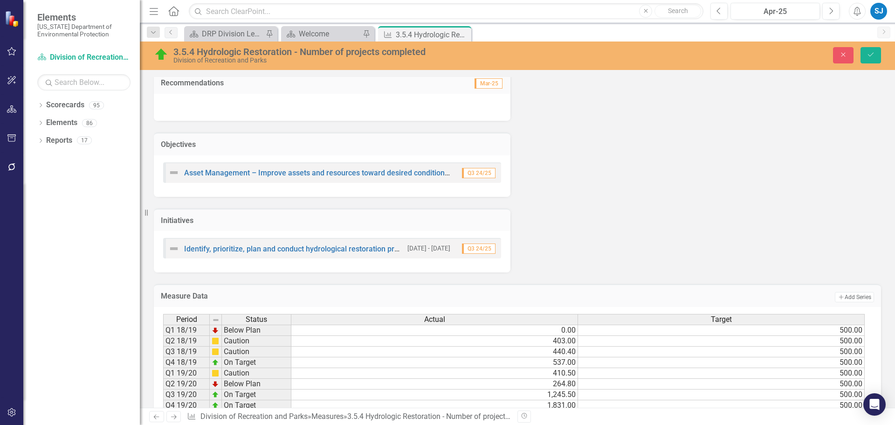
scroll to position [0, 0]
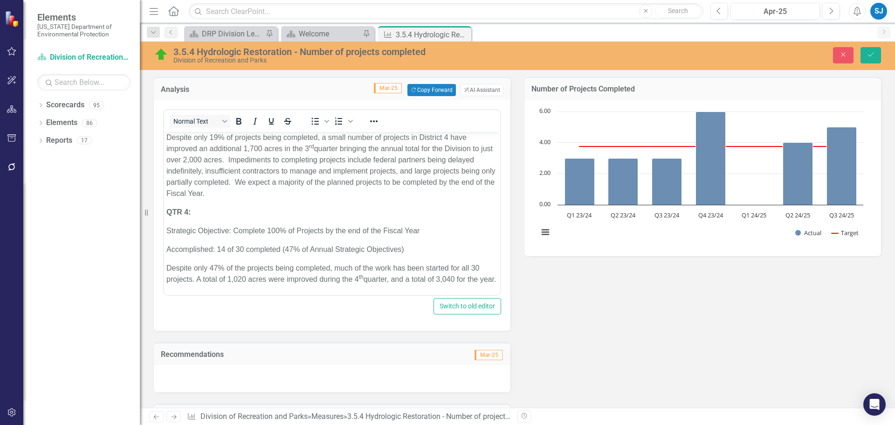
click at [575, 281] on div "Analysis Mar-25 Copy Forward Copy Forward ClearPoint AI AI Assistant Normal Tex…" at bounding box center [518, 304] width 742 height 478
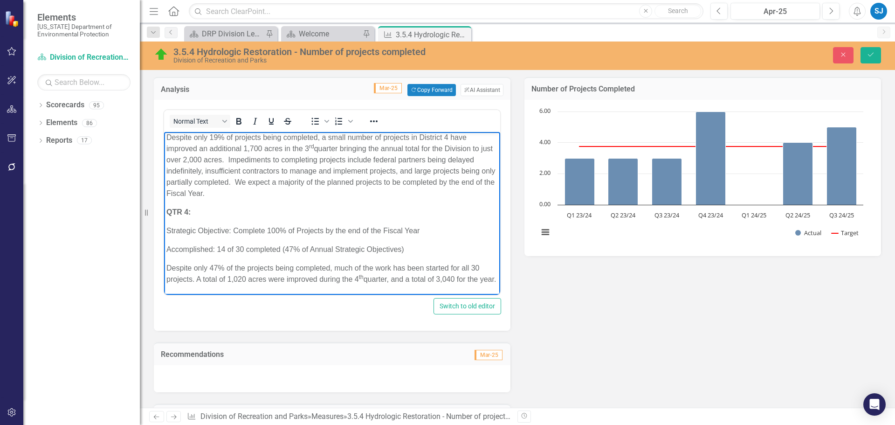
drag, startPoint x: 104, startPoint y: 128, endPoint x: 621, endPoint y: 319, distance: 551.0
click at [621, 319] on div "Analysis Mar-25 Copy Forward Copy Forward ClearPoint AI AI Assistant Normal Tex…" at bounding box center [518, 304] width 742 height 478
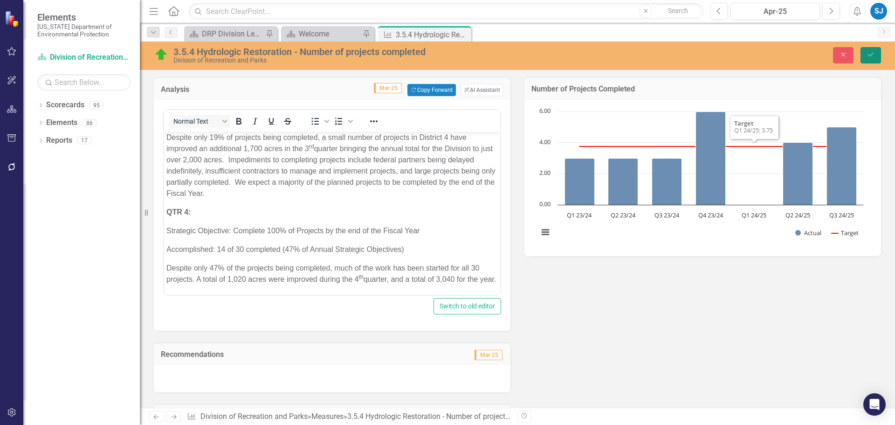
click at [874, 57] on icon "Save" at bounding box center [871, 54] width 8 height 7
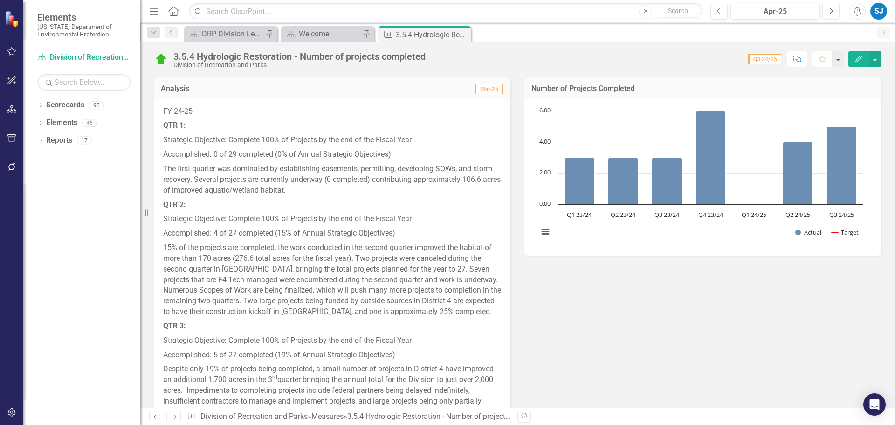
click at [830, 10] on icon "Next" at bounding box center [831, 11] width 5 height 8
click at [831, 11] on icon "Next" at bounding box center [831, 11] width 5 height 8
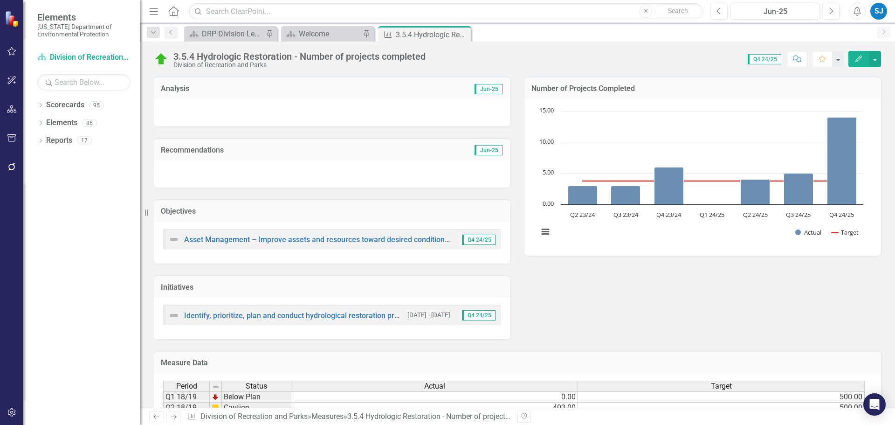
click at [274, 109] on div at bounding box center [332, 112] width 357 height 27
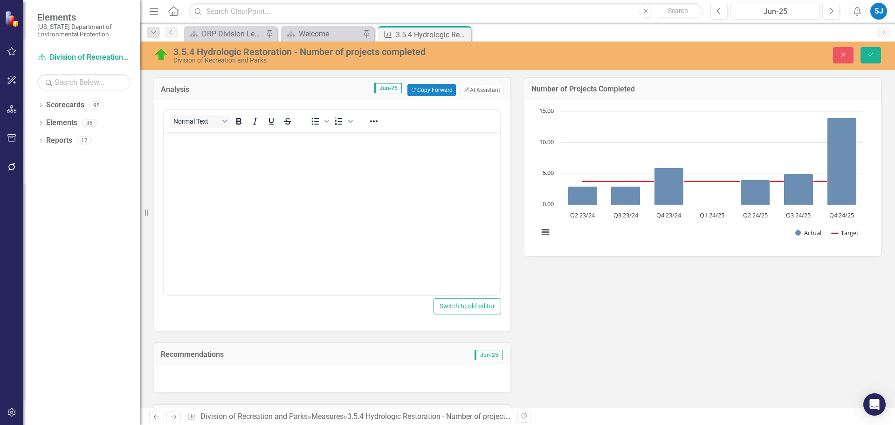
click at [285, 169] on body "Rich Text Area. Press ALT-0 for help." at bounding box center [332, 202] width 336 height 140
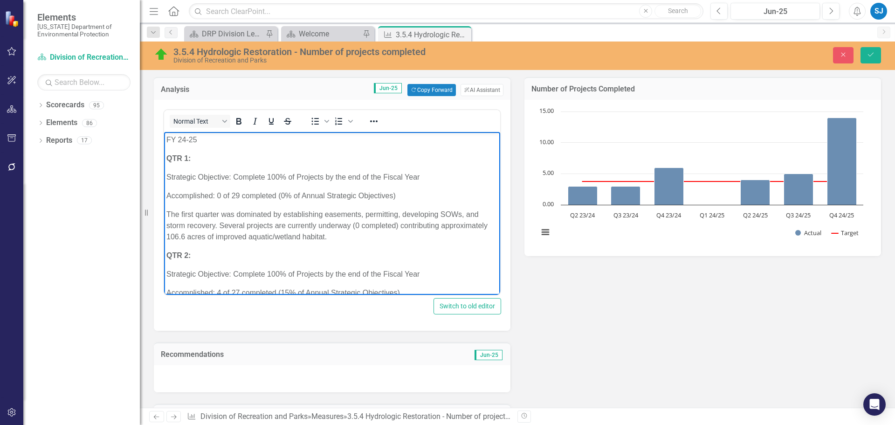
scroll to position [326, 0]
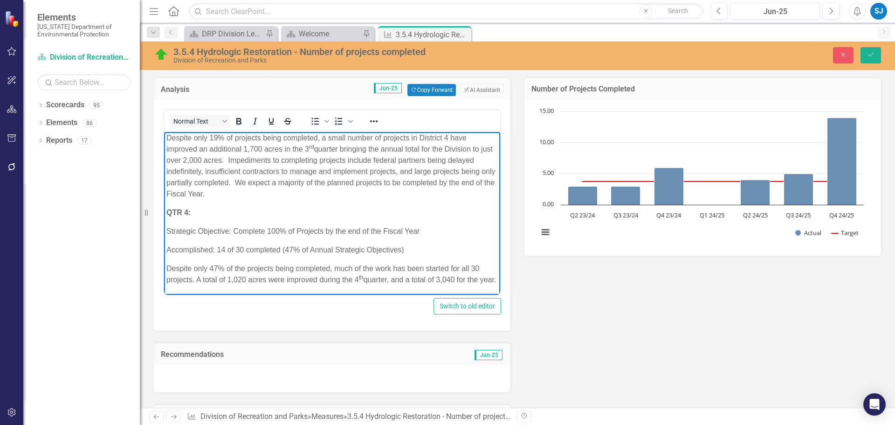
click at [621, 286] on div "Analysis Jun-25 Copy Forward Copy Forward ClearPoint AI AI Assistant Normal Tex…" at bounding box center [518, 304] width 742 height 478
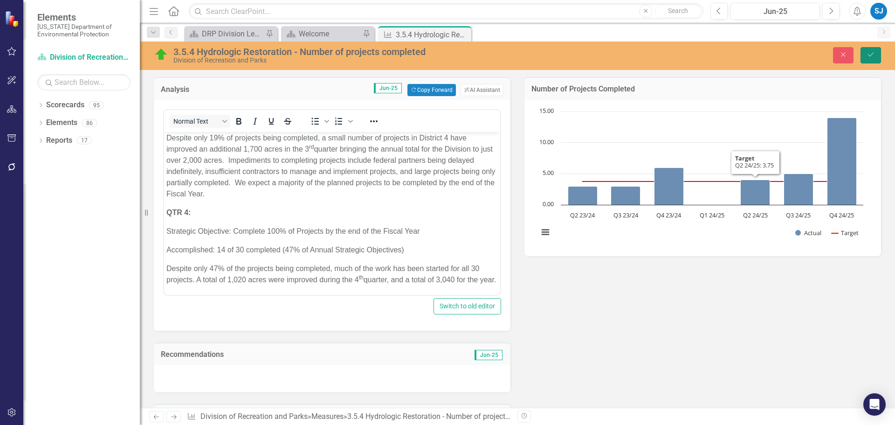
click at [864, 59] on button "Save" at bounding box center [871, 55] width 21 height 16
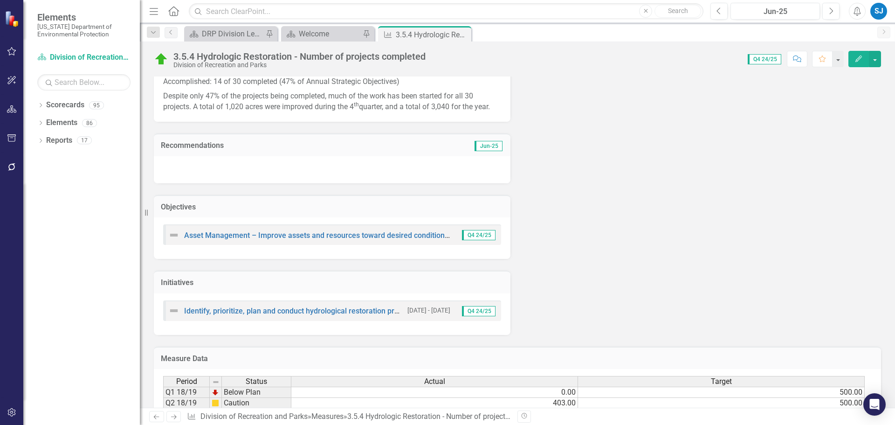
scroll to position [0, 0]
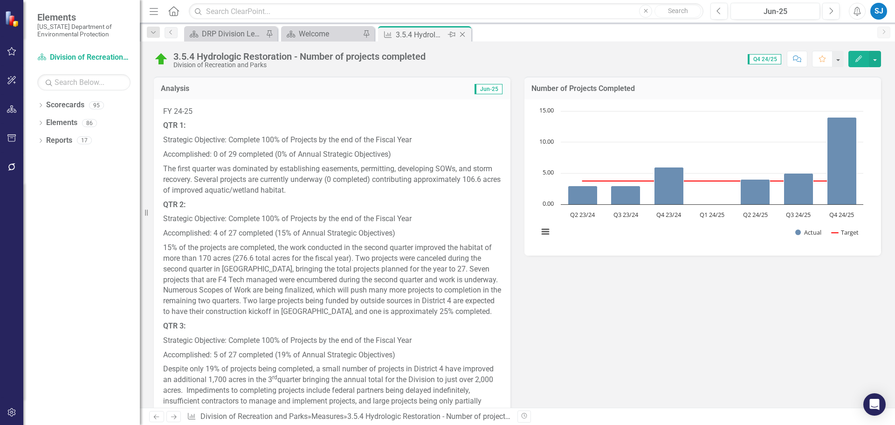
click at [462, 35] on icon "Close" at bounding box center [462, 34] width 9 height 7
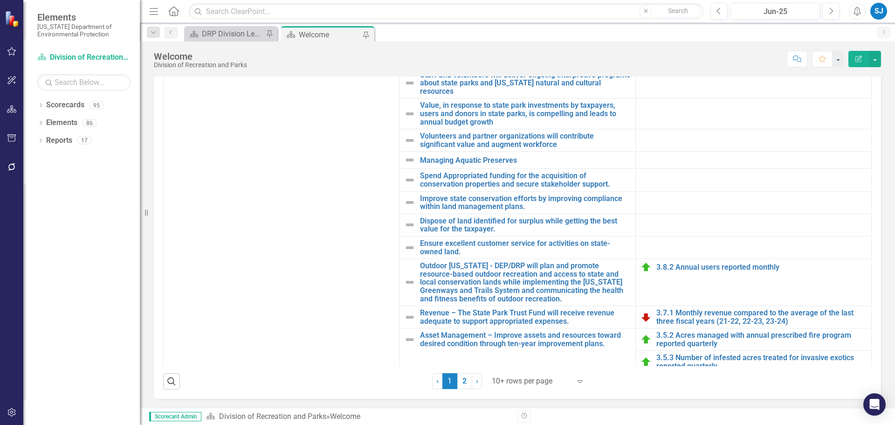
scroll to position [226, 0]
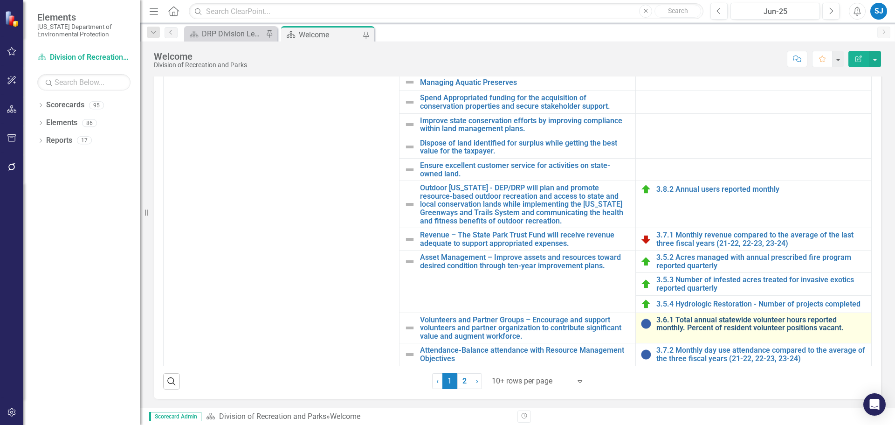
click at [741, 327] on link "3.6.1 Total annual statewide volunteer hours reported monthly. Percent of resid…" at bounding box center [762, 324] width 210 height 16
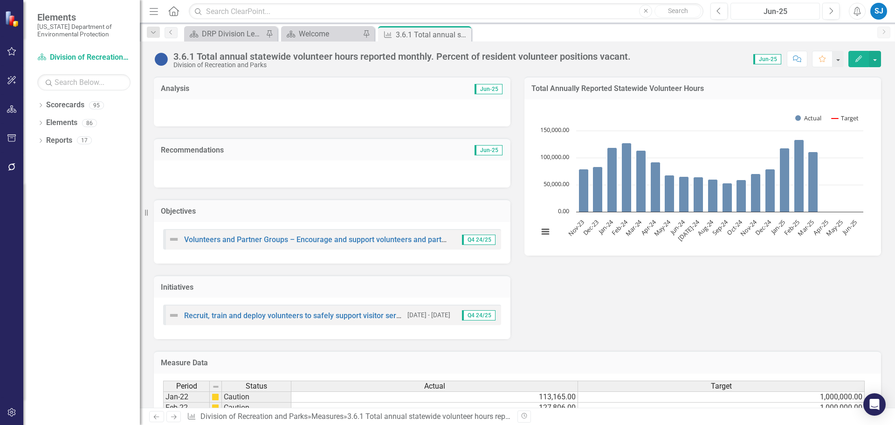
click at [748, 5] on button "Jun-25" at bounding box center [776, 11] width 90 height 17
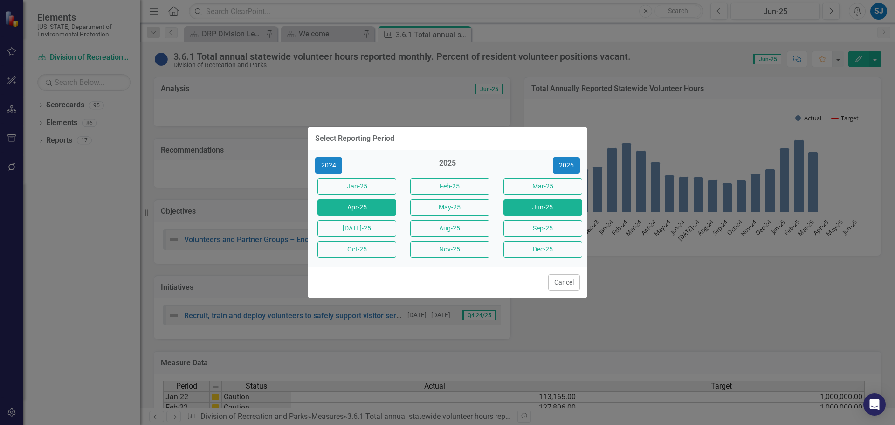
click at [380, 204] on button "Apr-25" at bounding box center [357, 207] width 79 height 16
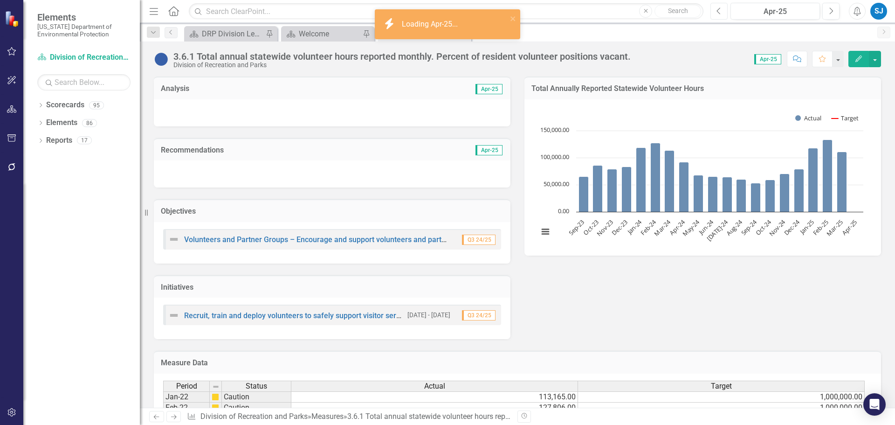
click at [721, 13] on icon "Previous" at bounding box center [719, 11] width 5 height 8
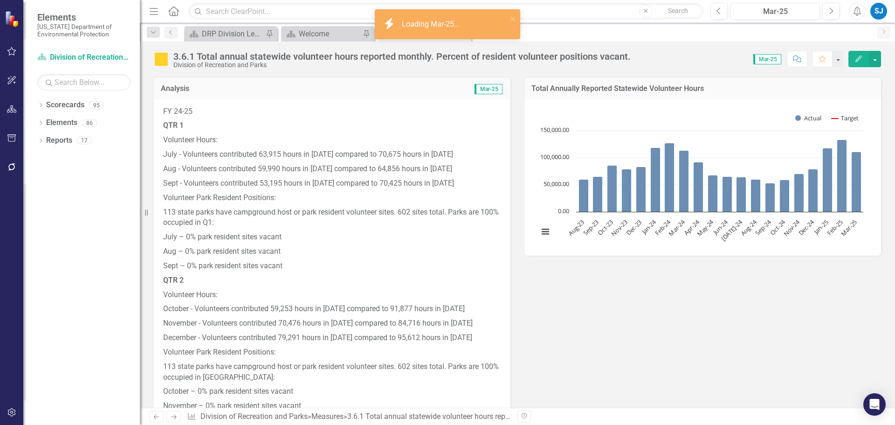
click at [357, 223] on p "113 state parks have campground host or park resident volunteer sites. 602 site…" at bounding box center [332, 217] width 338 height 25
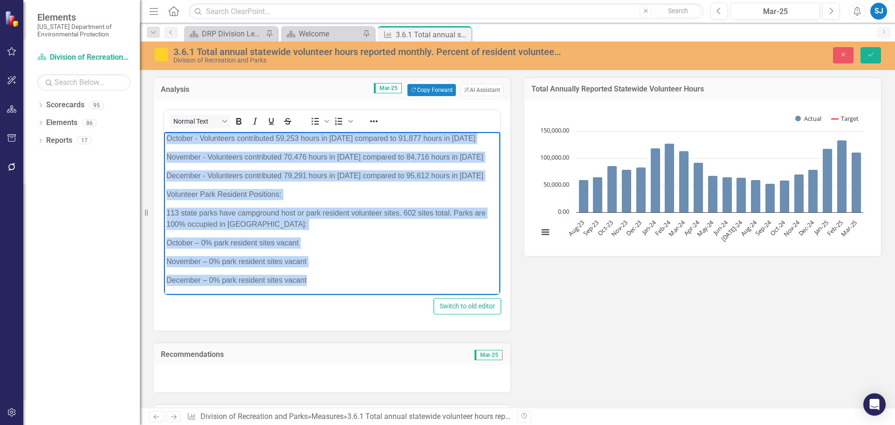
scroll to position [454, 0]
drag, startPoint x: 166, startPoint y: 140, endPoint x: 598, endPoint y: 354, distance: 482.6
copy body "FY 24-25 QTR 1 Volunteer Hours: July - Volunteers contributed 63,915 hours in 2…"
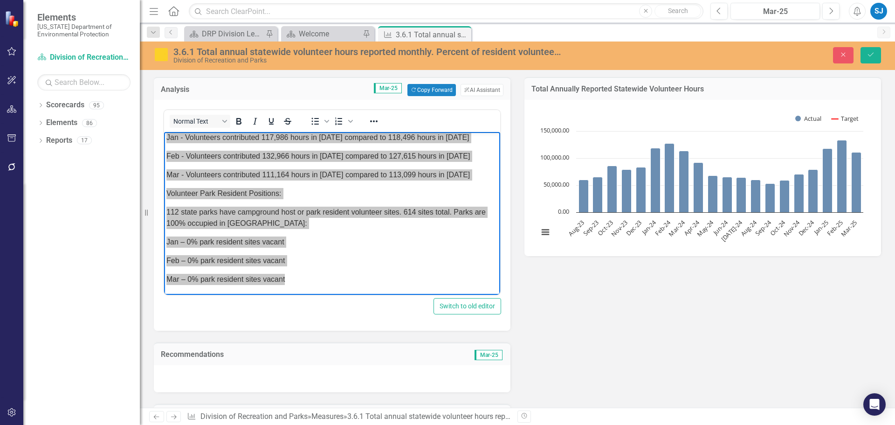
click at [603, 315] on div "Analysis Mar-25 Copy Forward Copy Forward ClearPoint AI AI Assistant Normal Tex…" at bounding box center [518, 304] width 742 height 478
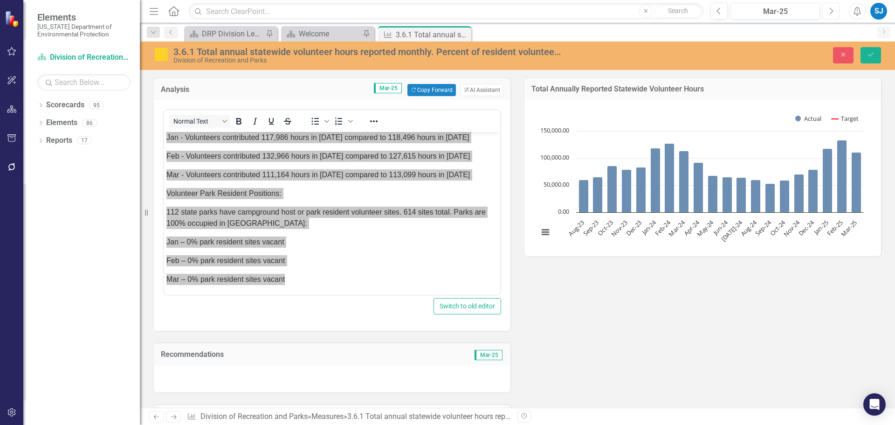
click at [835, 10] on button "Next" at bounding box center [831, 11] width 17 height 17
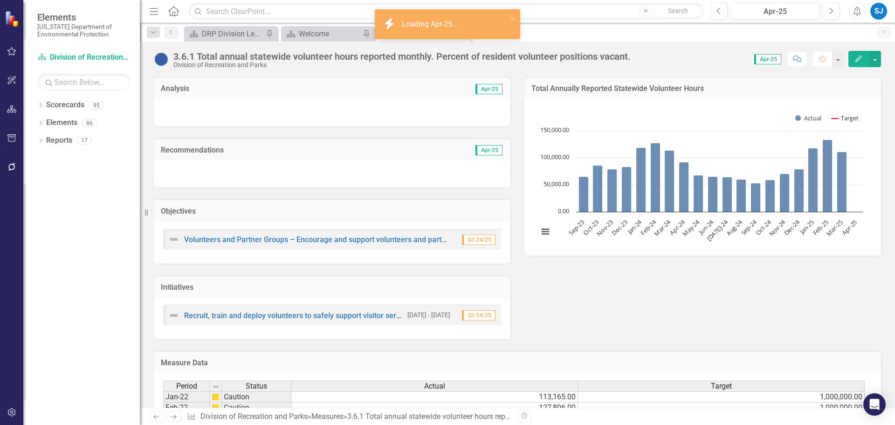
click at [243, 109] on div at bounding box center [332, 112] width 357 height 27
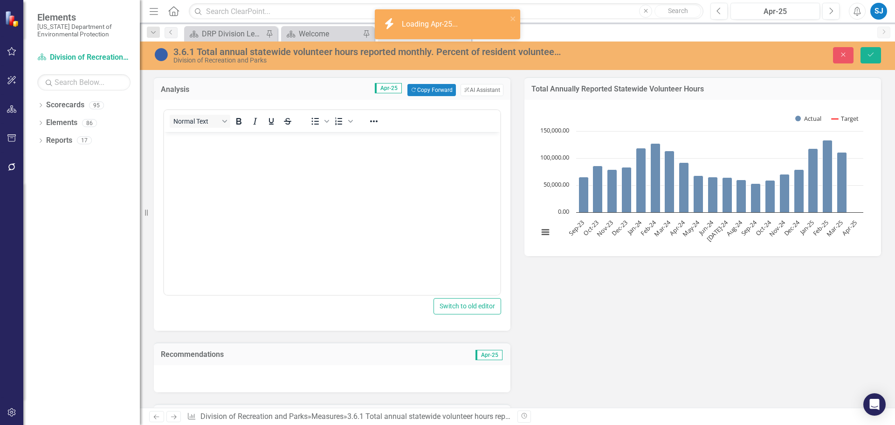
click at [252, 194] on body "Rich Text Area. Press ALT-0 for help." at bounding box center [332, 202] width 336 height 140
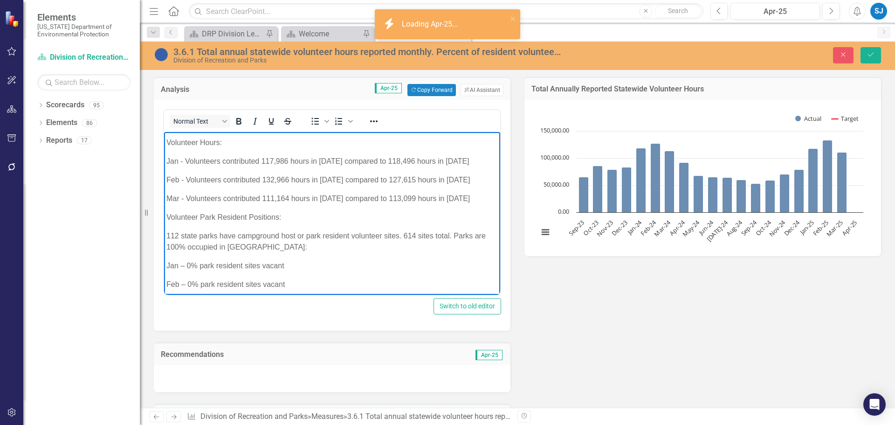
scroll to position [407, 0]
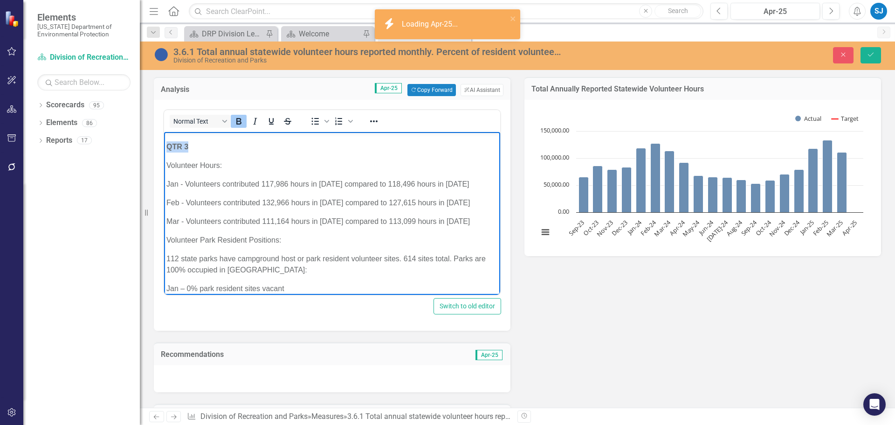
drag, startPoint x: 196, startPoint y: 146, endPoint x: 323, endPoint y: 276, distance: 181.4
click at [164, 143] on html "FY 24-25 QTR 1 Volunteer Hours: July - Volunteers contributed 63,915 hours in 2…" at bounding box center [332, 33] width 336 height 617
copy strong "QTR 3"
click at [257, 195] on body "FY 24-25 QTR 1 Volunteer Hours: July - Volunteers contributed 63,915 hours in 2…" at bounding box center [332, 33] width 336 height 617
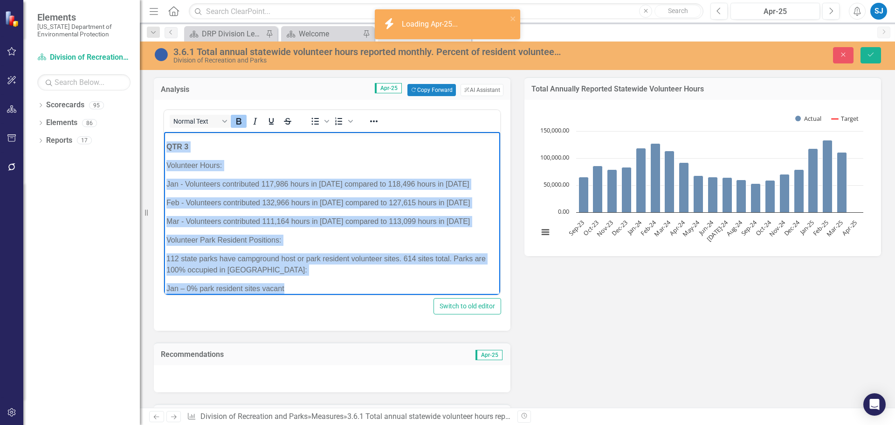
scroll to position [454, 0]
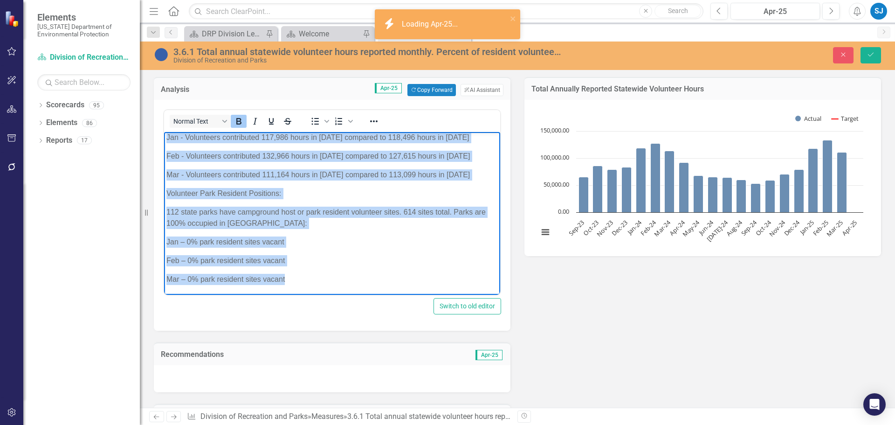
drag, startPoint x: 167, startPoint y: 144, endPoint x: 462, endPoint y: 430, distance: 410.0
copy body "QTR 3 Volunteer Hours: Jan - Volunteers contributed 117,986 hours in 2025 compa…"
click at [309, 277] on p "Mar – 0% park resident sites vacant" at bounding box center [332, 279] width 332 height 11
click at [285, 281] on p "Mar – 0% park resident sites vacant" at bounding box center [332, 279] width 332 height 11
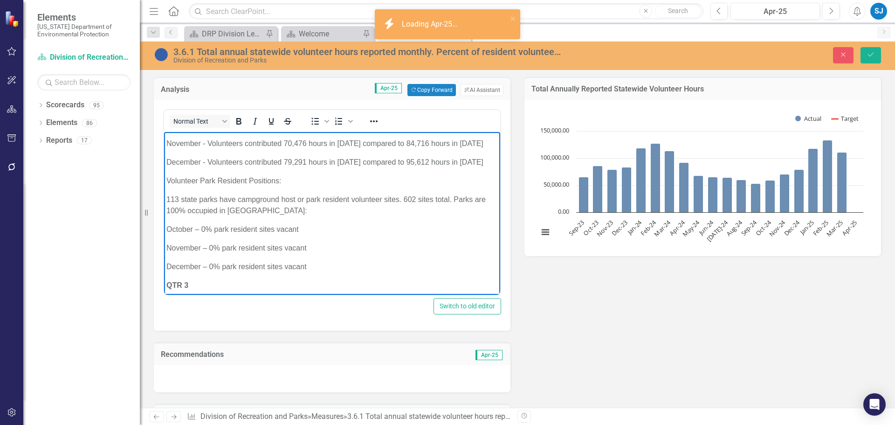
scroll to position [267, 0]
click at [186, 285] on strong "QTR 3" at bounding box center [177, 287] width 22 height 8
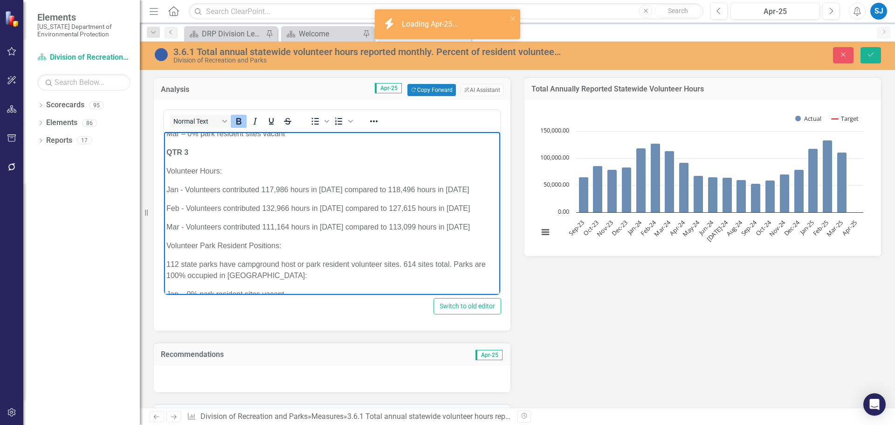
scroll to position [606, 0]
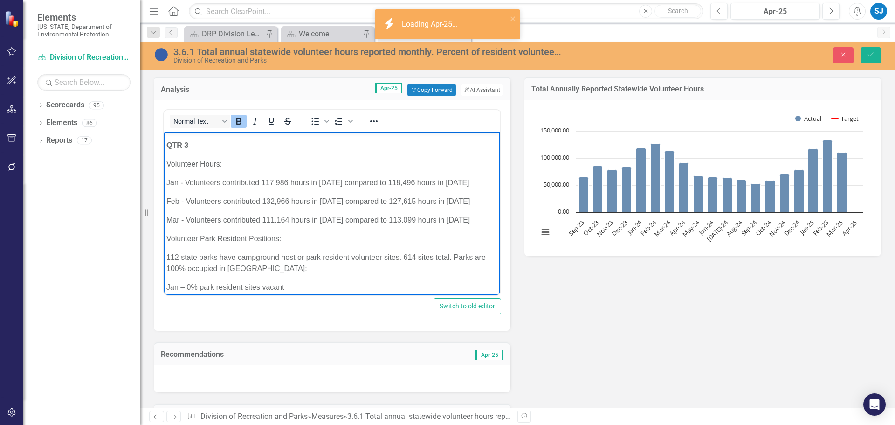
click at [186, 146] on strong "QTR 3" at bounding box center [177, 145] width 22 height 8
click at [313, 186] on p "Jan - Volunteers contributed 117,986 hours in [DATE] compared to 118,496 hours …" at bounding box center [332, 182] width 332 height 11
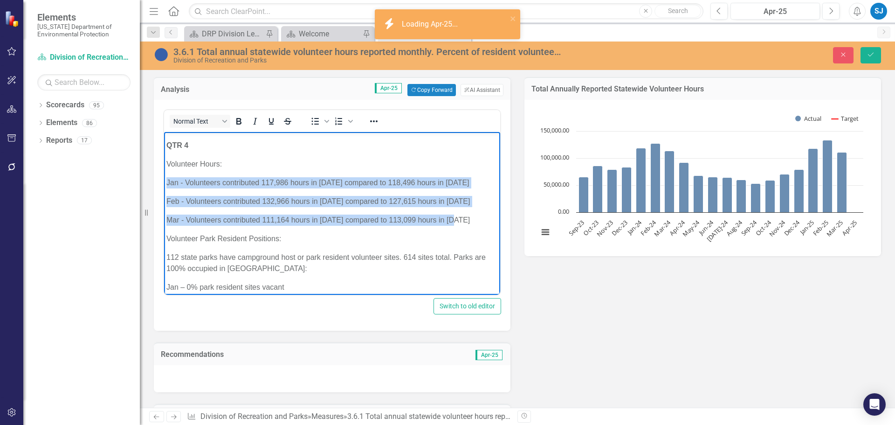
drag, startPoint x: 458, startPoint y: 221, endPoint x: 328, endPoint y: 311, distance: 157.8
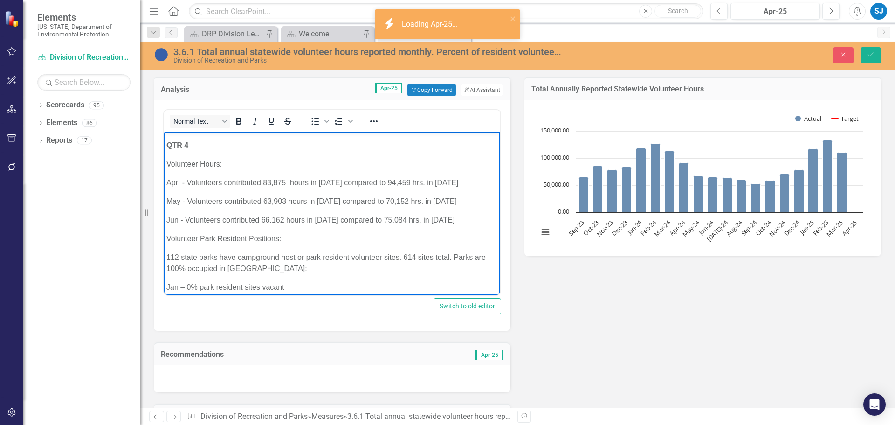
click at [300, 236] on p "Volunteer Park Resident Positions:" at bounding box center [332, 238] width 332 height 11
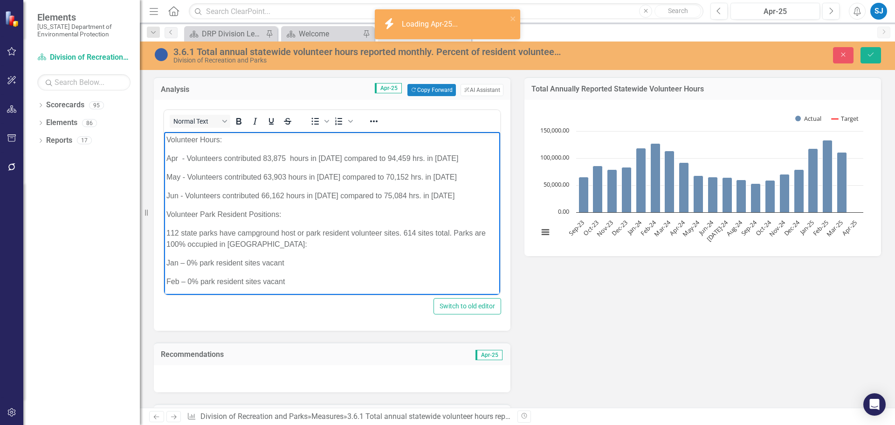
scroll to position [652, 0]
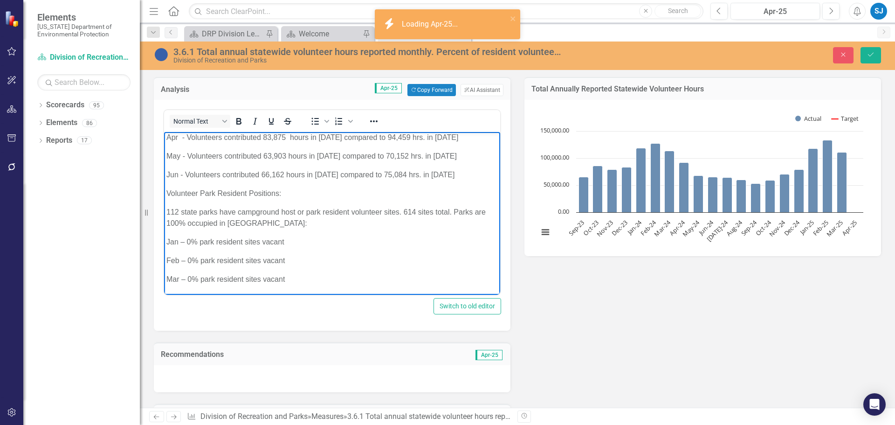
click at [231, 218] on p "112 state parks have campground host or park resident volunteer sites. 614 site…" at bounding box center [332, 218] width 332 height 22
click at [302, 281] on p "Mar – 0% park resident sites vacant" at bounding box center [332, 279] width 332 height 11
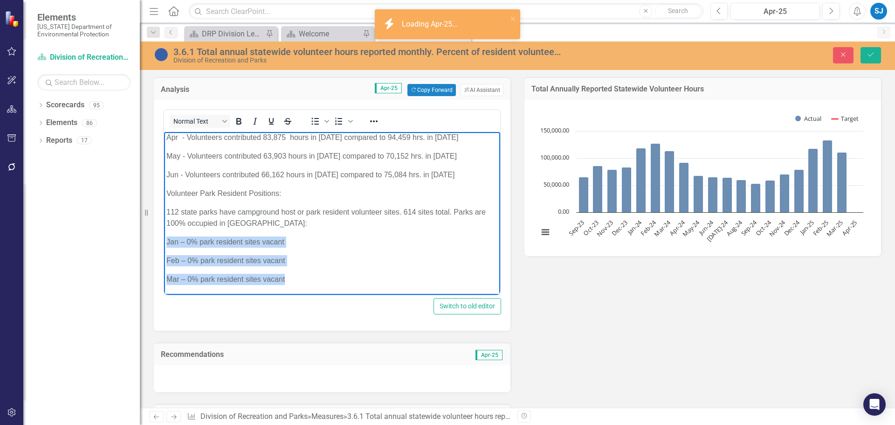
drag, startPoint x: 302, startPoint y: 280, endPoint x: 164, endPoint y: 240, distance: 143.8
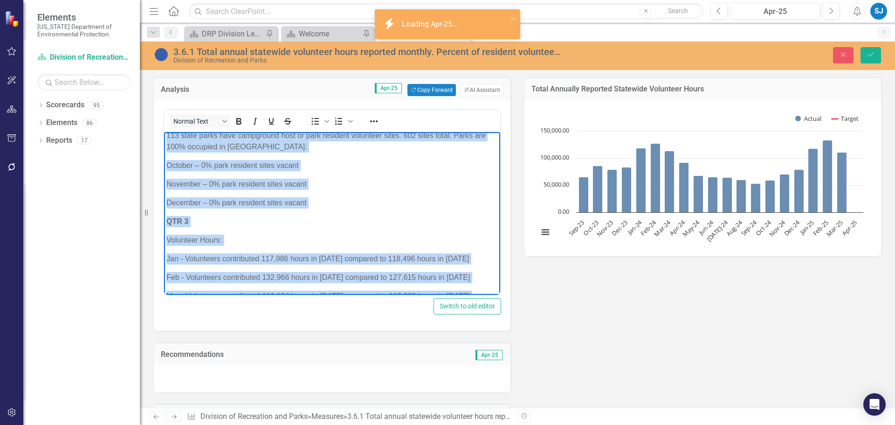
scroll to position [0, 0]
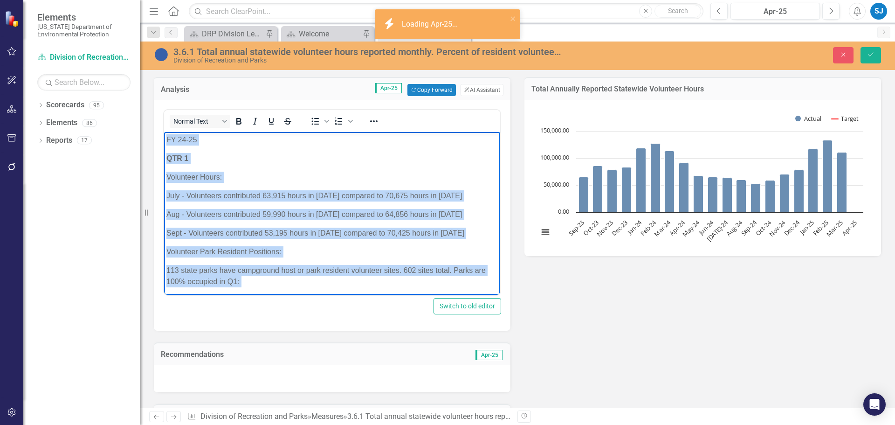
drag, startPoint x: 300, startPoint y: 278, endPoint x: 132, endPoint y: 63, distance: 273.4
copy body "FY 24-25 QTR 1 Volunteer Hours: July - Volunteers contributed 63,915 hours in 2…"
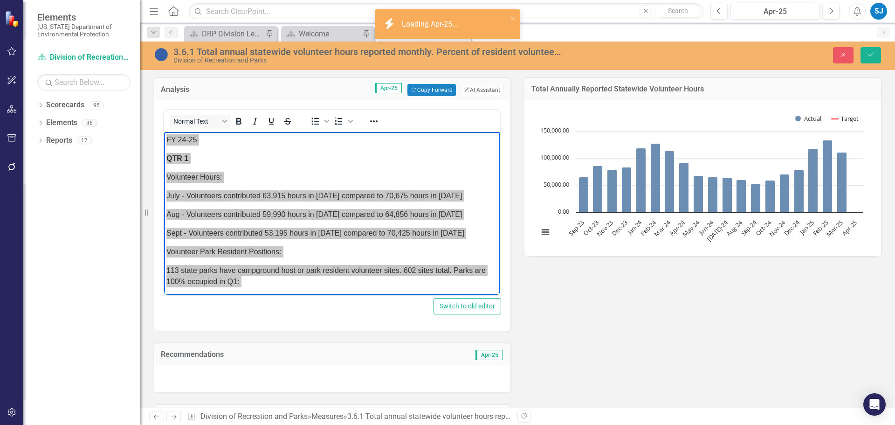
click at [614, 307] on div "Analysis Apr-25 Copy Forward Copy Forward ClearPoint AI AI Assistant Normal Tex…" at bounding box center [518, 304] width 742 height 478
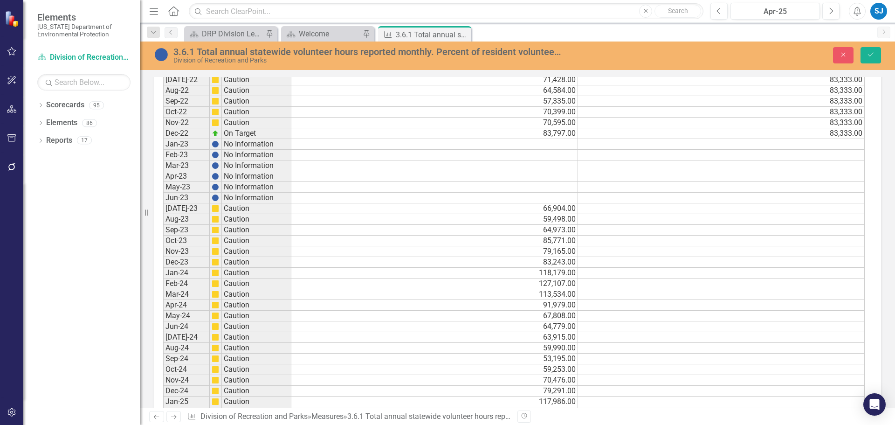
scroll to position [727, 0]
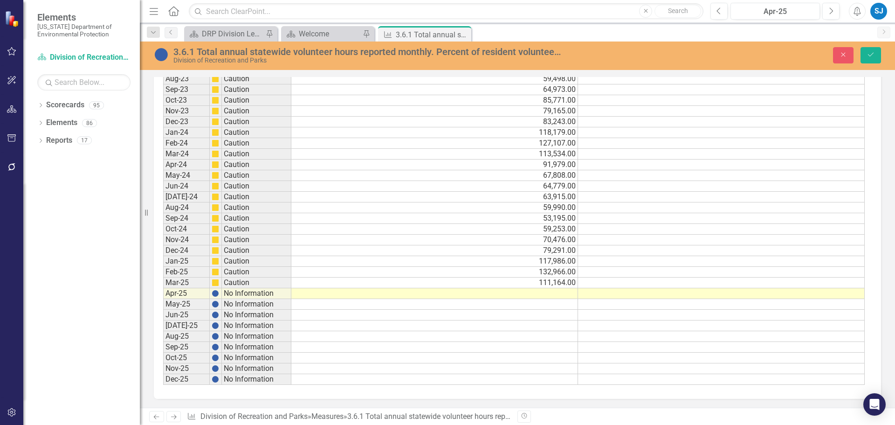
click at [554, 296] on td at bounding box center [434, 293] width 287 height 11
click at [557, 295] on textarea at bounding box center [434, 293] width 287 height 11
type textarea "239695"
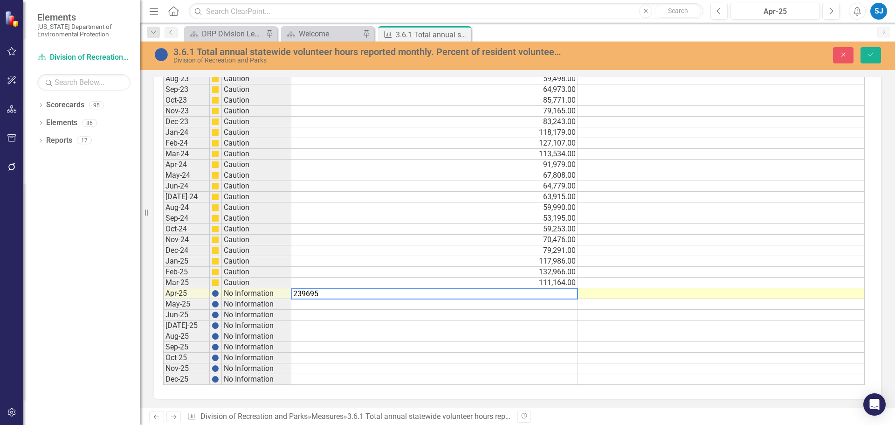
click at [649, 270] on td at bounding box center [721, 272] width 287 height 11
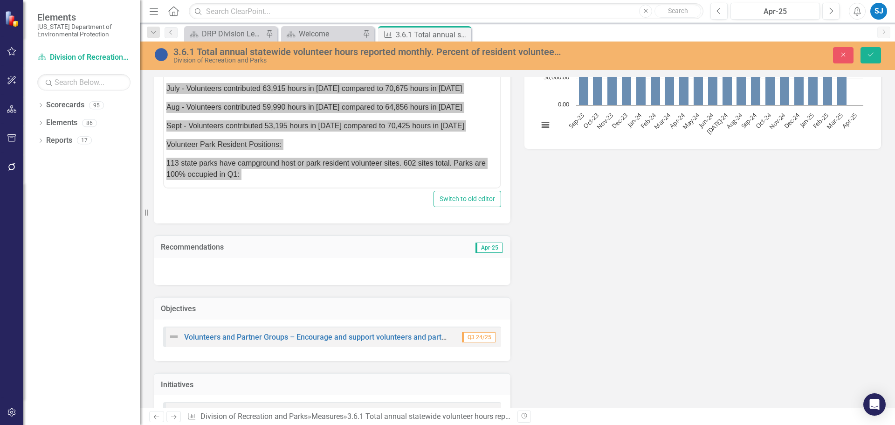
scroll to position [0, 0]
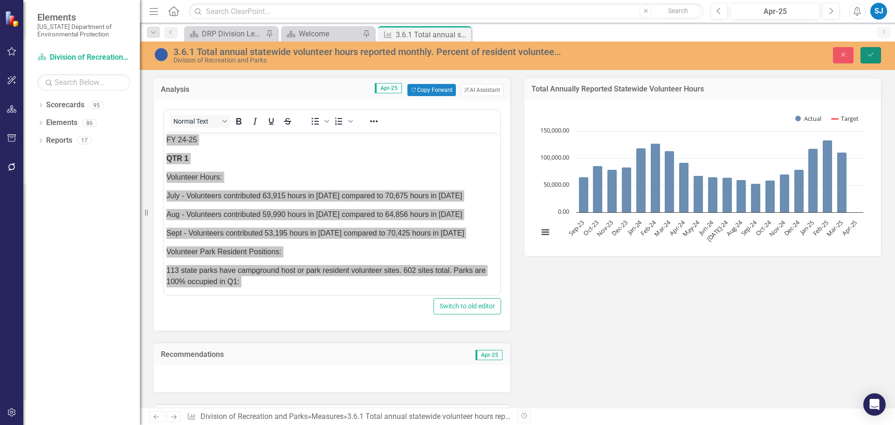
click at [879, 53] on button "Save" at bounding box center [871, 55] width 21 height 16
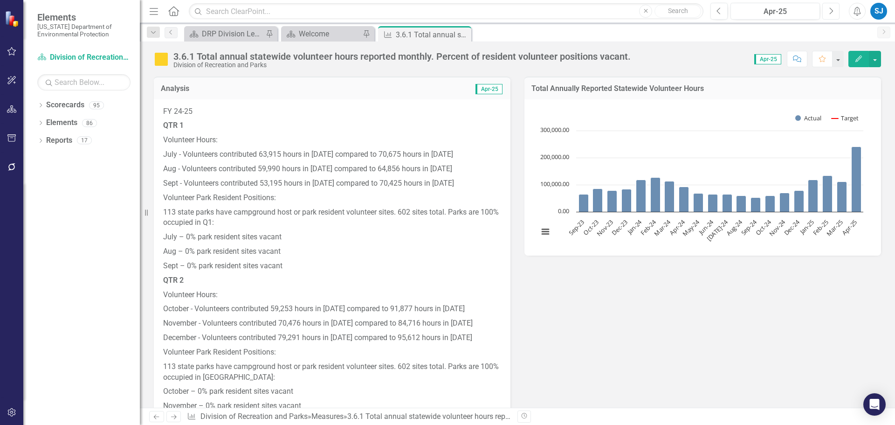
click at [828, 10] on button "Next" at bounding box center [831, 11] width 17 height 17
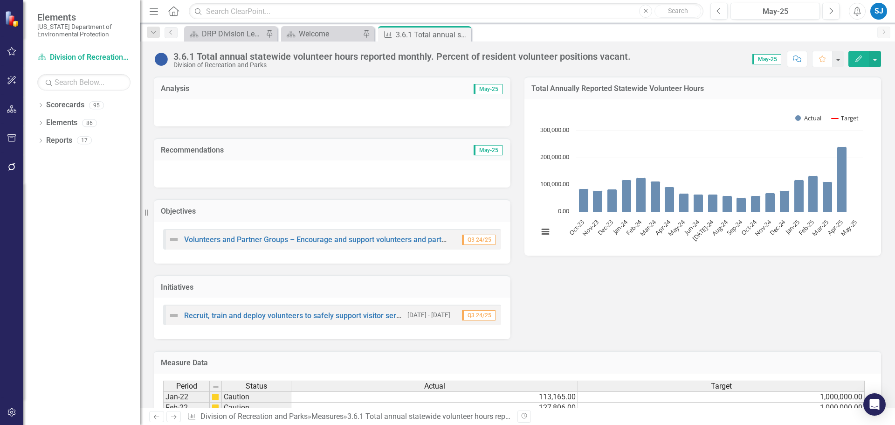
click at [354, 117] on div at bounding box center [332, 112] width 357 height 27
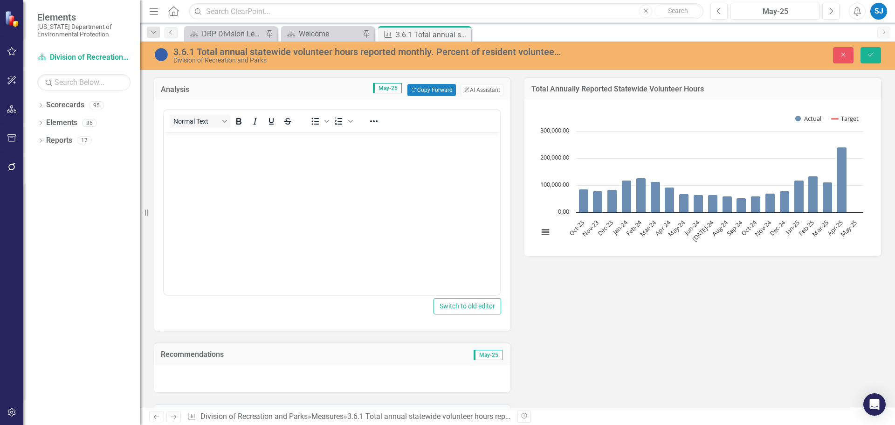
click at [359, 213] on body "Rich Text Area. Press ALT-0 for help." at bounding box center [332, 202] width 336 height 140
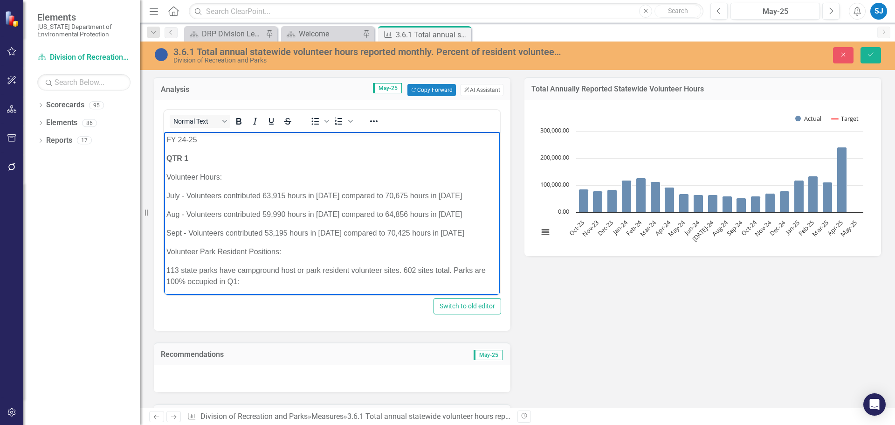
scroll to position [640, 0]
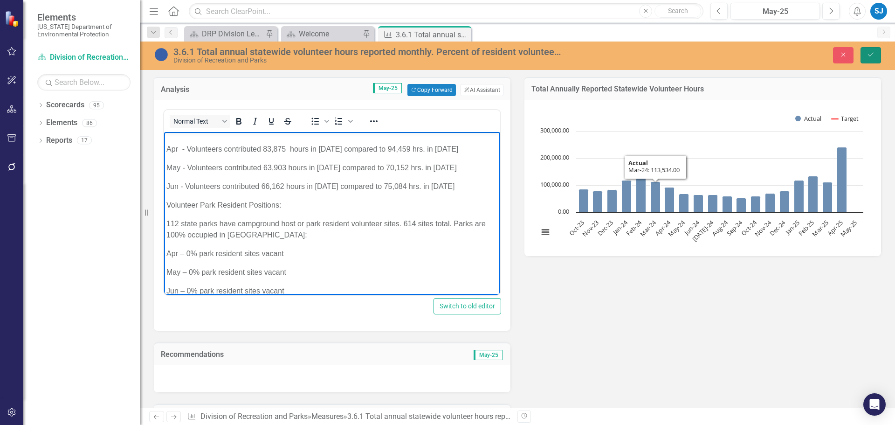
click at [869, 52] on icon "Save" at bounding box center [871, 54] width 8 height 7
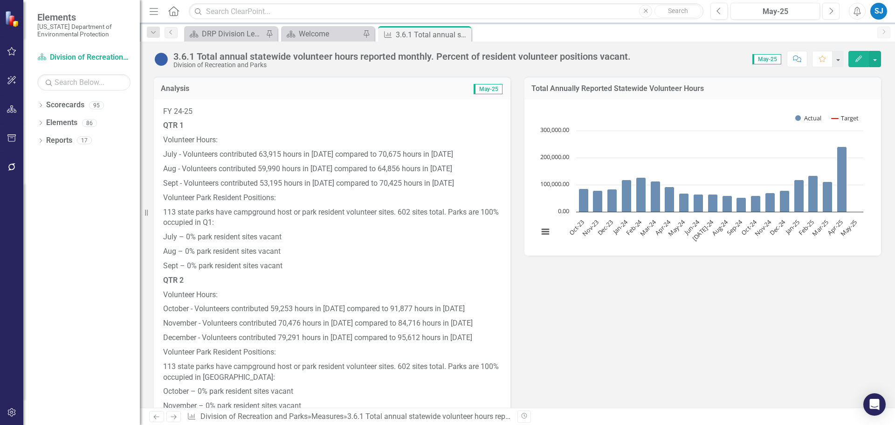
click at [828, 8] on button "Next" at bounding box center [831, 11] width 17 height 17
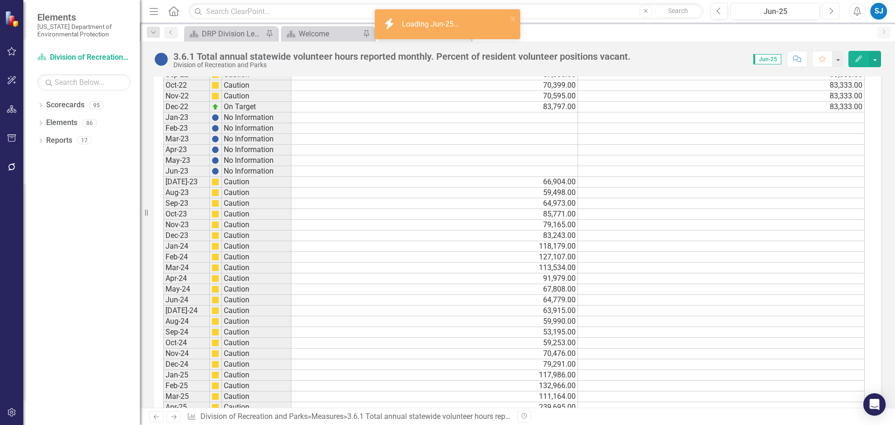
scroll to position [522, 0]
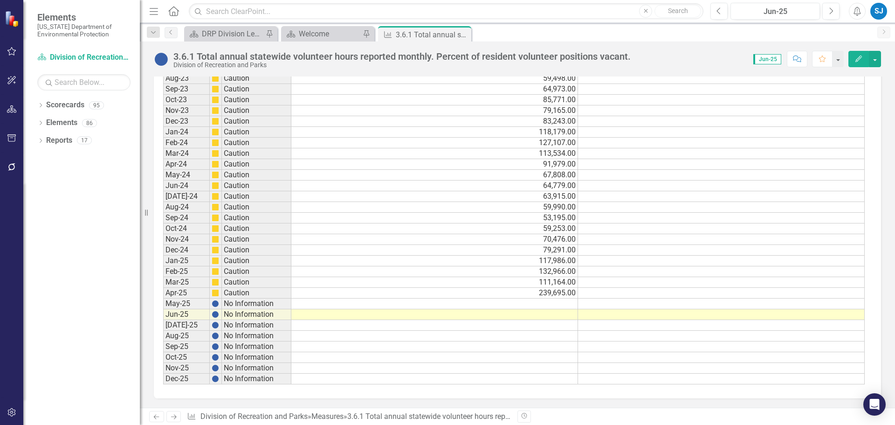
click at [549, 293] on td "239,695.00" at bounding box center [434, 293] width 287 height 11
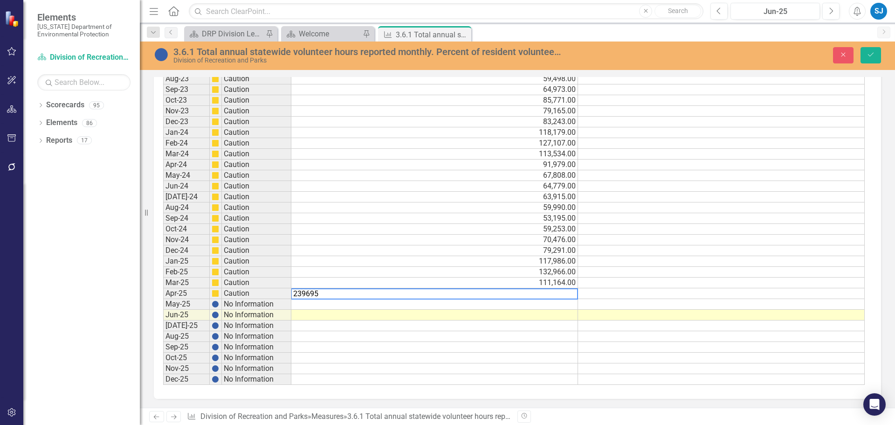
drag, startPoint x: 311, startPoint y: 293, endPoint x: 281, endPoint y: 291, distance: 30.4
click at [281, 291] on div "Period Status Actual Target Jan-22 Caution 113,165.00 1,000,000.00 Feb-22 Cauti…" at bounding box center [514, 122] width 702 height 527
type textarea "94"
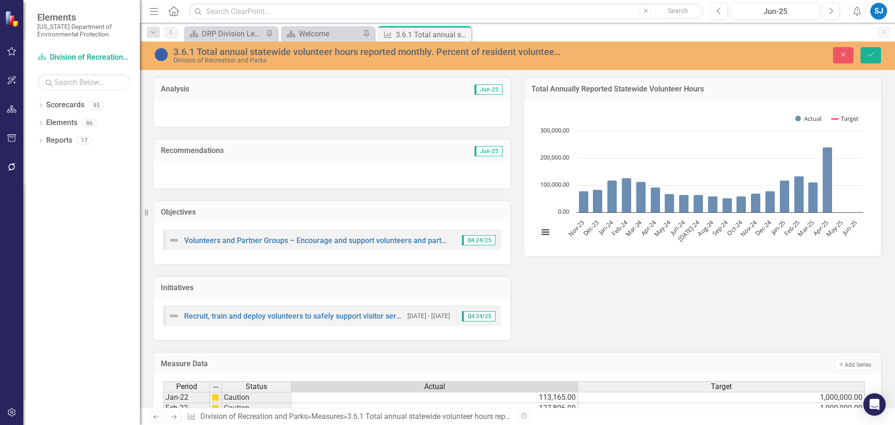
scroll to position [522, 0]
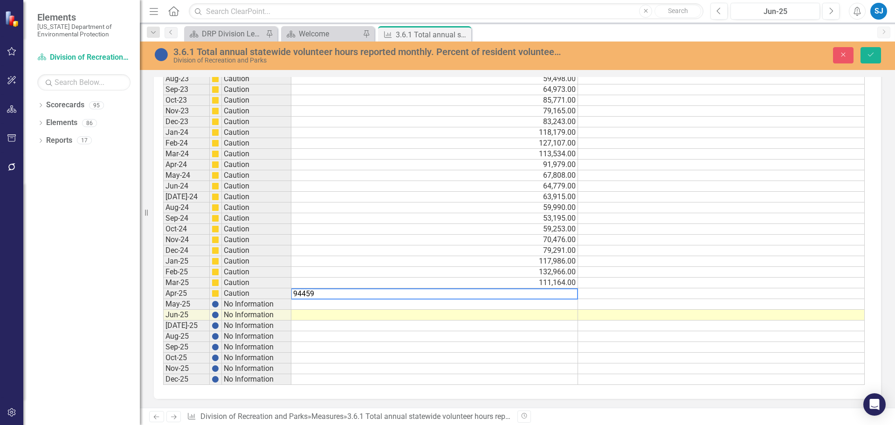
type textarea "94459"
click at [309, 305] on td at bounding box center [434, 304] width 287 height 11
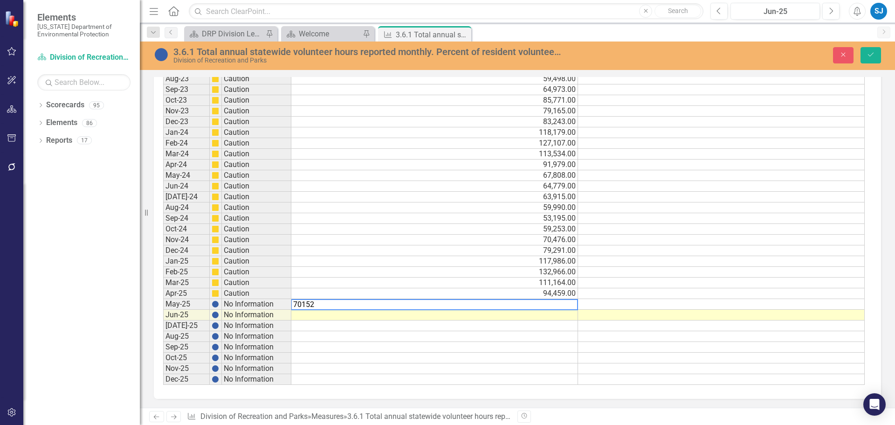
type textarea "70152"
click at [333, 312] on td at bounding box center [434, 315] width 287 height 11
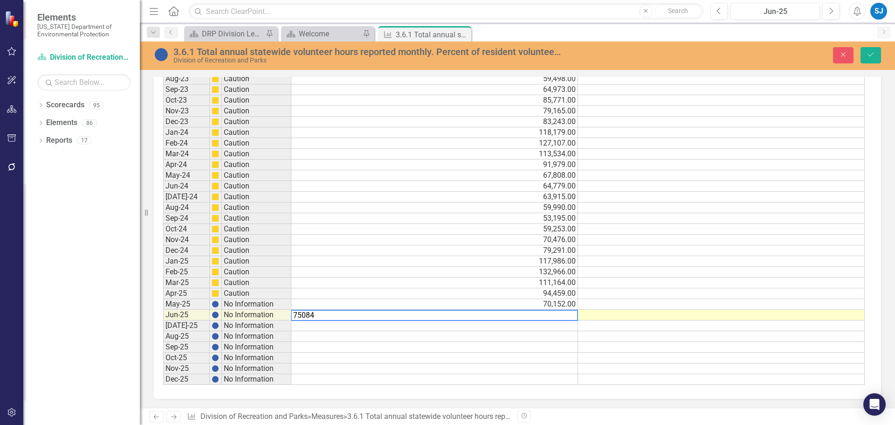
type textarea "75084"
click at [868, 257] on div "Period Status Actual Target Jan-22 Caution 113,165.00 1,000,000.00 Feb-22 Cauti…" at bounding box center [518, 125] width 728 height 547
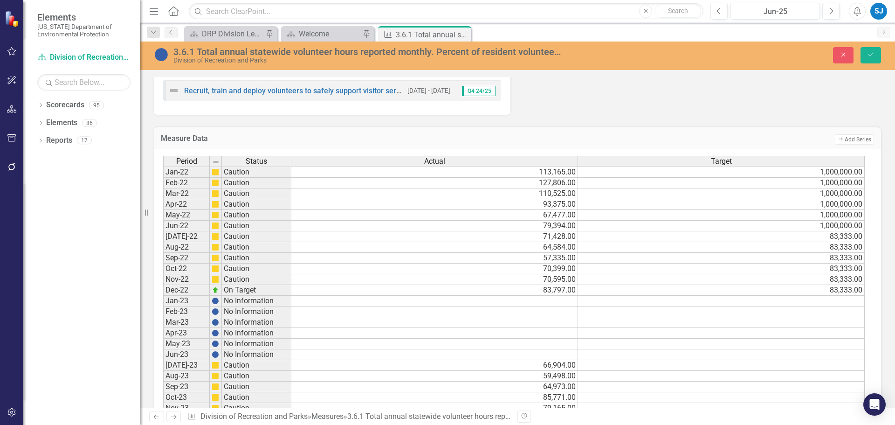
scroll to position [0, 0]
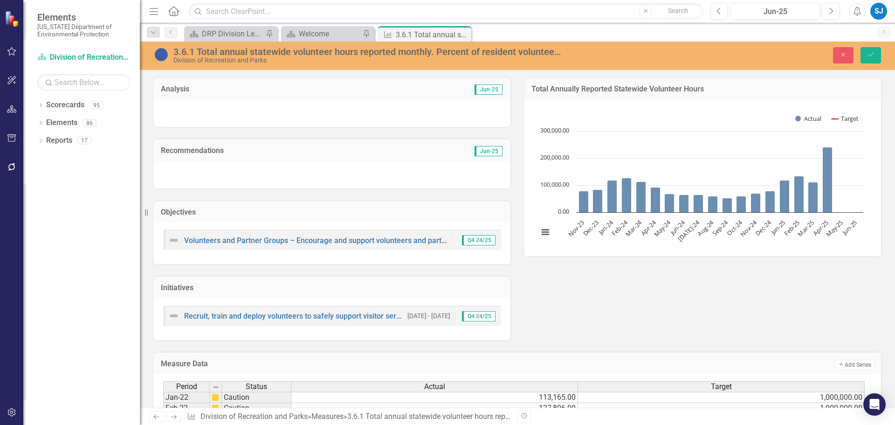
click at [341, 118] on div at bounding box center [332, 113] width 357 height 27
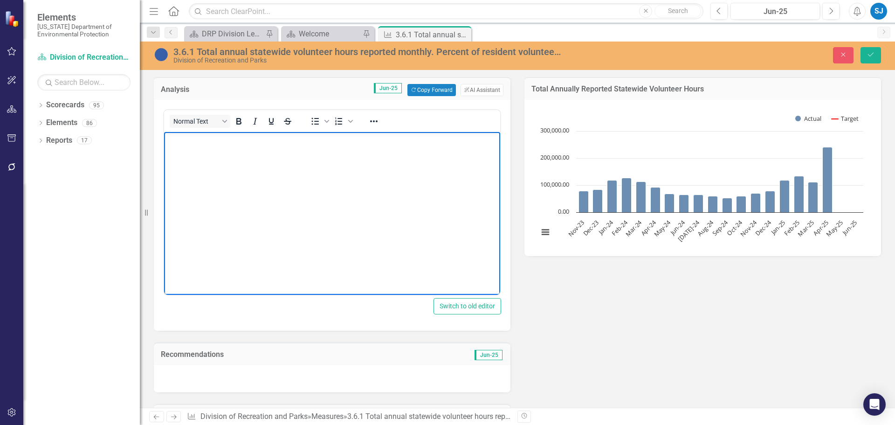
click at [329, 170] on body "Rich Text Area. Press ALT-0 for help." at bounding box center [332, 202] width 336 height 140
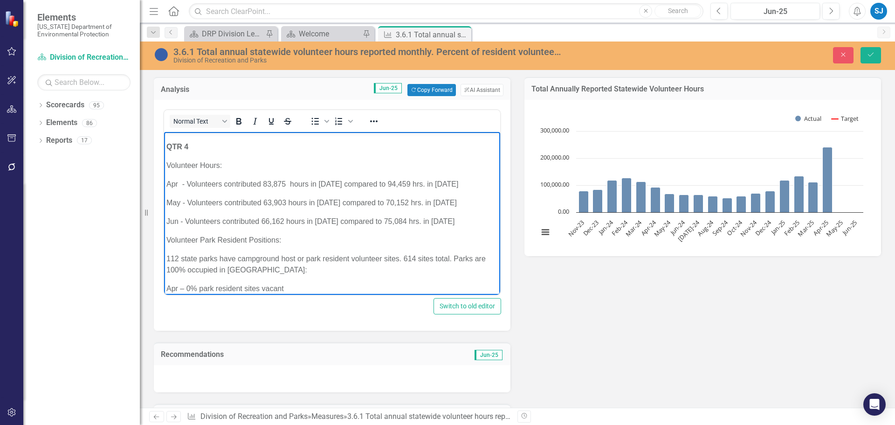
scroll to position [652, 0]
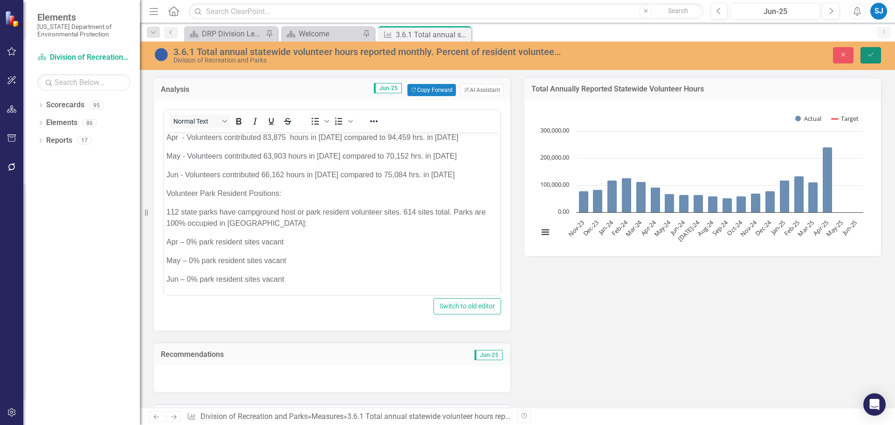
click at [869, 56] on icon "Save" at bounding box center [871, 54] width 8 height 7
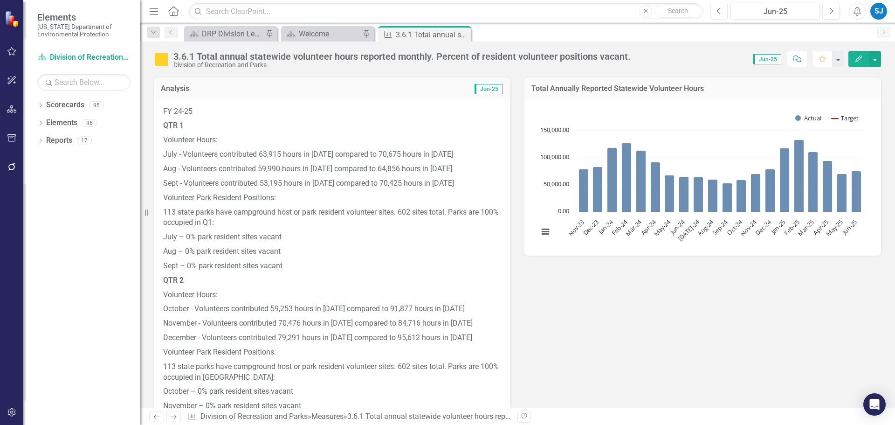
click at [721, 13] on icon "Previous" at bounding box center [719, 11] width 5 height 8
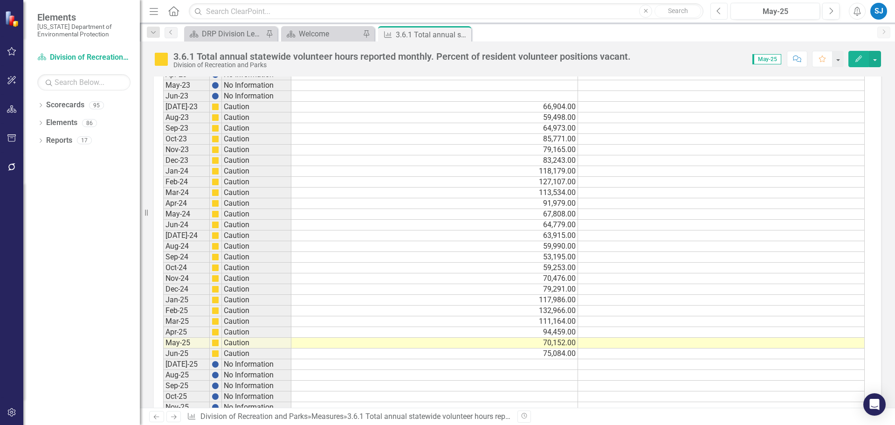
scroll to position [1099, 0]
click at [722, 11] on icon "Previous" at bounding box center [719, 11] width 5 height 8
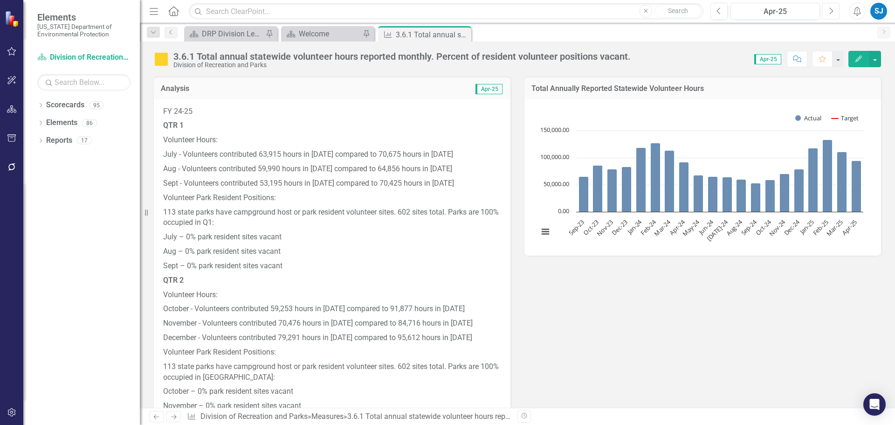
click at [825, 9] on button "Next" at bounding box center [831, 11] width 17 height 17
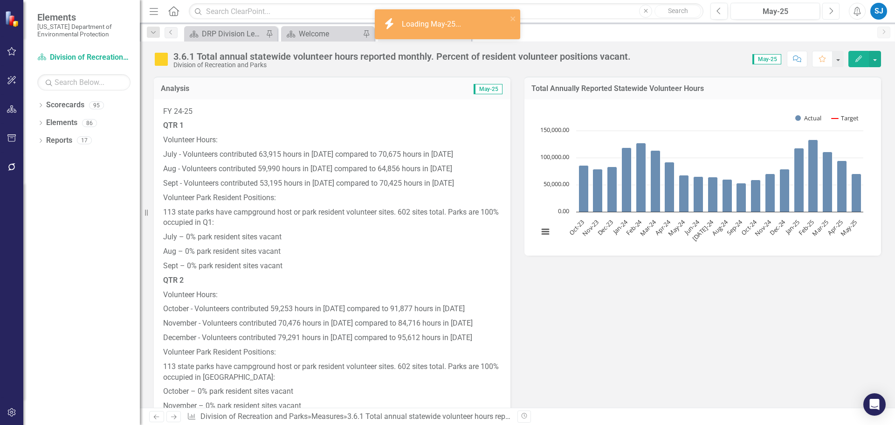
click at [825, 9] on button "Next" at bounding box center [831, 11] width 17 height 17
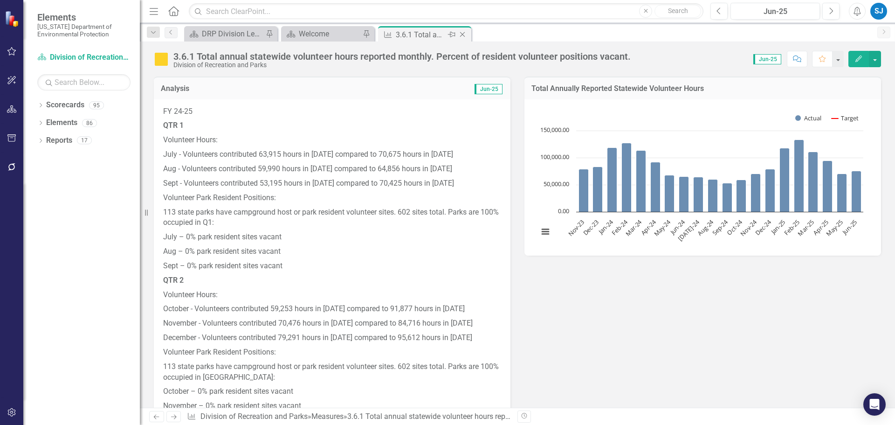
click at [462, 32] on icon "Close" at bounding box center [462, 34] width 9 height 7
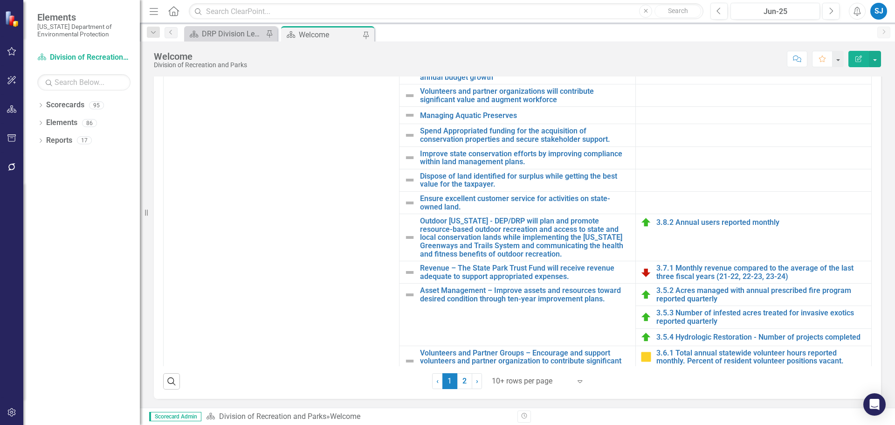
scroll to position [226, 0]
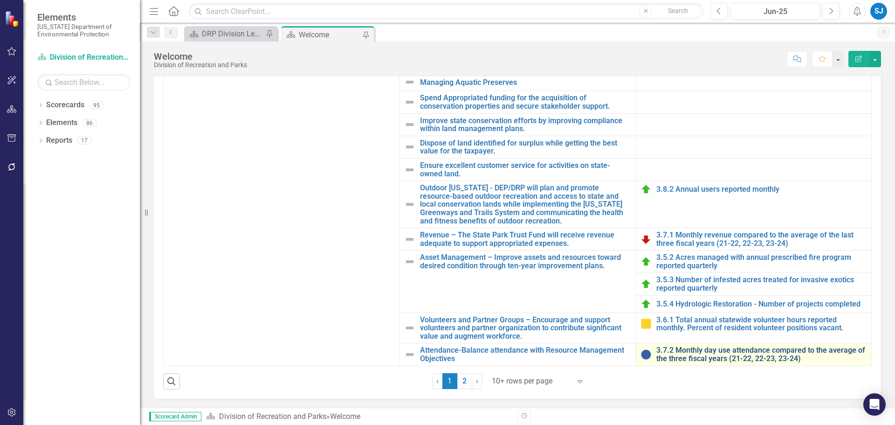
click at [750, 356] on link "3.7.2 Monthly day use attendance compared to the average of the three fiscal ye…" at bounding box center [762, 354] width 210 height 16
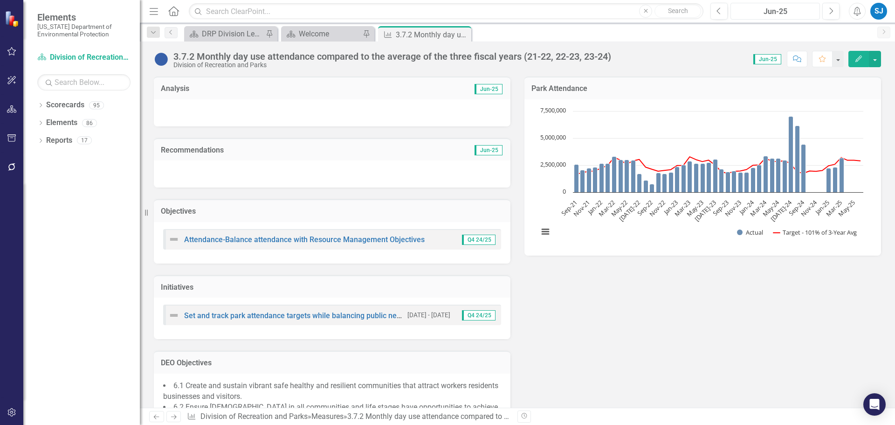
click at [760, 12] on div "Jun-25" at bounding box center [775, 11] width 83 height 11
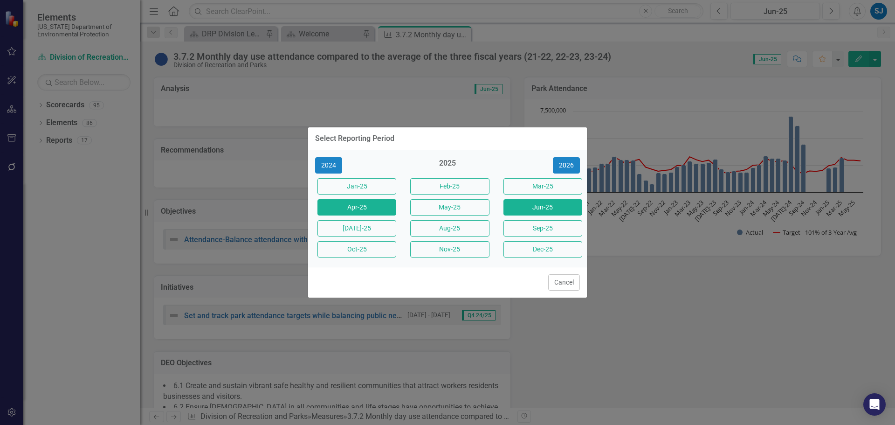
click at [369, 207] on button "Apr-25" at bounding box center [357, 207] width 79 height 16
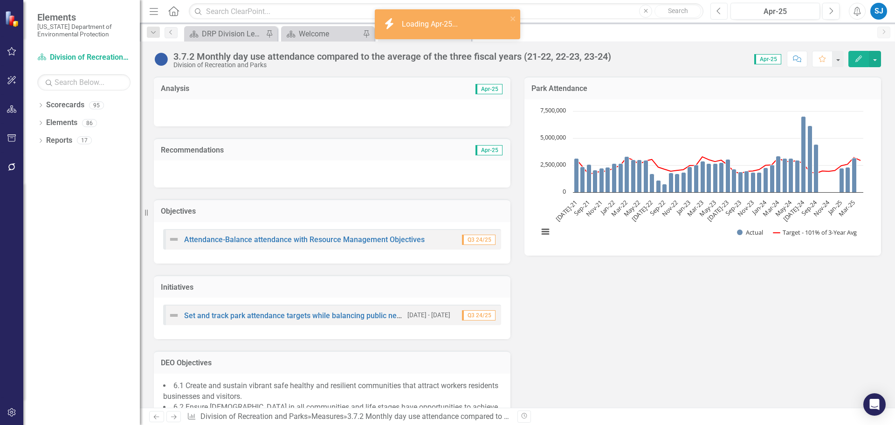
click at [716, 12] on button "Previous" at bounding box center [719, 11] width 17 height 17
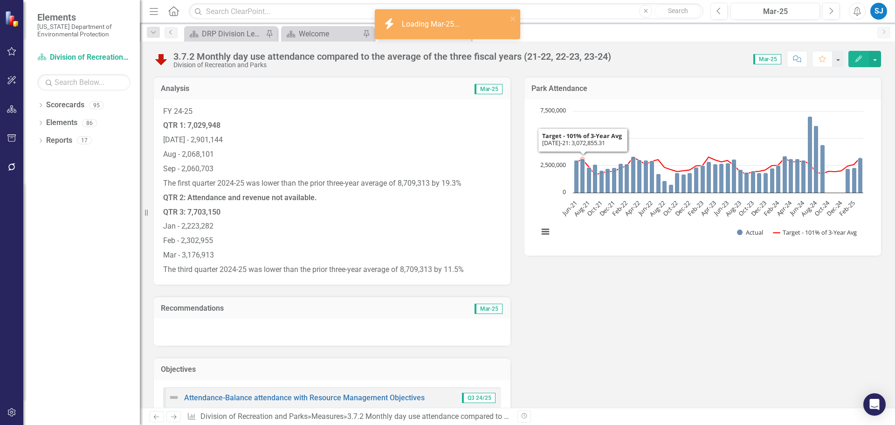
click at [291, 174] on p "Sep - 2,060,703" at bounding box center [332, 169] width 338 height 14
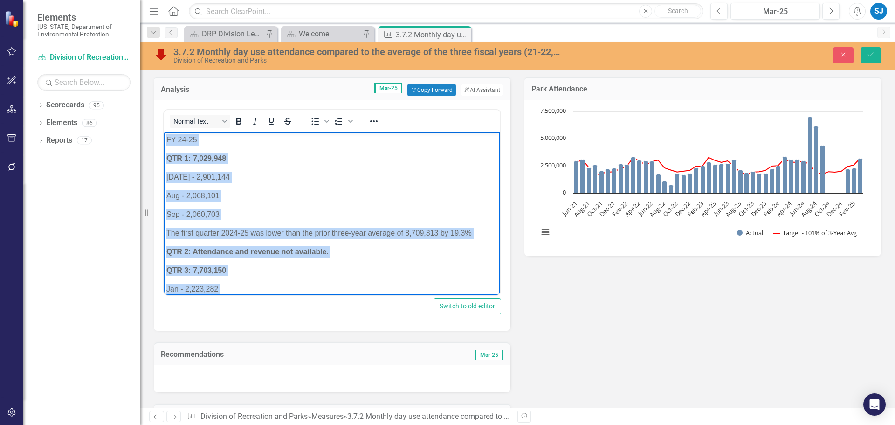
scroll to position [66, 0]
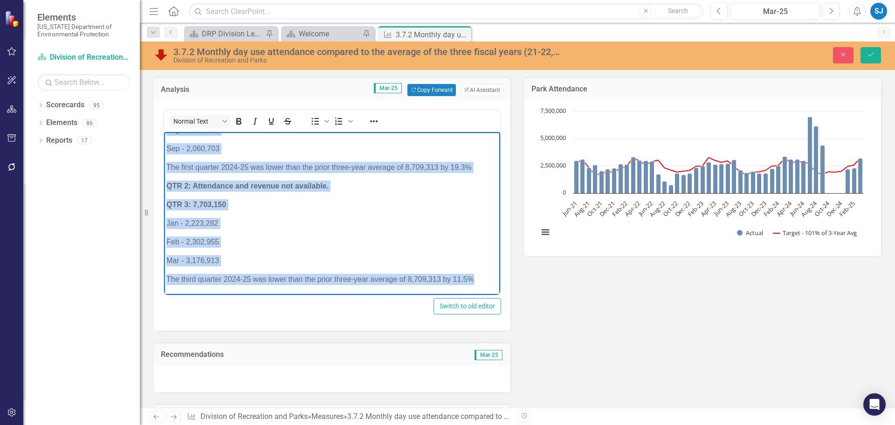
drag, startPoint x: 166, startPoint y: 139, endPoint x: 754, endPoint y: 468, distance: 673.4
click at [500, 295] on html "FY 24-25 QTR 1: 7,029,948 Jul - 2,901,144 Aug - 2,068,101 Sep - 2,060,703 The f…" at bounding box center [332, 180] width 336 height 229
copy body "FY 24-25 QTR 1: 7,029,948 Jul - 2,901,144 Aug - 2,068,101 Sep - 2,060,703 The f…"
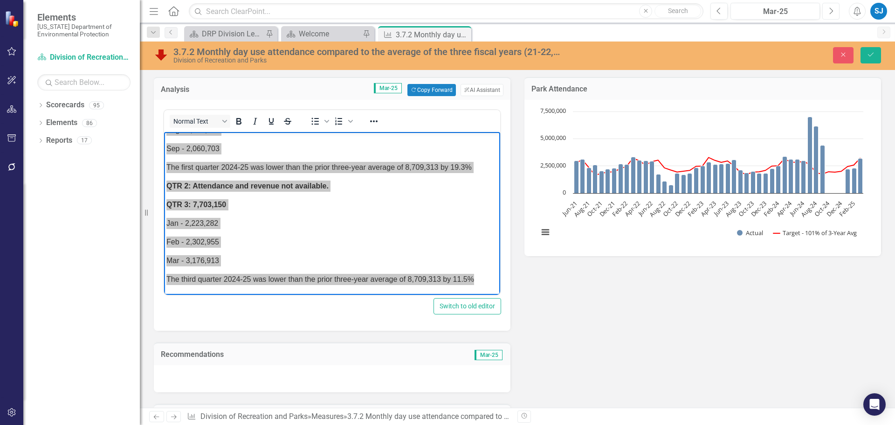
click at [828, 10] on button "Next" at bounding box center [831, 11] width 17 height 17
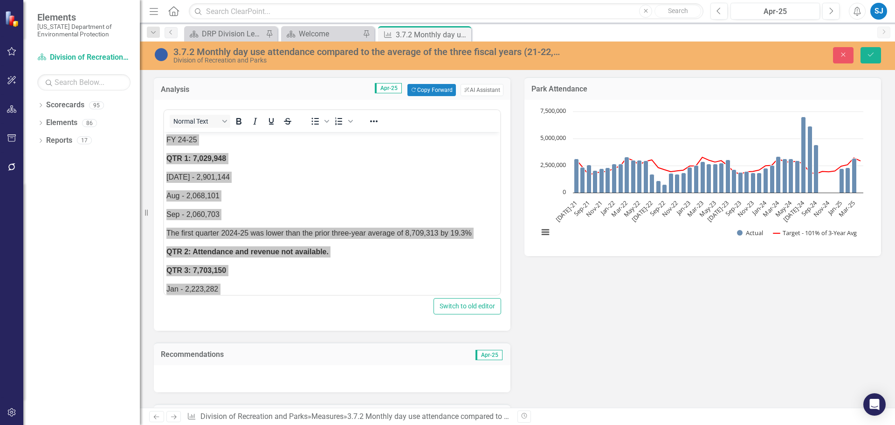
scroll to position [2602, 0]
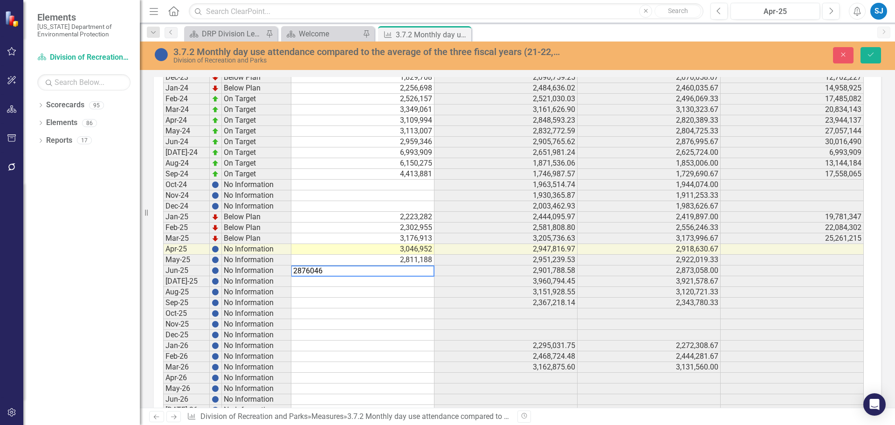
type textarea "2876046"
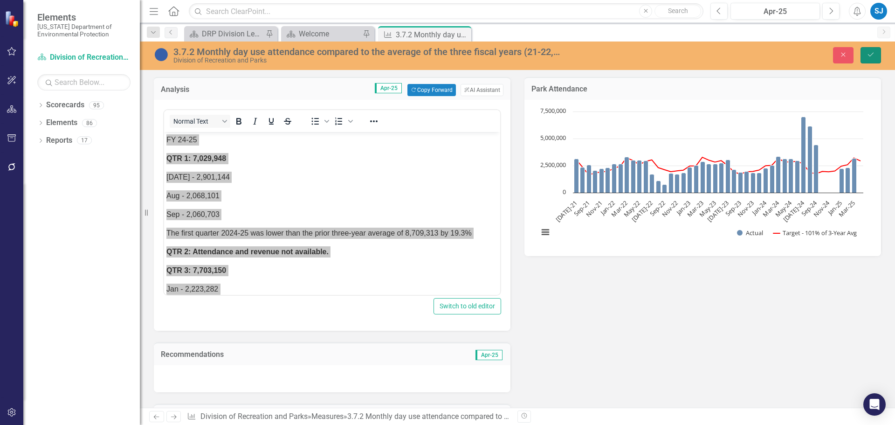
click at [873, 50] on button "Save" at bounding box center [871, 55] width 21 height 16
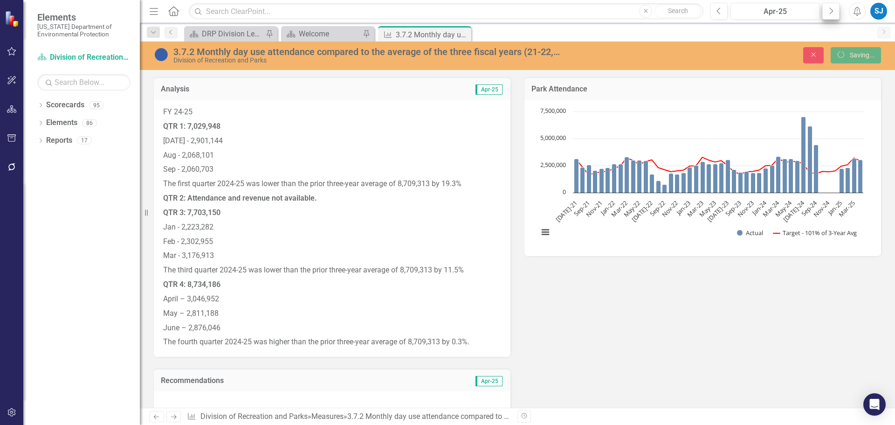
click at [834, 10] on button "Next" at bounding box center [831, 11] width 17 height 17
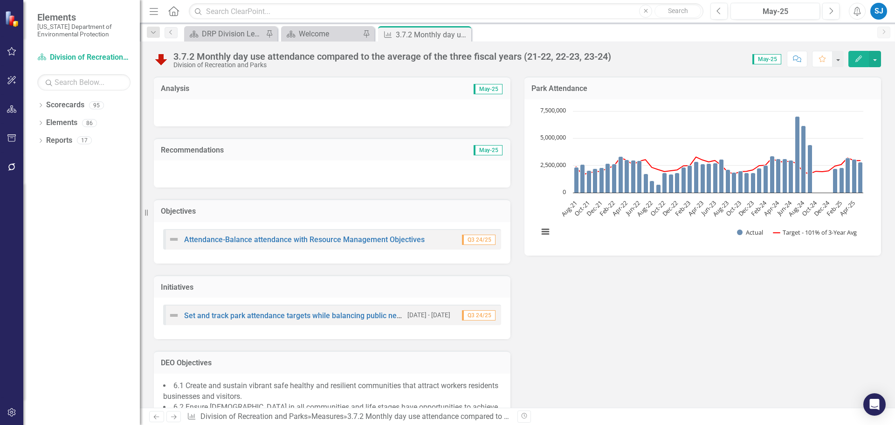
click at [318, 111] on div at bounding box center [332, 112] width 357 height 27
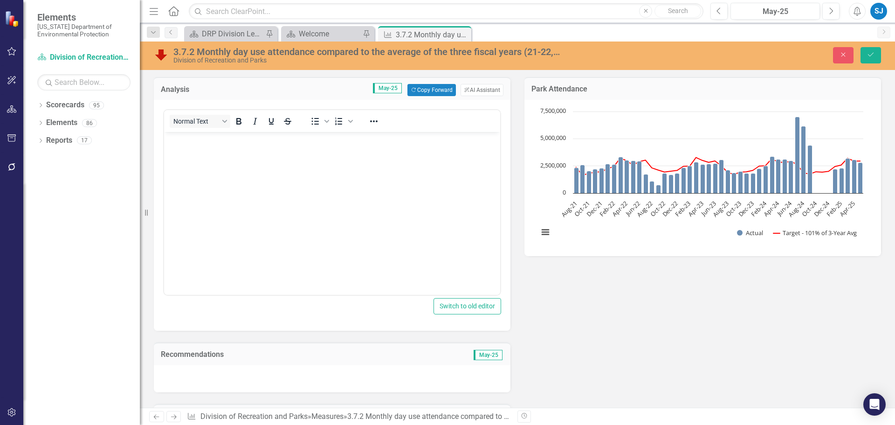
click at [325, 211] on body "Rich Text Area. Press ALT-0 for help." at bounding box center [332, 202] width 336 height 140
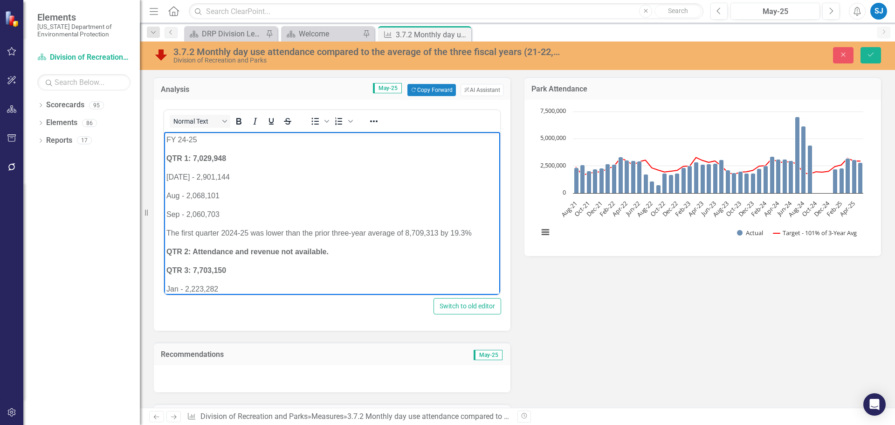
scroll to position [147, 0]
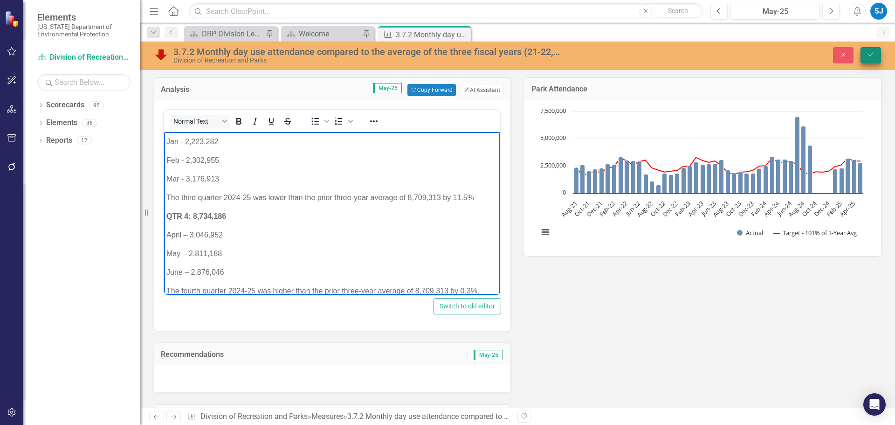
click at [870, 61] on button "Save" at bounding box center [871, 55] width 21 height 16
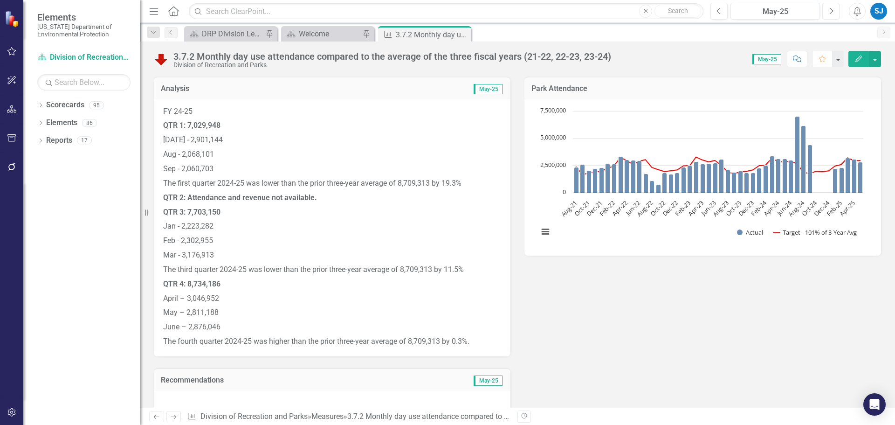
click at [830, 16] on button "Next" at bounding box center [831, 11] width 17 height 17
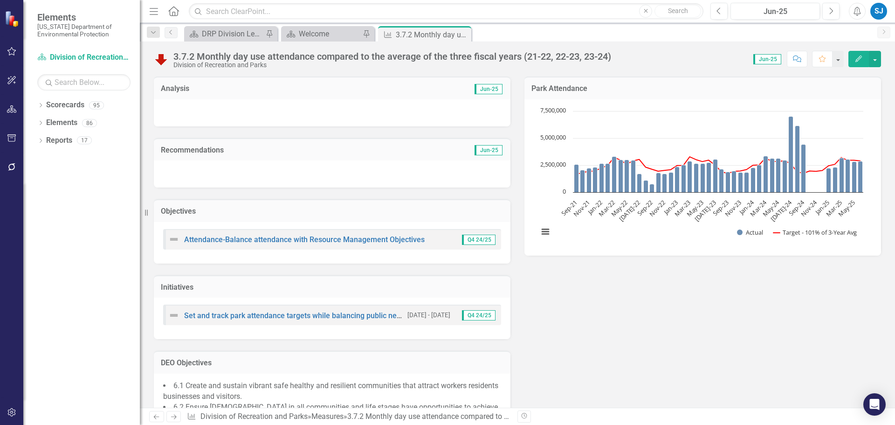
click at [274, 117] on div at bounding box center [332, 112] width 357 height 27
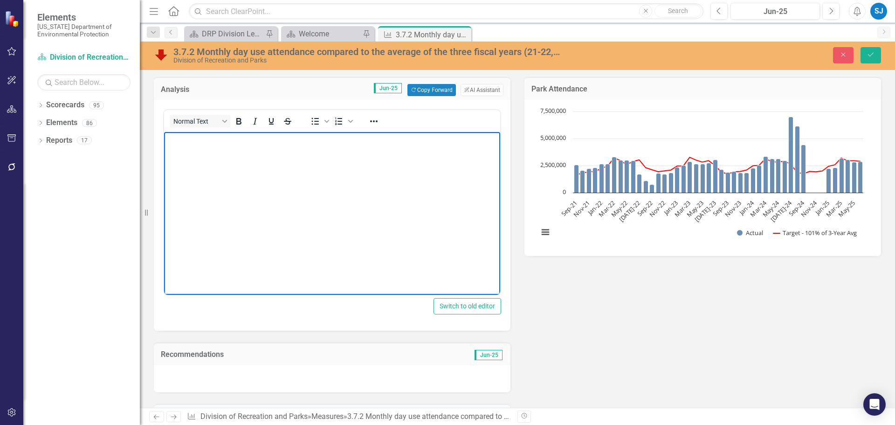
click at [296, 222] on body "Rich Text Area. Press ALT-0 for help." at bounding box center [332, 202] width 336 height 140
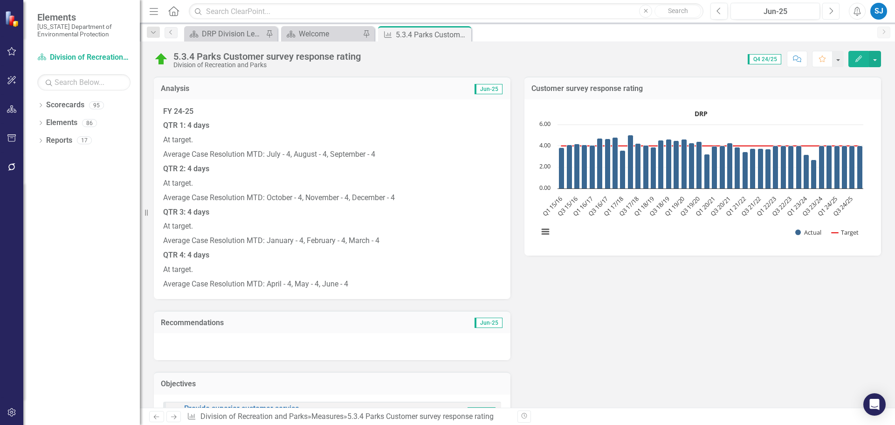
click at [831, 12] on icon "Next" at bounding box center [831, 11] width 5 height 8
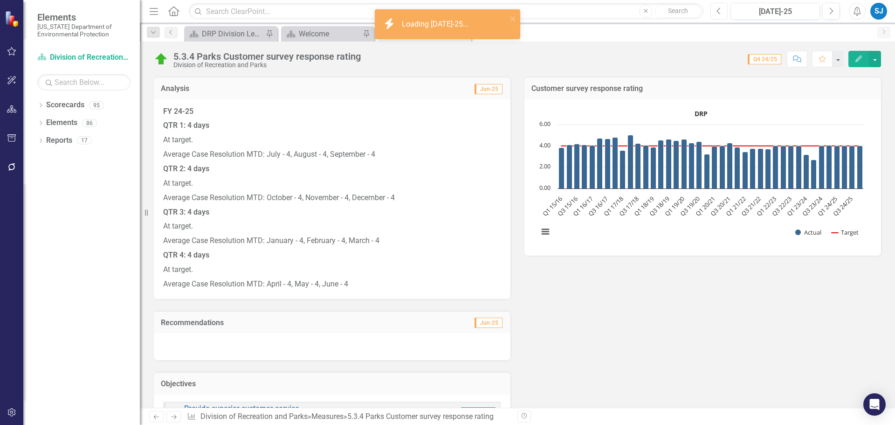
click at [720, 12] on icon "Previous" at bounding box center [719, 11] width 5 height 8
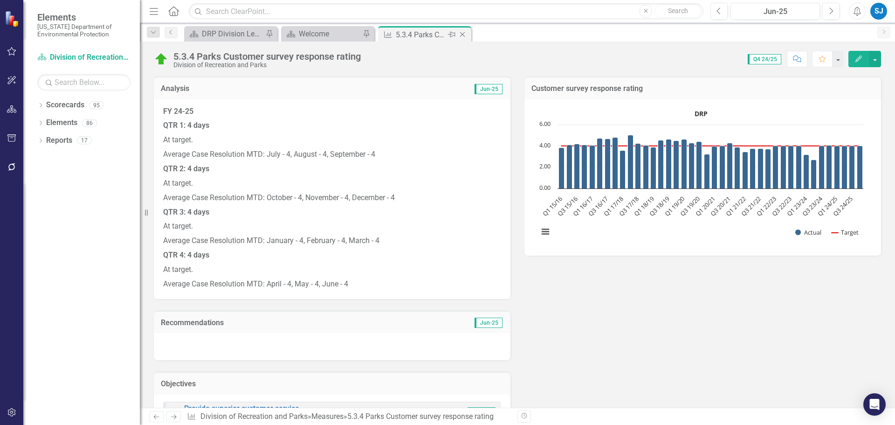
click at [462, 33] on icon "Close" at bounding box center [462, 34] width 9 height 7
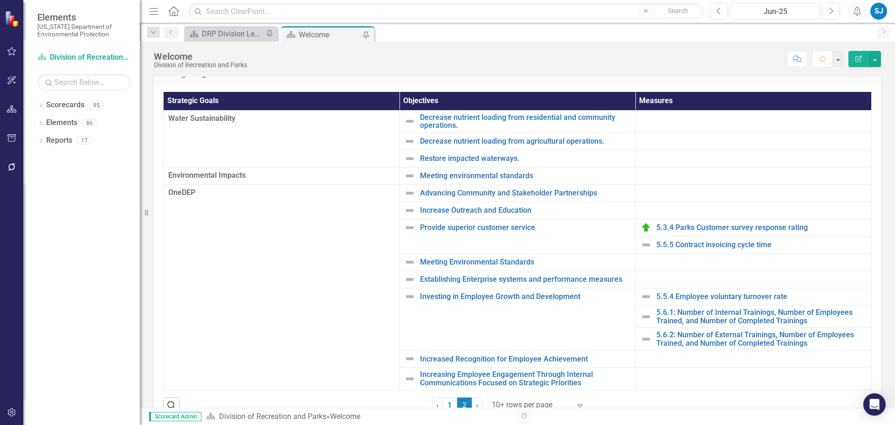
scroll to position [93, 0]
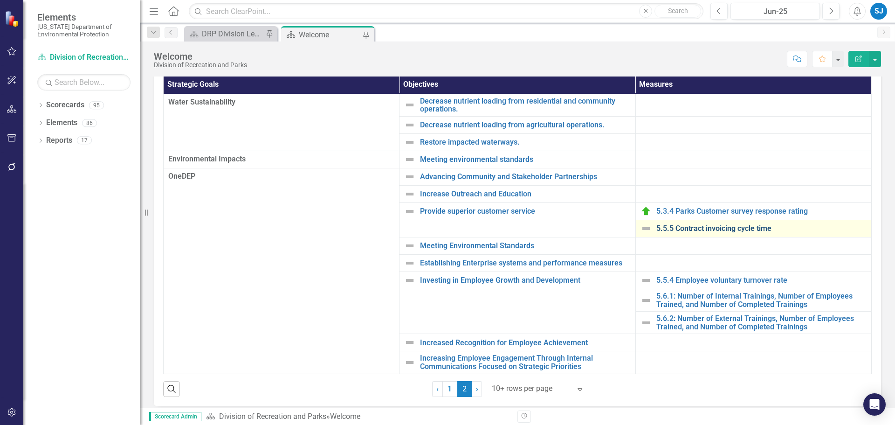
click at [745, 227] on link "5.5.5 Contract invoicing cycle time" at bounding box center [762, 228] width 210 height 8
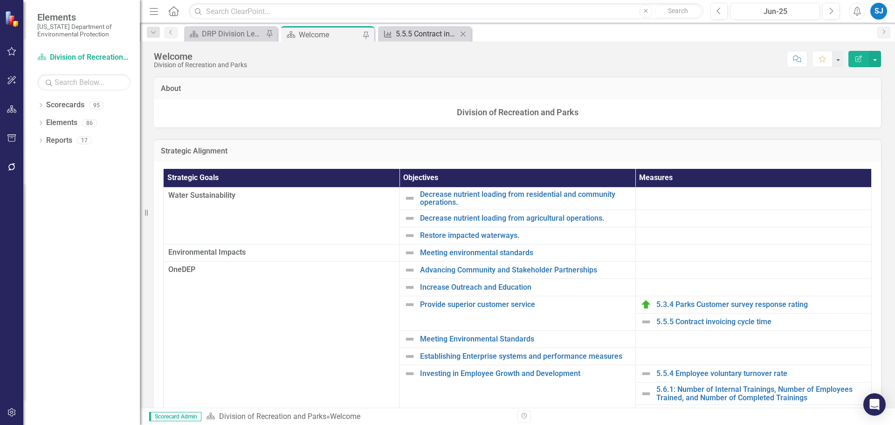
click at [422, 33] on div "5.5.5 Contract invoicing cycle time" at bounding box center [427, 34] width 62 height 12
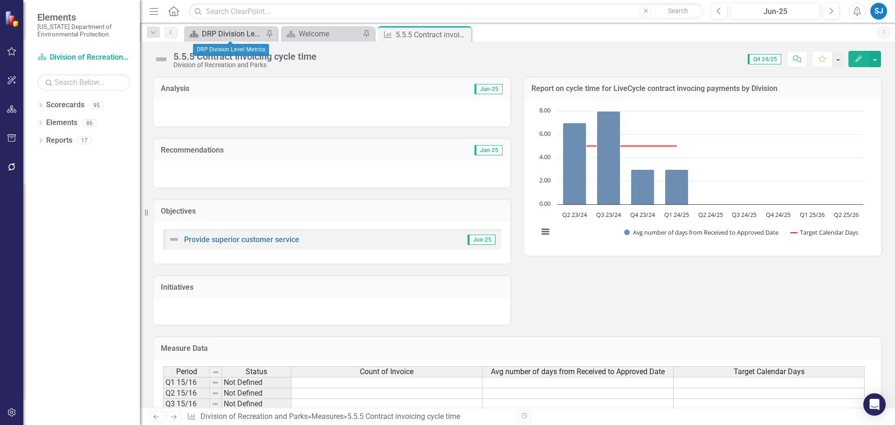
click at [215, 35] on div "DRP Division Level Metrics" at bounding box center [233, 34] width 62 height 12
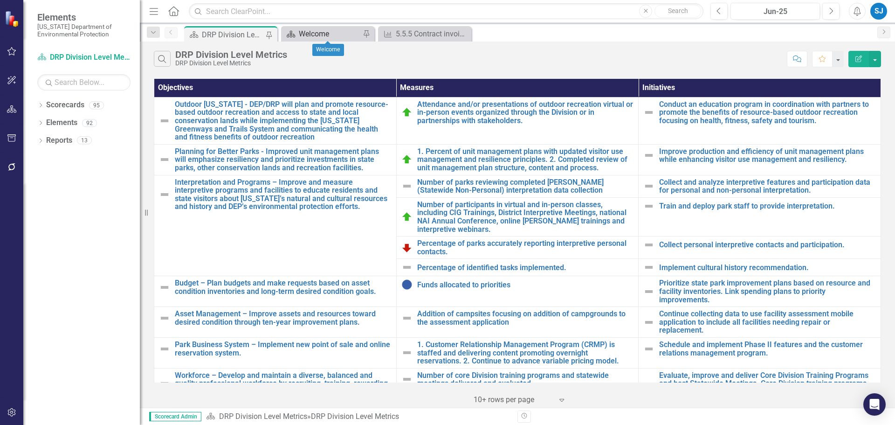
click at [317, 32] on div "Welcome" at bounding box center [330, 34] width 62 height 12
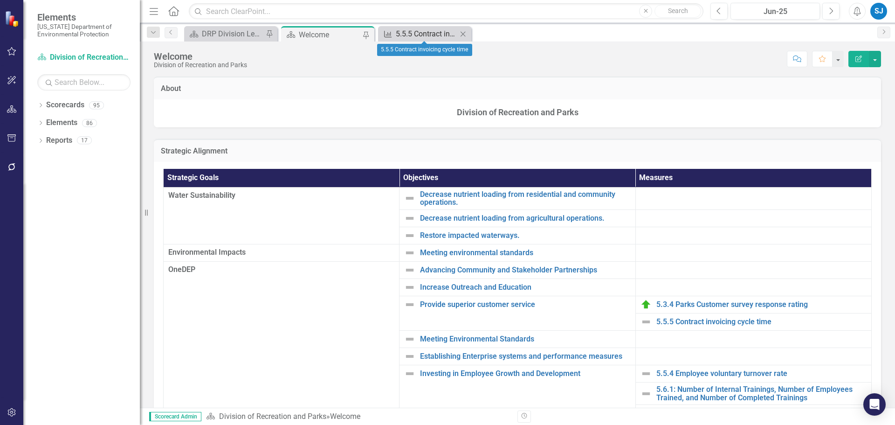
click at [413, 34] on div "5.5.5 Contract invoicing cycle time" at bounding box center [427, 34] width 62 height 12
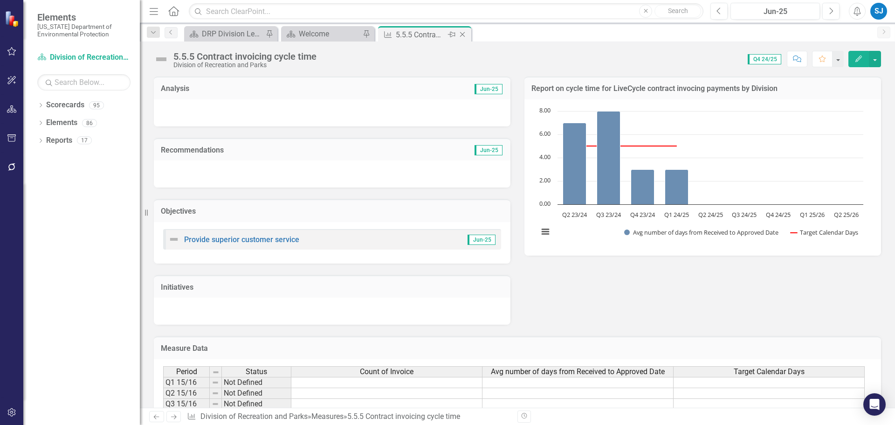
click at [463, 35] on icon "Close" at bounding box center [462, 34] width 9 height 7
